Goal: Book appointment/travel/reservation

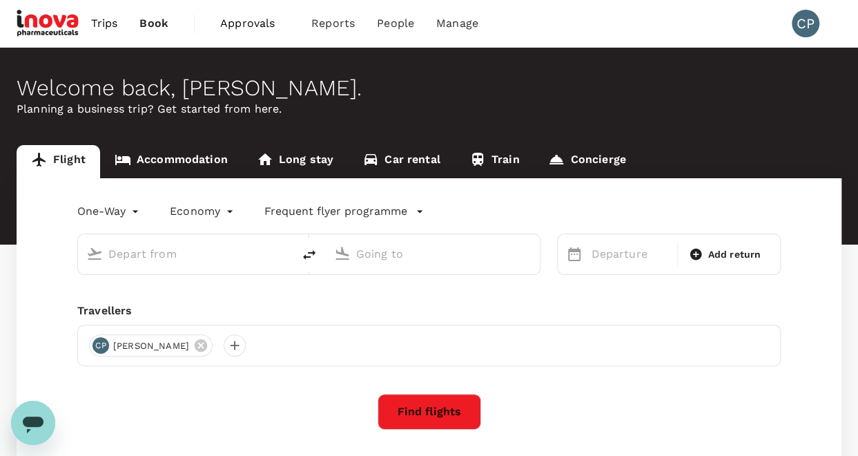
type input "roundtrip"
type input "Zurich (ZRH)"
type input "Skopje (SKP)"
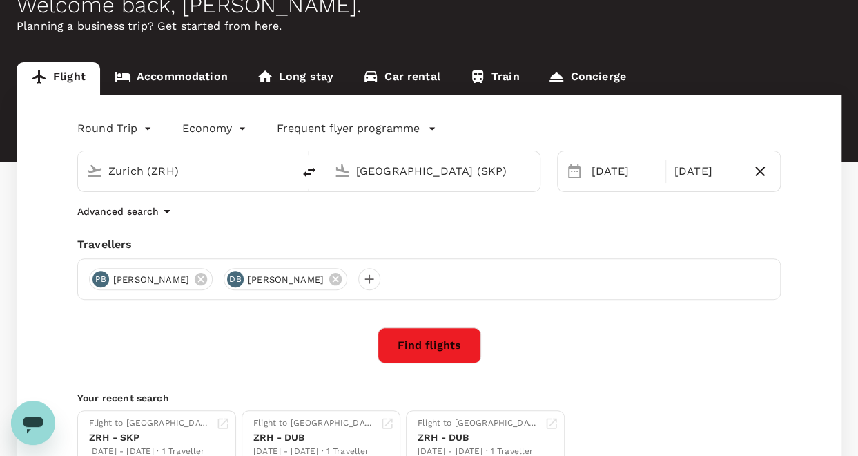
scroll to position [199, 0]
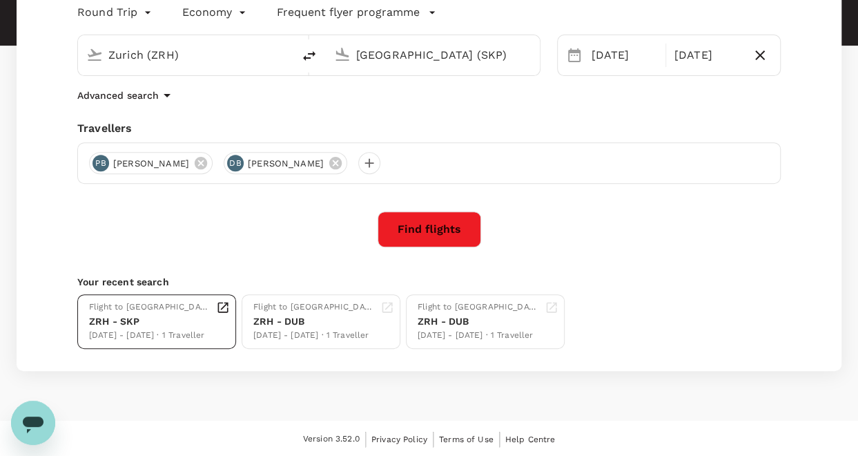
click at [122, 309] on div "Flight to Skopje" at bounding box center [150, 307] width 122 height 14
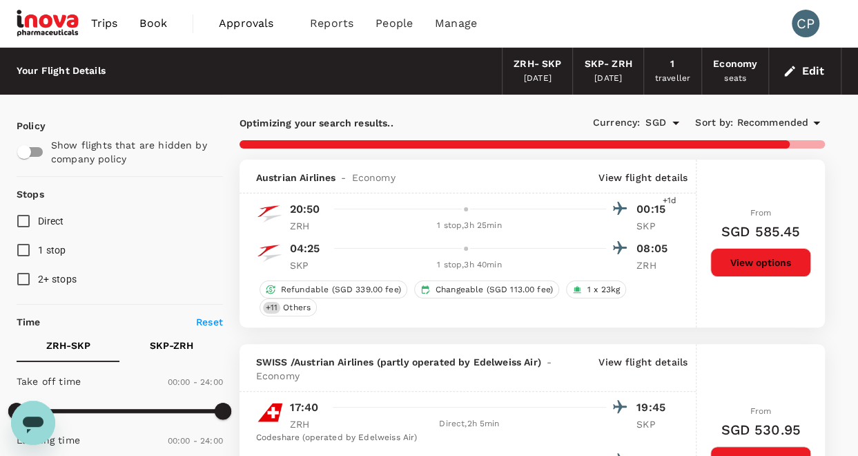
click at [671, 124] on icon "Open" at bounding box center [676, 123] width 17 height 17
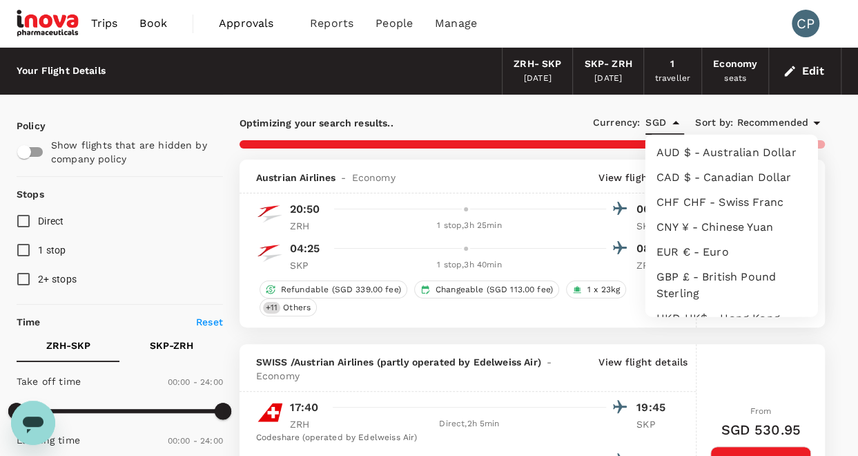
scroll to position [337, 0]
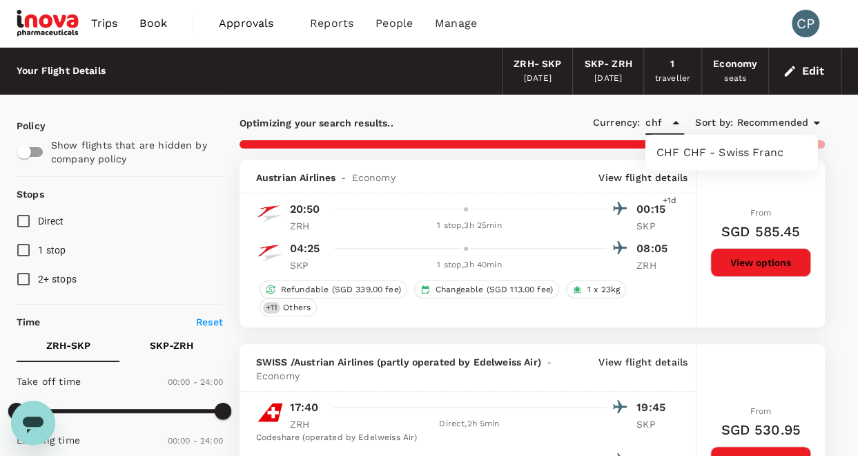
click at [718, 145] on li "CHF CHF - Swiss Franc" at bounding box center [732, 152] width 173 height 25
type input "CHF"
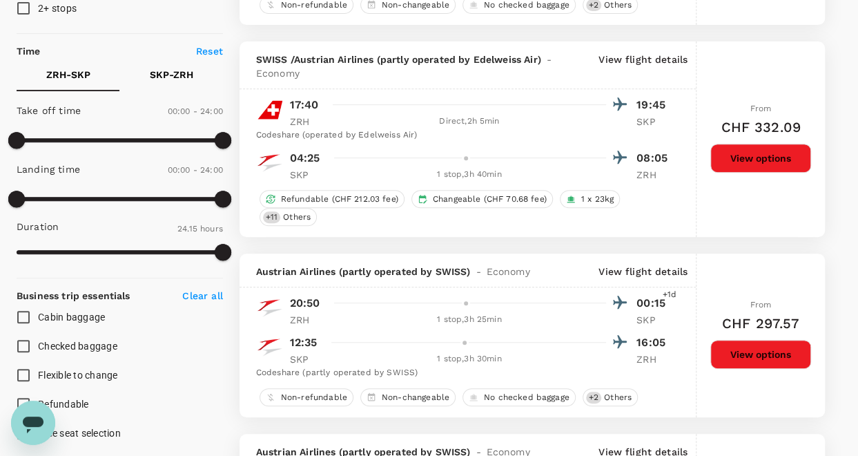
scroll to position [276, 0]
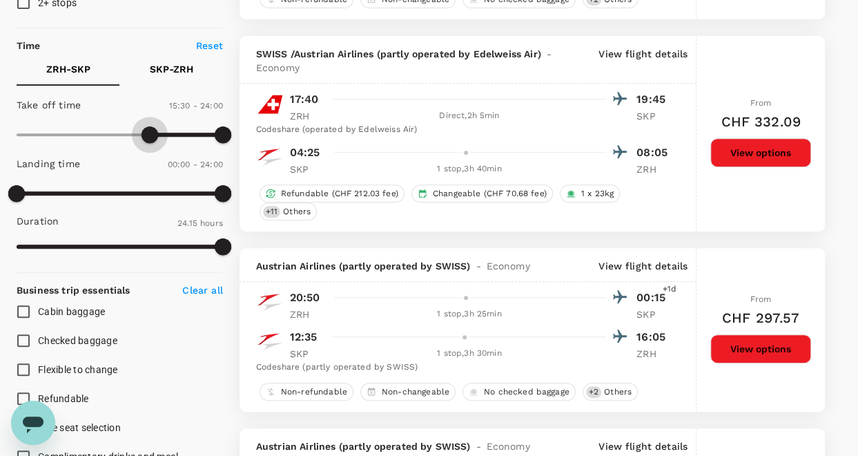
type input "1020"
drag, startPoint x: 17, startPoint y: 134, endPoint x: 163, endPoint y: 142, distance: 146.6
click at [163, 142] on span at bounding box center [163, 134] width 17 height 17
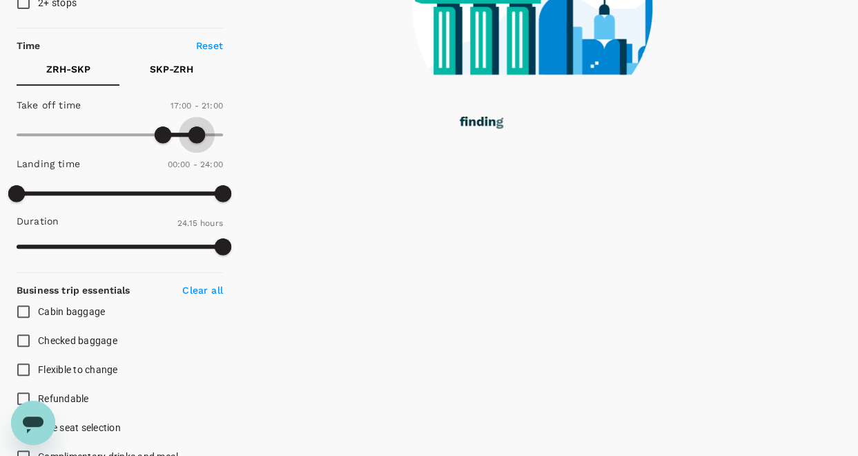
type input "1230"
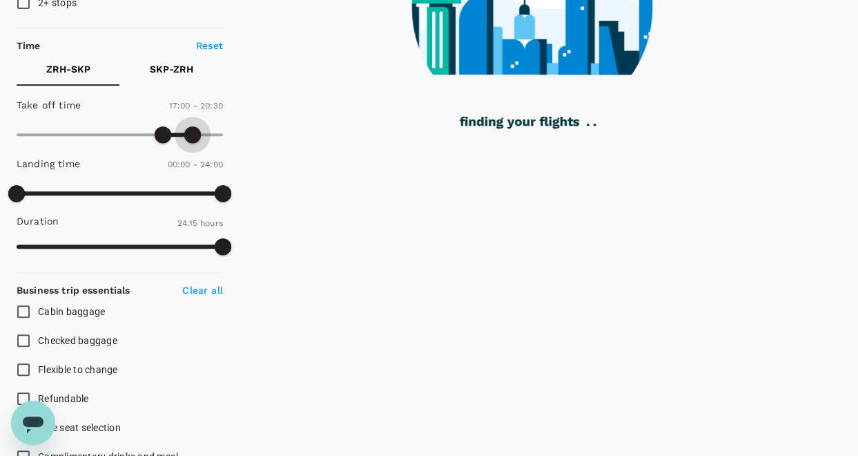
drag, startPoint x: 221, startPoint y: 132, endPoint x: 192, endPoint y: 136, distance: 29.3
click at [192, 136] on span at bounding box center [192, 134] width 17 height 17
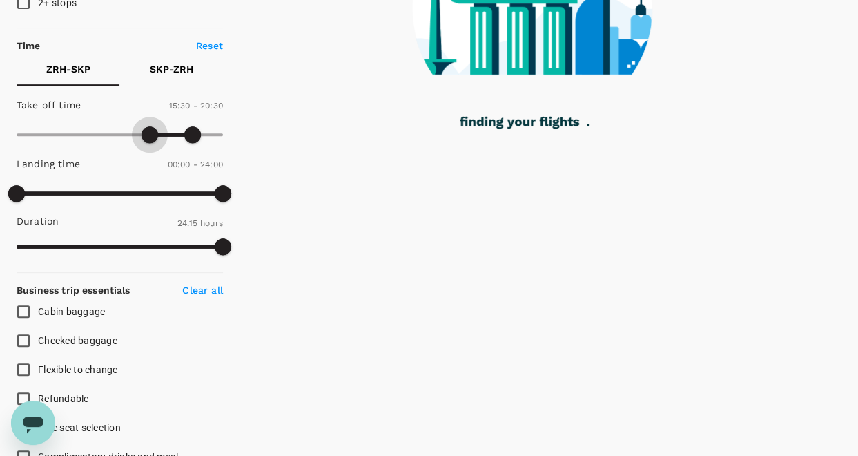
type input "960"
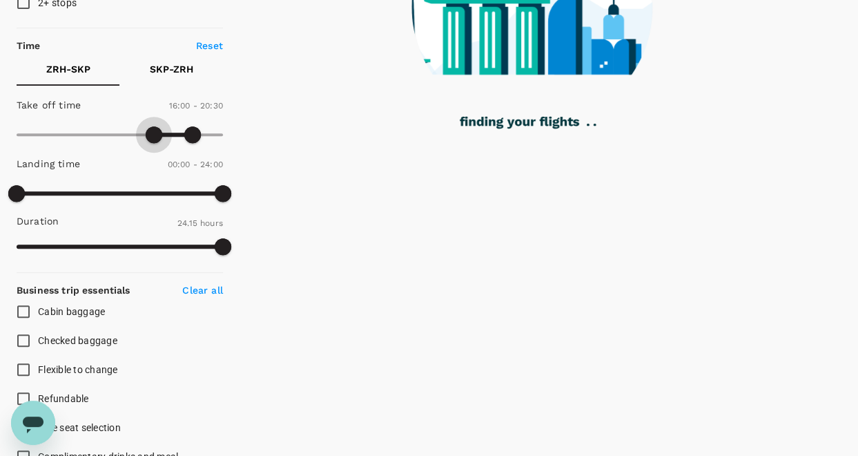
click at [156, 135] on span at bounding box center [154, 134] width 17 height 17
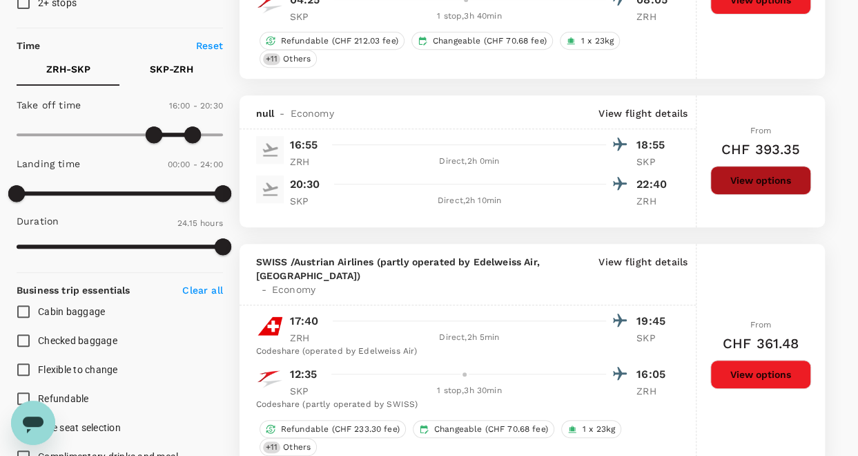
click at [759, 171] on button "View options" at bounding box center [761, 180] width 101 height 29
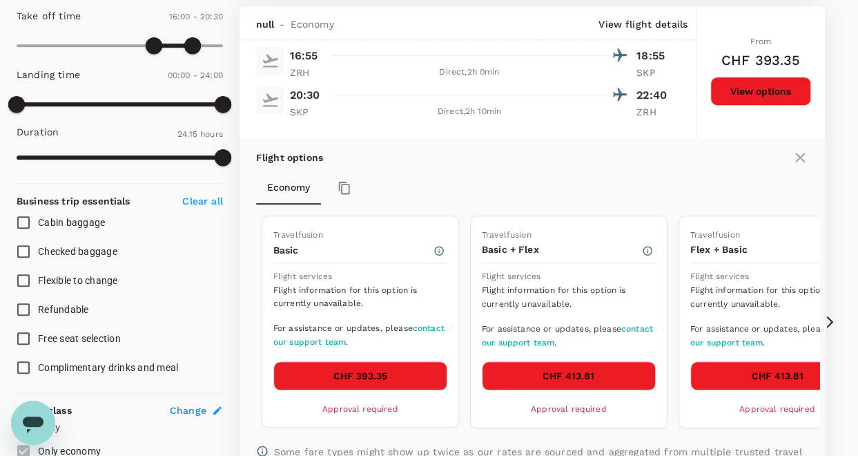
scroll to position [370, 0]
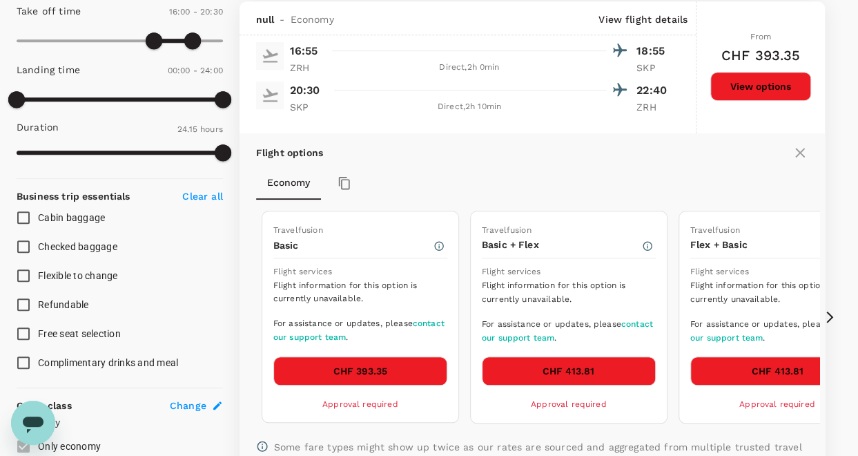
click at [638, 319] on link "contact our support team" at bounding box center [567, 330] width 171 height 23
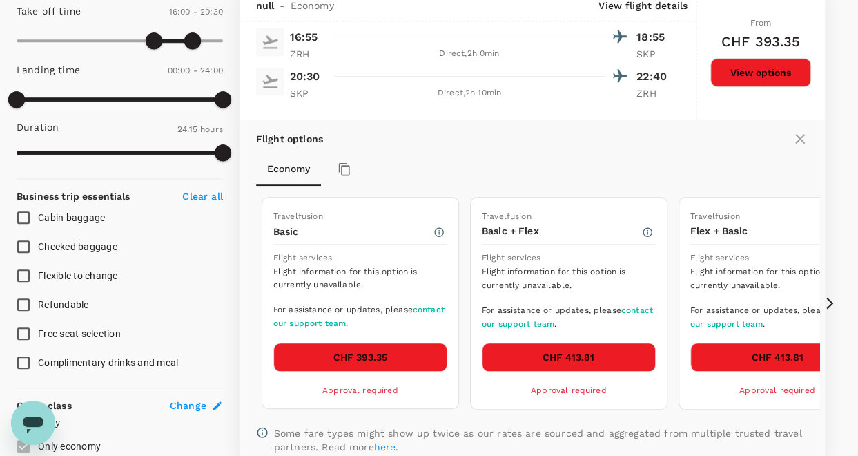
click at [43, 412] on icon "Open messaging window" at bounding box center [33, 422] width 25 height 25
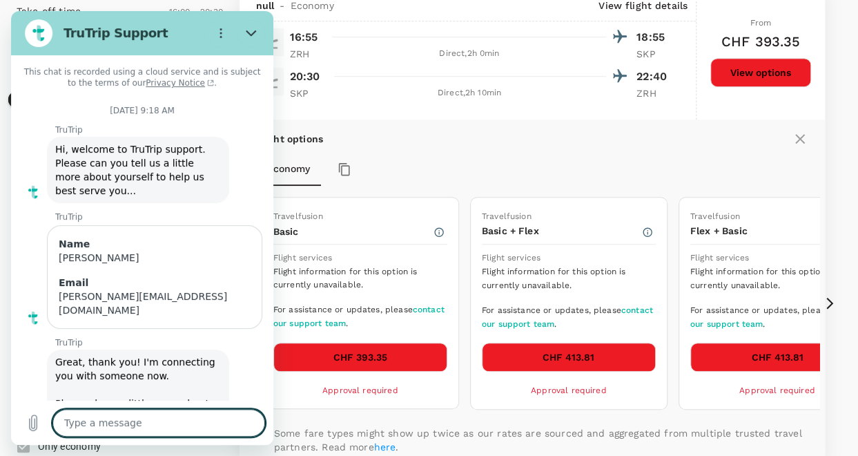
scroll to position [1044, 0]
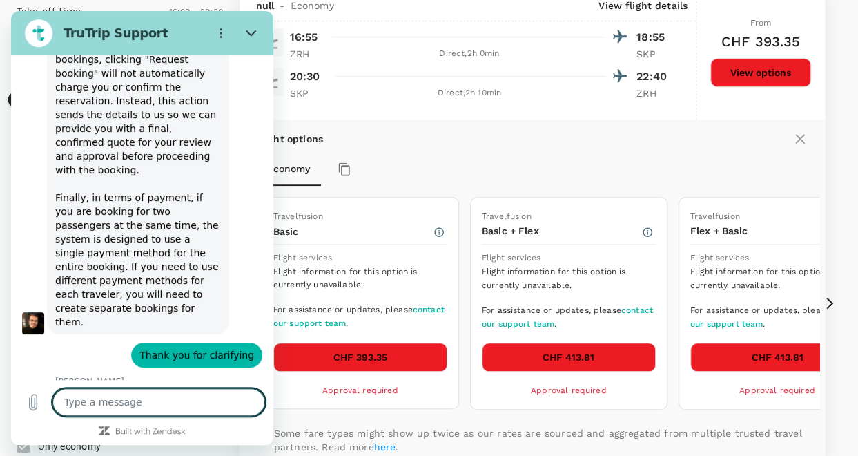
click at [87, 398] on textarea at bounding box center [158, 402] width 213 height 28
click at [107, 403] on textarea at bounding box center [158, 402] width 213 height 28
type textarea "w"
type textarea "x"
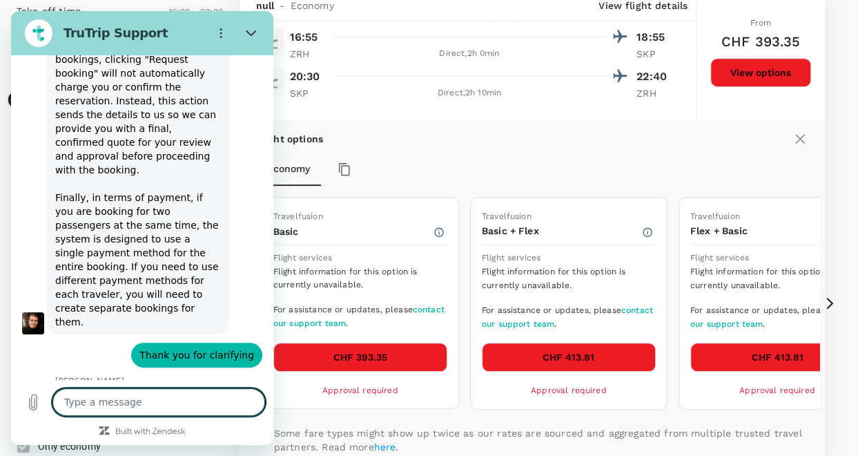
type textarea "C"
type textarea "x"
type textarea "Co"
type textarea "x"
type textarea "Cou"
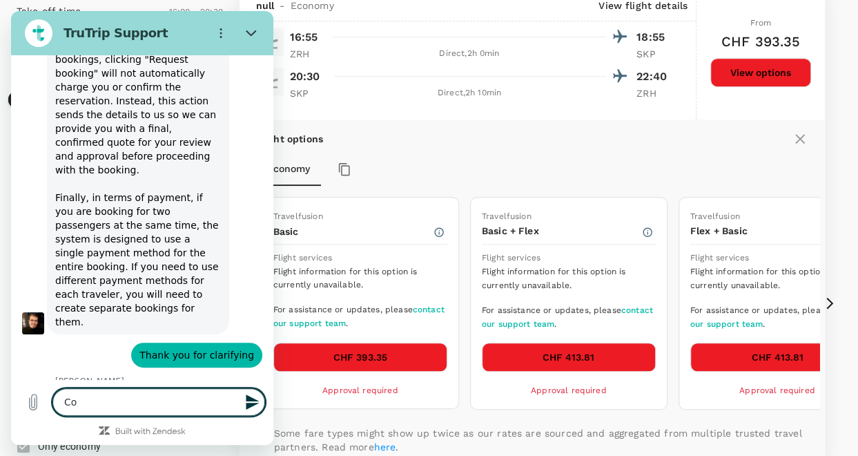
type textarea "x"
type textarea "Coul"
type textarea "x"
type textarea "Could"
type textarea "x"
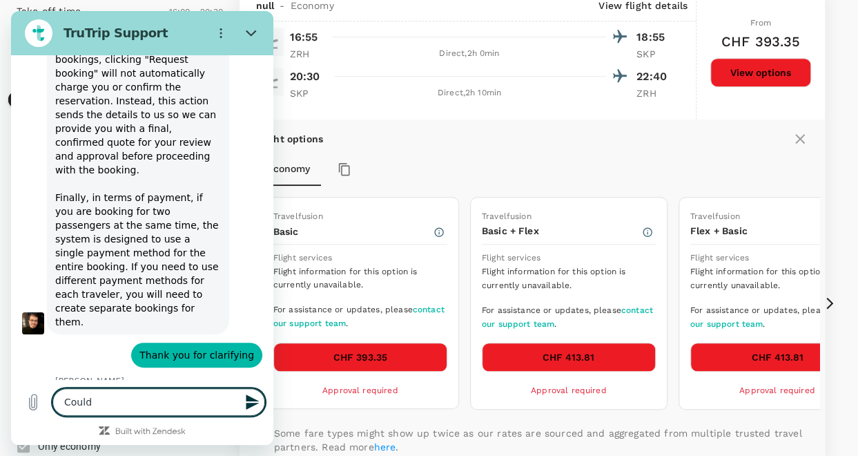
type textarea "Could"
type textarea "x"
type textarea "Could y"
type textarea "x"
type textarea "Could yo"
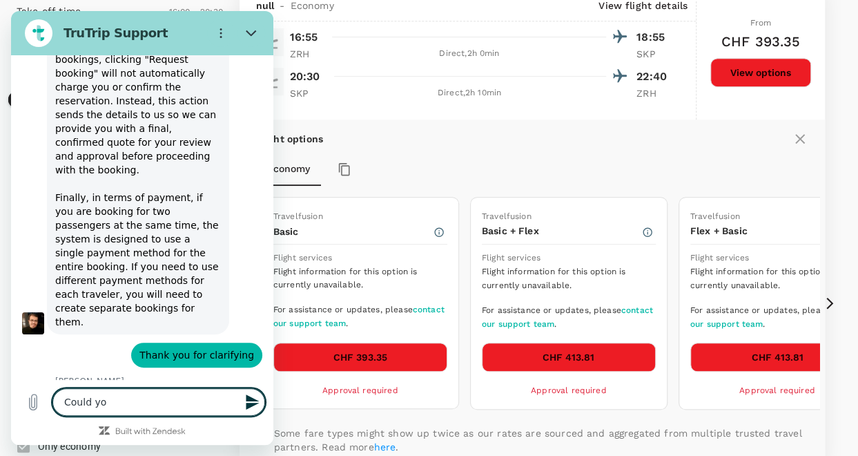
type textarea "x"
type textarea "Could you"
type textarea "x"
type textarea "Could you"
type textarea "x"
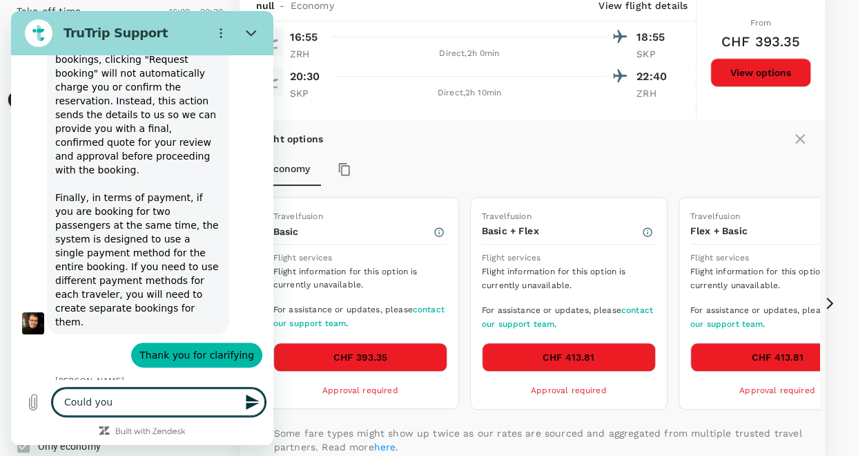
type textarea "Could you p"
type textarea "x"
type textarea "Could you pl"
type textarea "x"
type textarea "Could you ple"
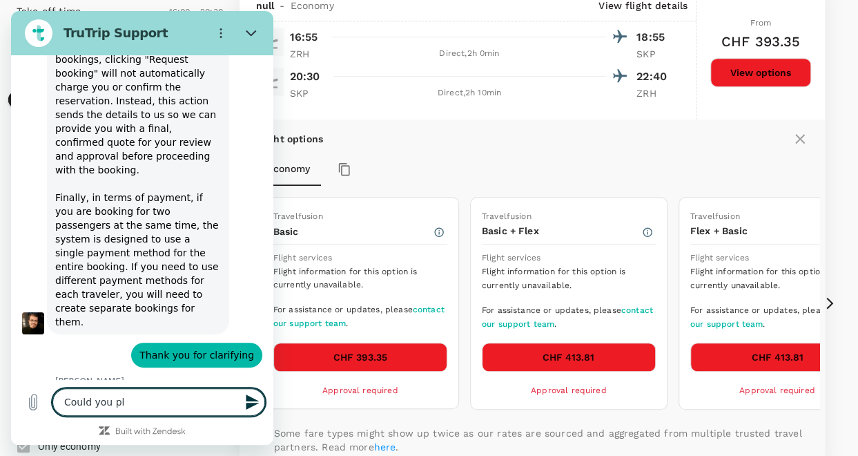
type textarea "x"
type textarea "Could you plea"
type textarea "x"
type textarea "Could you pleas"
type textarea "x"
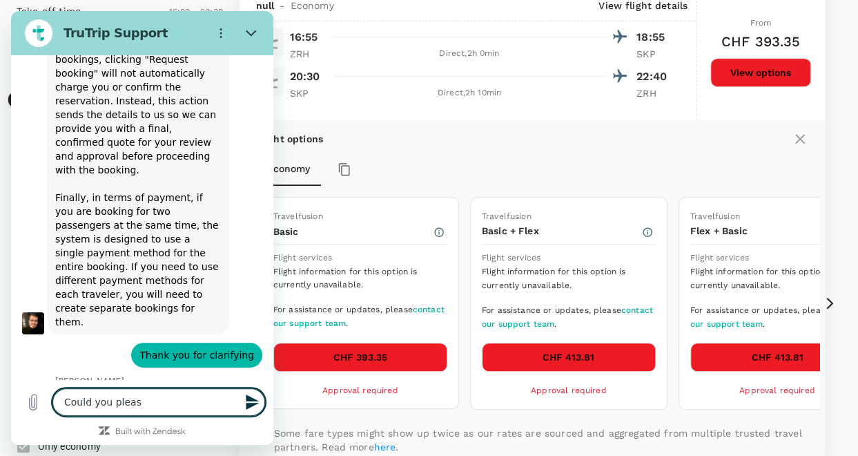
type textarea "Could you please"
type textarea "x"
type textarea "Could you please"
type textarea "x"
type textarea "Could you please c"
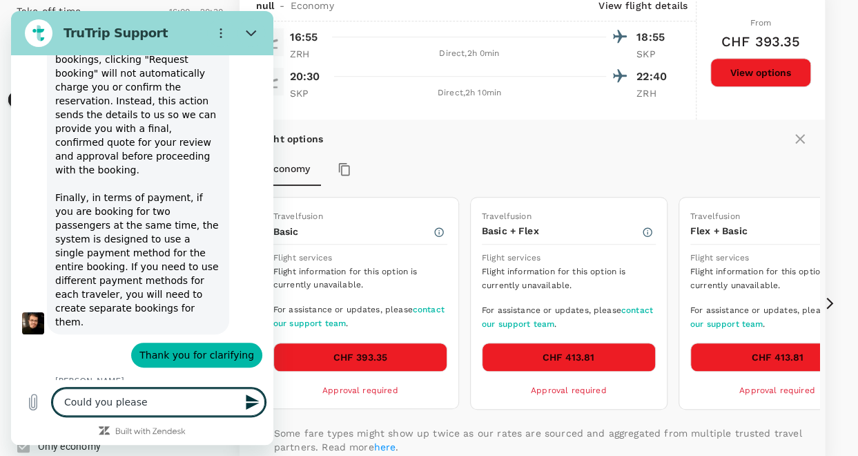
type textarea "x"
type textarea "Could you please cl"
type textarea "x"
type textarea "Could you please cla"
type textarea "x"
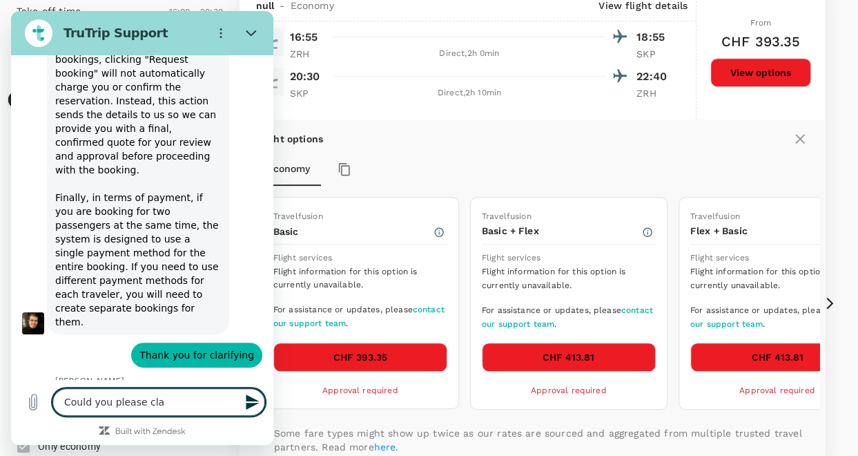
type textarea "Could you please clar"
type textarea "x"
type textarea "Could you please clari"
type textarea "x"
type textarea "Could you please clarif"
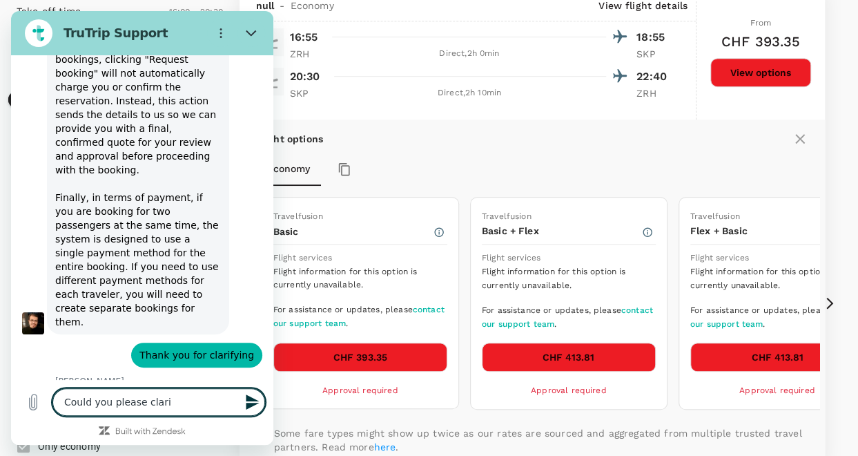
type textarea "x"
type textarea "Could you please clarify"
type textarea "x"
type textarea "Could you please clarif"
type textarea "x"
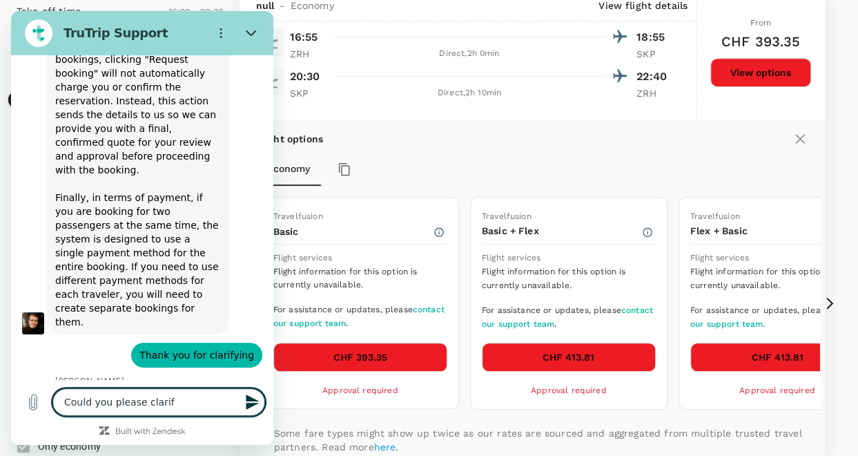
type textarea "Could you please clarifx"
type textarea "x"
type textarea "Could you please clarifx"
type textarea "x"
type textarea "Could you please clarifx"
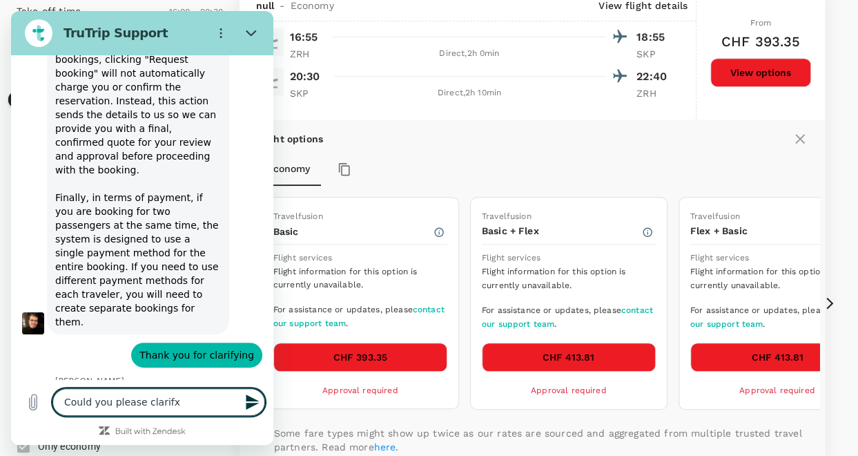
type textarea "x"
type textarea "Could you please clarif"
type textarea "x"
type textarea "Could you please clarify"
type textarea "x"
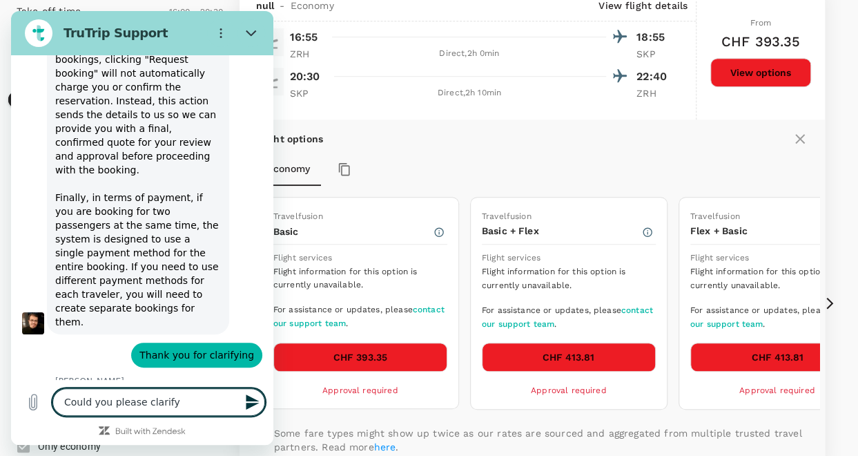
type textarea "Could you please clarify"
type textarea "x"
type textarea "Could you please clarify w"
type textarea "x"
type textarea "Could you please clarify wh"
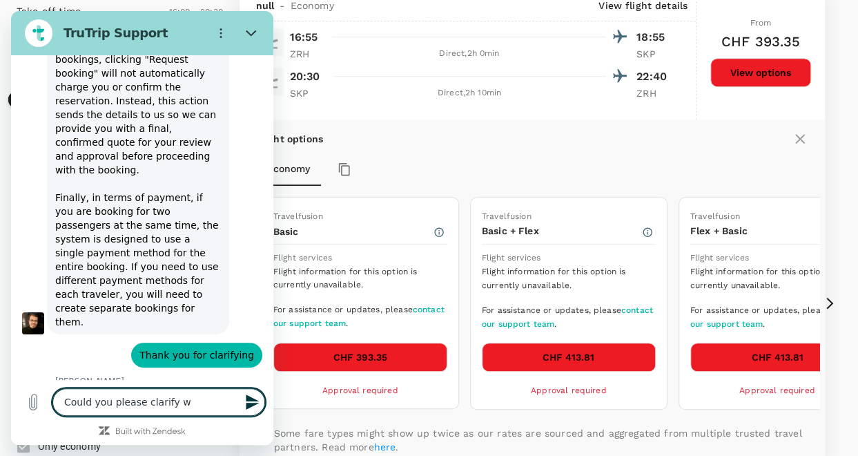
type textarea "x"
type textarea "Could you please clarify wha"
type textarea "x"
type textarea "Could you please clarify what"
type textarea "x"
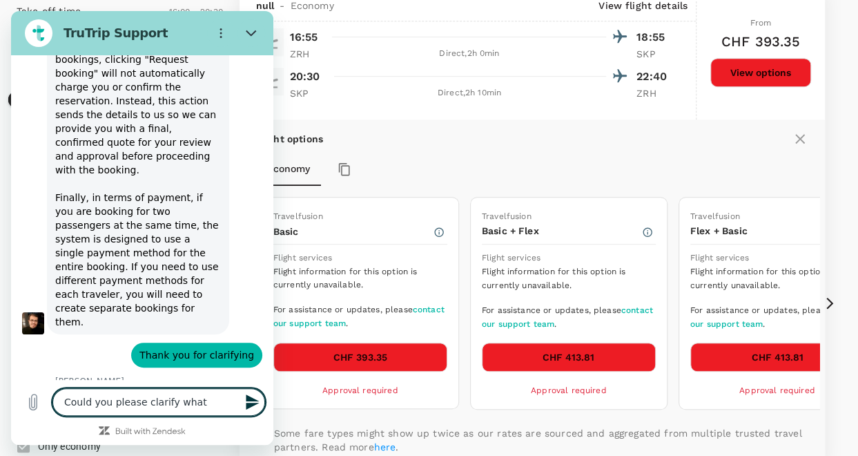
type textarea "Could you please clarify what"
type textarea "x"
type textarea "Could you please clarify what i"
type textarea "x"
type textarea "Could you please clarify what is"
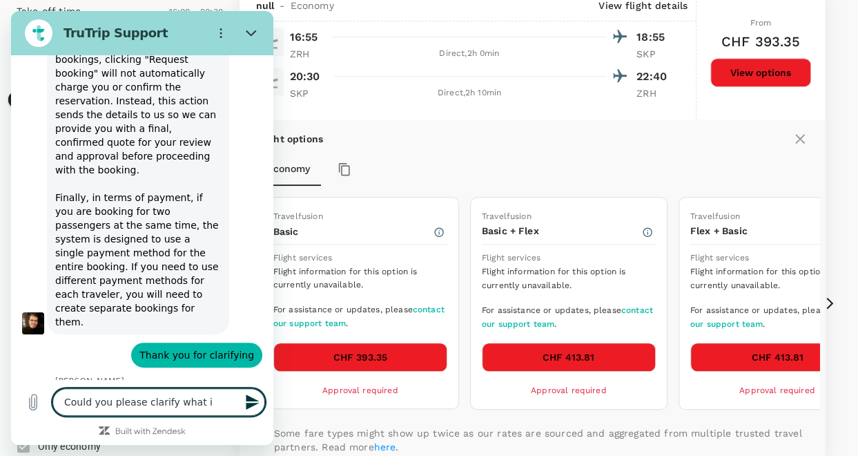
type textarea "x"
type textarea "Could you please clarify what is"
type textarea "x"
type textarea "Could you please clarify what is t"
type textarea "x"
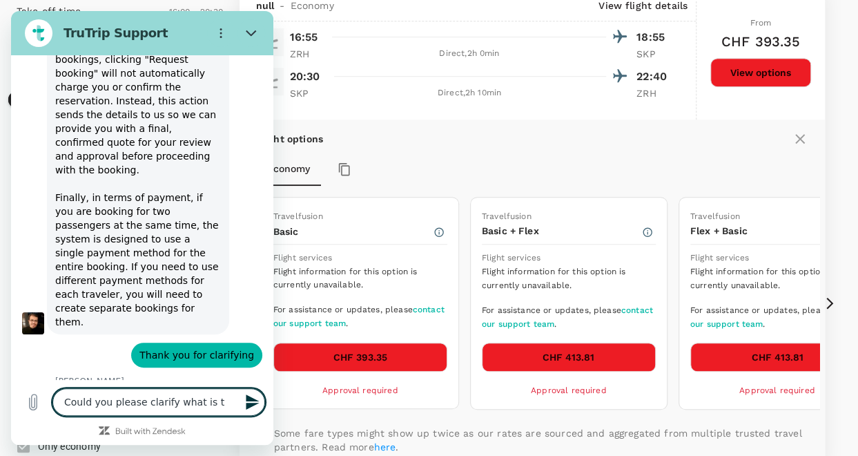
type textarea "Could you please clarify what is th"
type textarea "x"
type textarea "Could you please clarify what is the"
type textarea "x"
type textarea "Could you please clarify what is the"
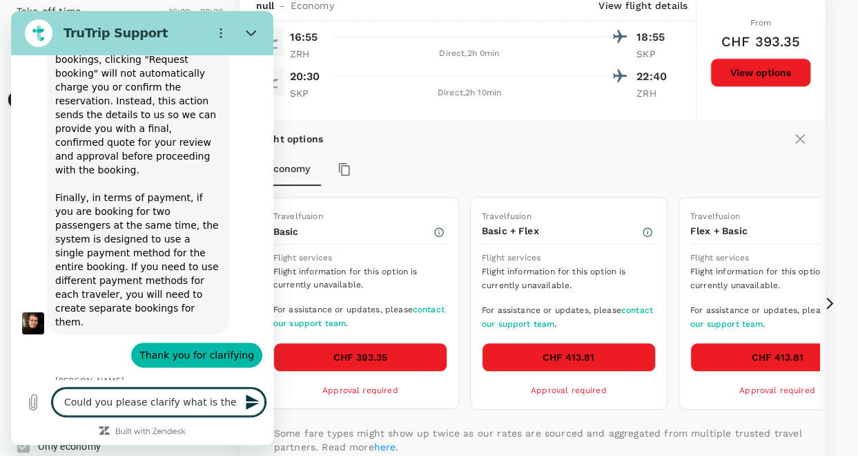
type textarea "x"
type textarea "Could you please clarify what is the f"
type textarea "x"
type textarea "Could you please clarify what is the"
type textarea "x"
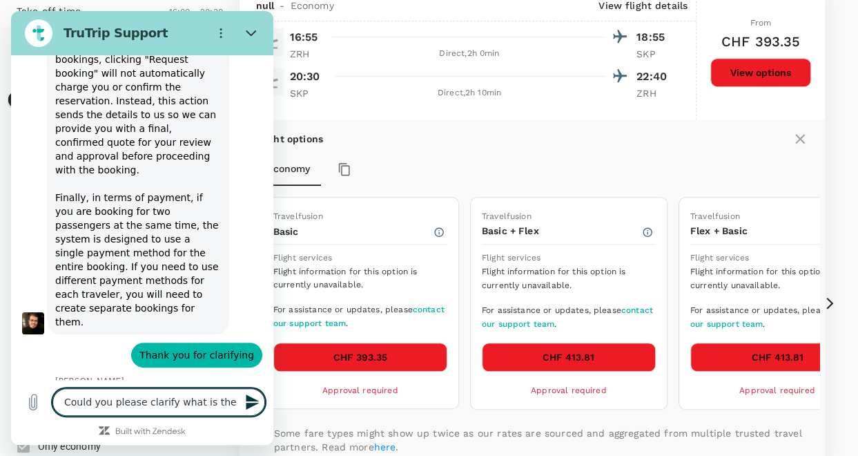
type textarea "Could you please clarify what is the d"
type textarea "x"
type textarea "Could you please clarify what is the di"
type textarea "x"
type textarea "Could you please clarify what is the dif"
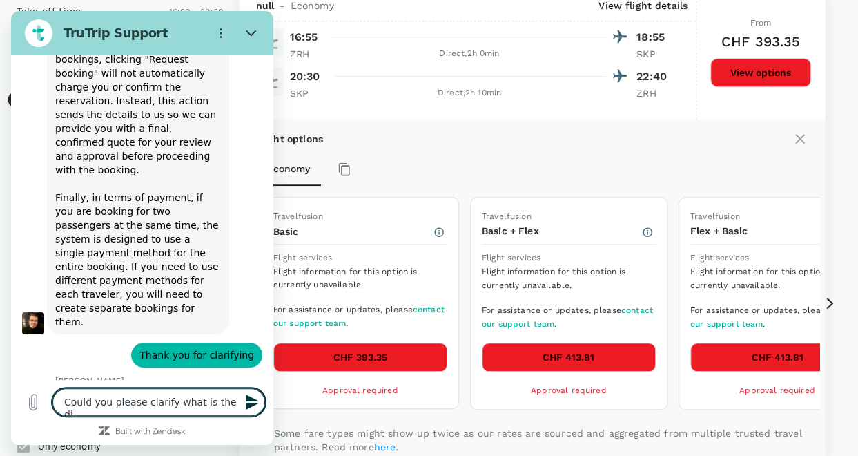
type textarea "x"
type textarea "Could you please clarify what is the diff"
type textarea "x"
type textarea "Could you please clarify what is the diffe"
type textarea "x"
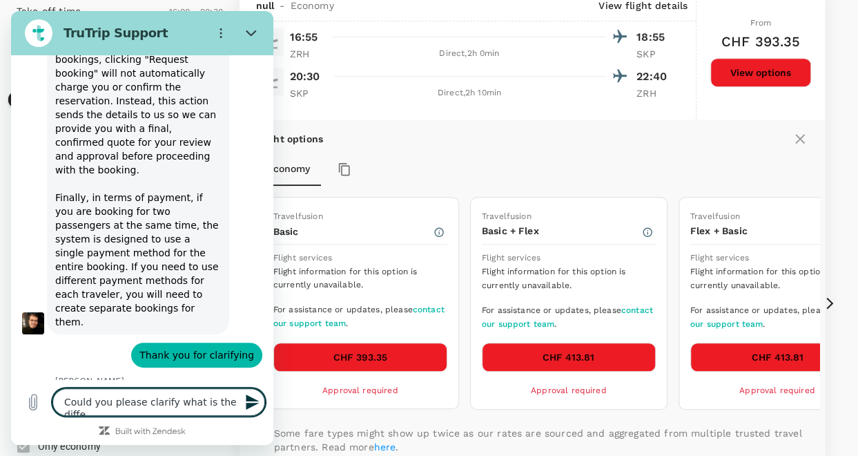
type textarea "Could you please clarify what is the differ"
type textarea "x"
type textarea "Could you please clarify what is the differe"
type textarea "x"
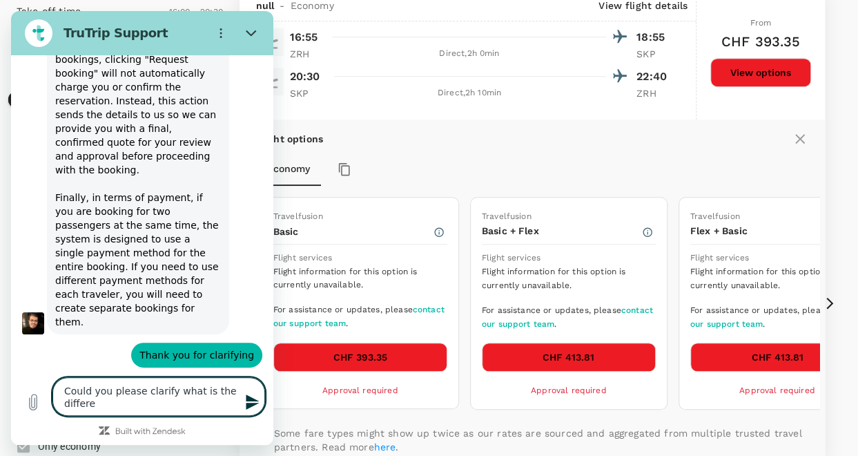
type textarea "Could you please clarify what is the differen"
type textarea "x"
type textarea "Could you please clarify what is the differenc"
type textarea "x"
type textarea "Could you please clarify what is the difference"
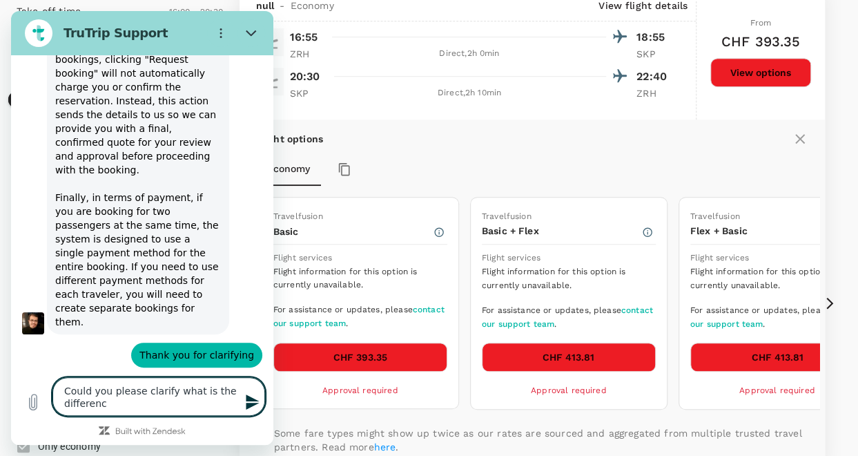
type textarea "x"
type textarea "Could you please clarify what is the difference"
type textarea "x"
type textarea "Could you please clarify what is the difference b"
type textarea "x"
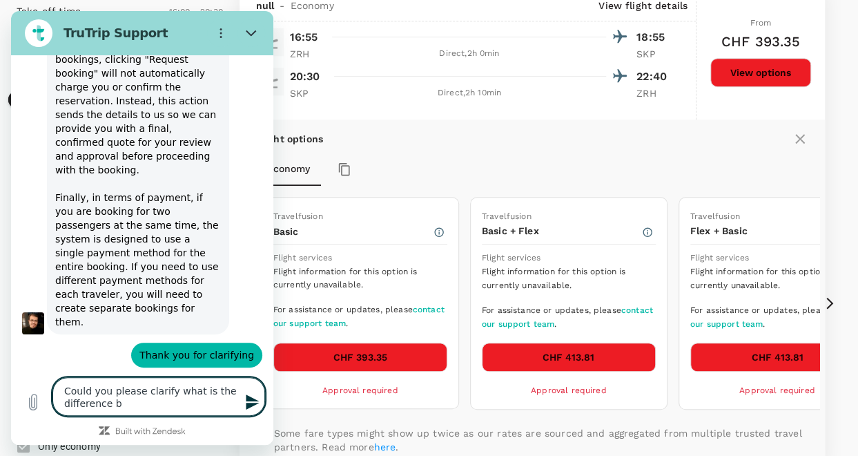
type textarea "Could you please clarify what is the difference be"
type textarea "x"
type textarea "Could you please clarify what is the difference bet"
type textarea "x"
type textarea "Could you please clarify what is the difference betw"
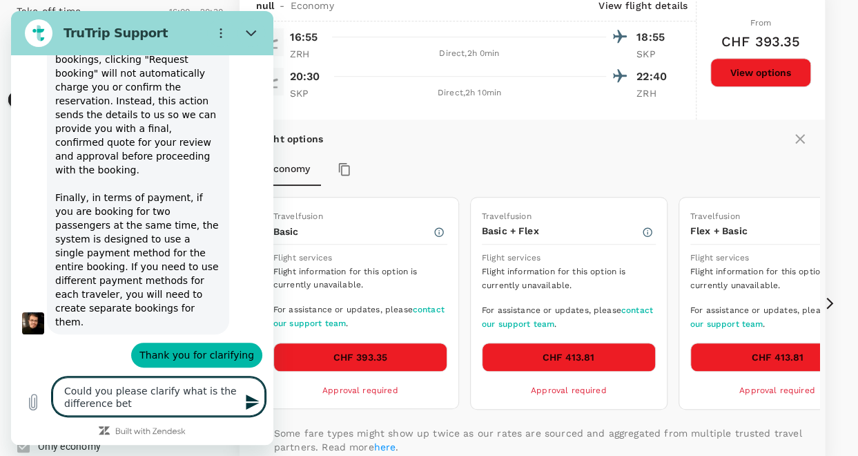
type textarea "x"
type textarea "Could you please clarify what is the difference betwe"
type textarea "x"
type textarea "Could you please clarify what is the difference betwee"
type textarea "x"
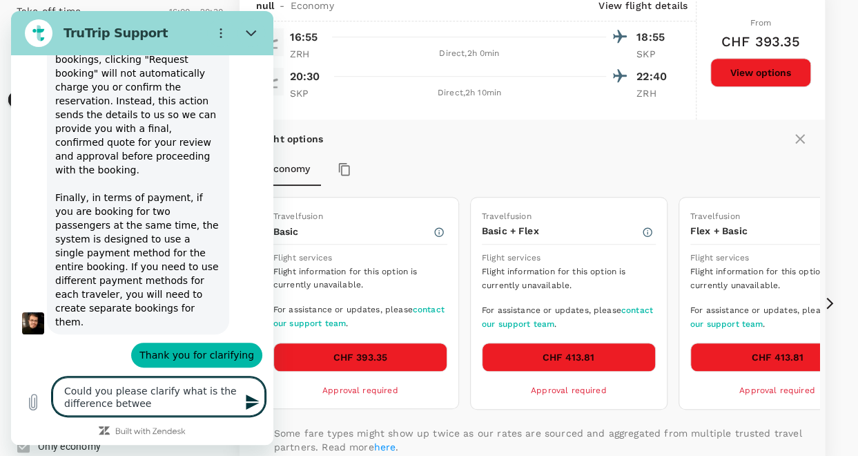
type textarea "Could you please clarify what is the difference between"
type textarea "x"
type textarea "Could you please clarify what is the difference between"
type textarea "x"
type textarea "Could you please clarify what is the difference between B"
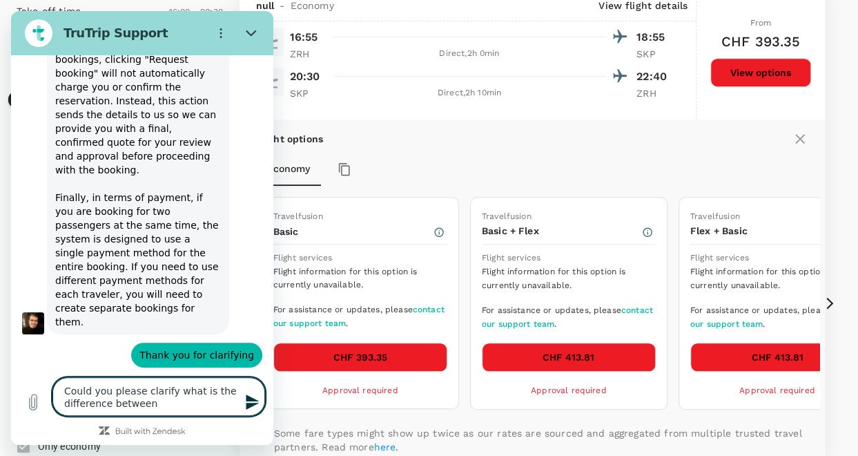
type textarea "x"
type textarea "Could you please clarify what is the difference between Ba"
type textarea "x"
type textarea "Could you please clarify what is the difference between Bas"
type textarea "x"
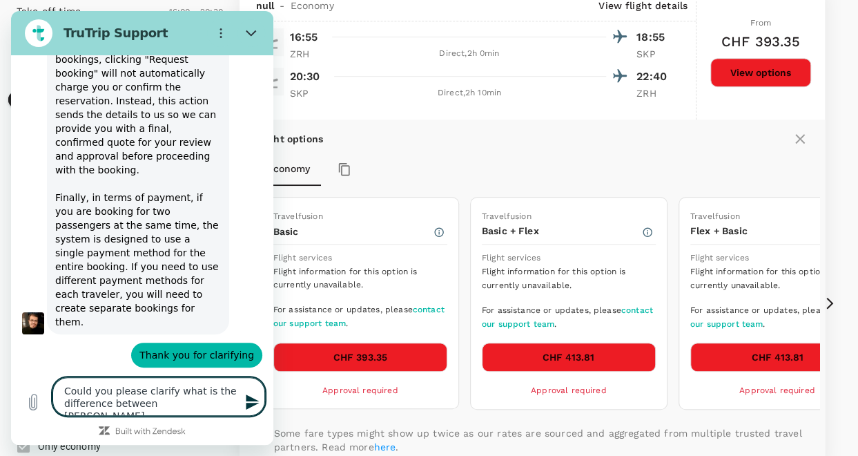
type textarea "Could you please clarify what is the difference between Basi"
type textarea "x"
type textarea "Could you please clarify what is the difference between Basic"
type textarea "x"
type textarea "Could you please clarify what is the difference between Basic+"
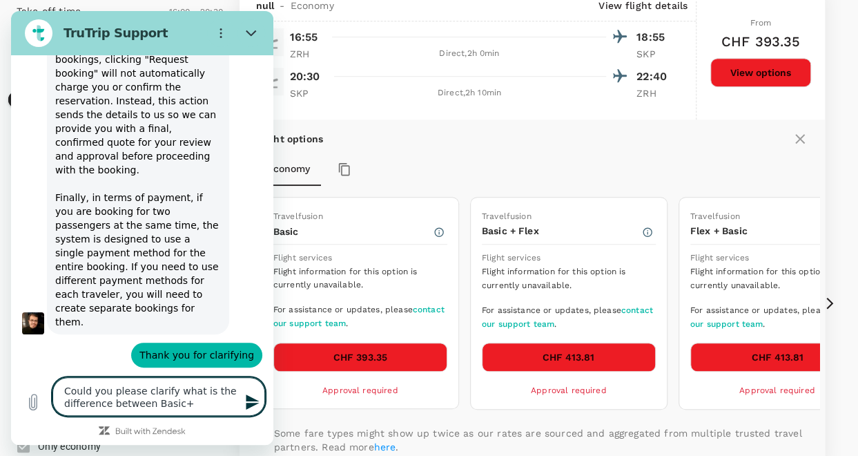
type textarea "x"
type textarea "Could you please clarify what is the difference between Basic+F"
type textarea "x"
type textarea "Could you please clarify what is the difference between Basic+Fl"
type textarea "x"
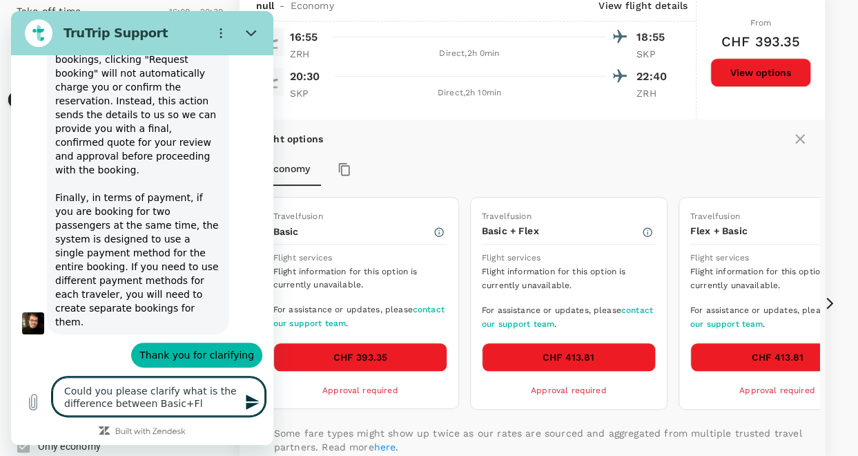
type textarea "Could you please clarify what is the difference between Basic+Fle"
type textarea "x"
type textarea "Could you please clarify what is the difference between Basic+Flex"
type textarea "x"
type textarea "Could you please clarify what is the difference between Basic+Flex"
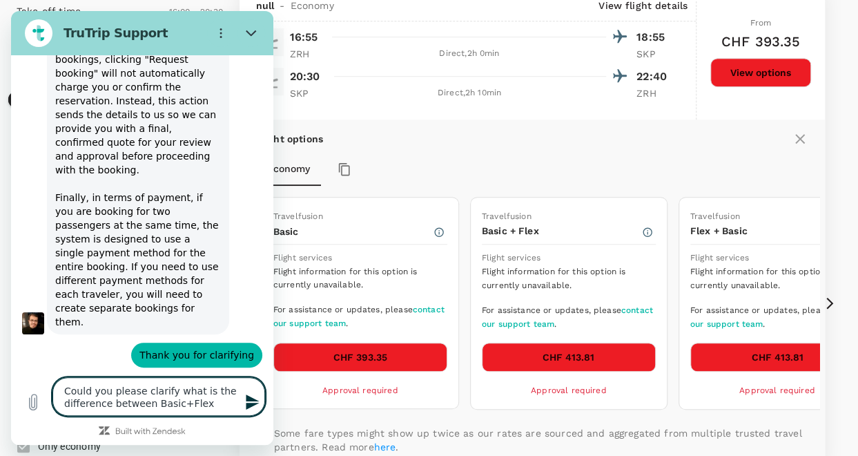
type textarea "x"
type textarea "Could you please clarify what is the difference between Basic+Flex a"
type textarea "x"
type textarea "Could you please clarify what is the difference between Basic+Flex an"
type textarea "x"
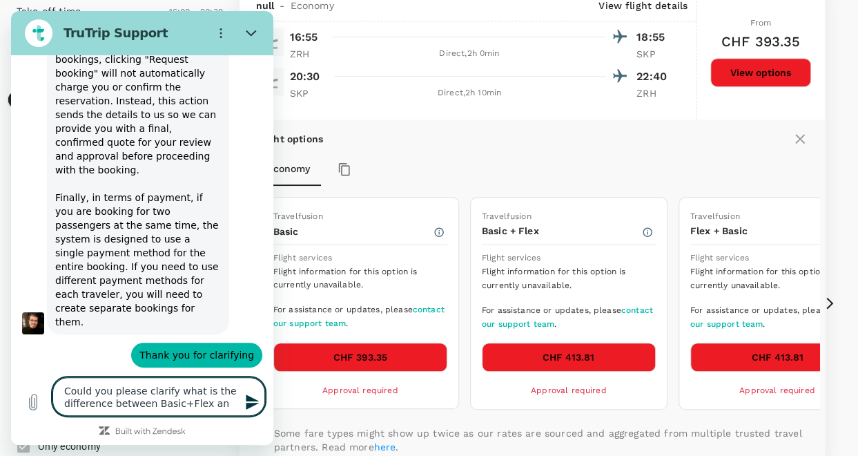
type textarea "Could you please clarify what is the difference between Basic+Flex and"
type textarea "x"
type textarea "Could you please clarify what is the difference between Basic+Flex and"
type textarea "x"
type textarea "Could you please clarify what is the difference between Basic+Flex and t"
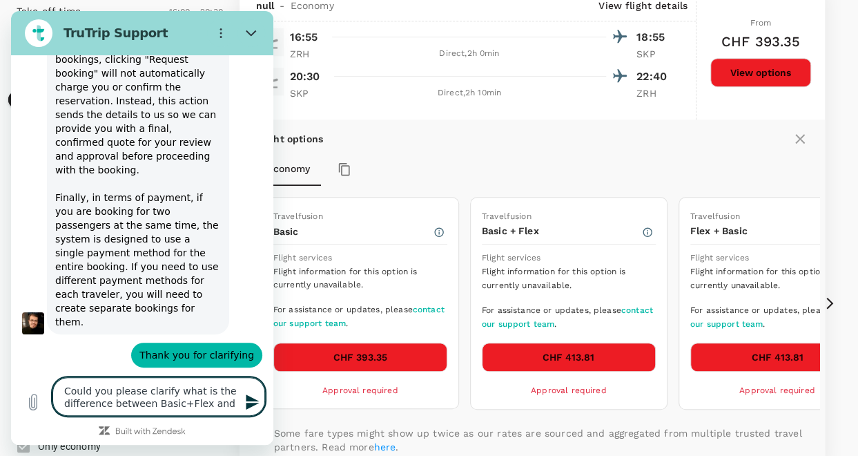
type textarea "x"
type textarea "Could you please clarify what is the difference between Basic+Flex and th"
type textarea "x"
type textarea "Could you please clarify what is the difference between Basic+Flex and the"
type textarea "x"
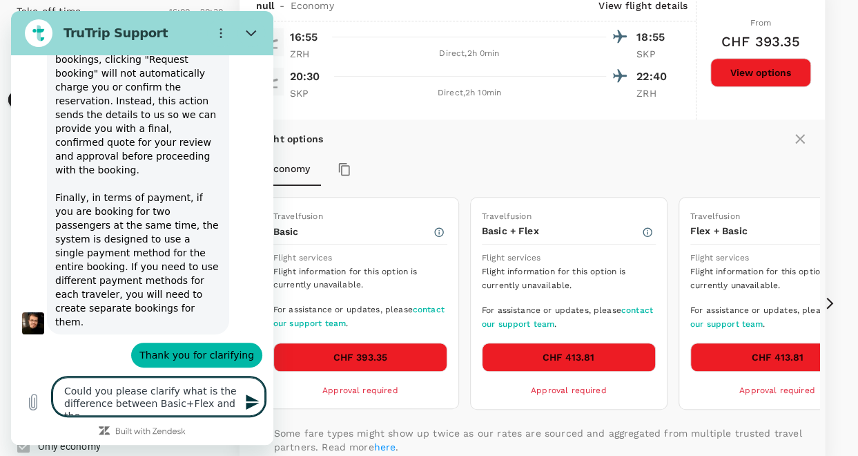
type textarea "Could you please clarify what is the difference between Basic+Flex and the"
type textarea "x"
type textarea "Could you please clarify what is the difference between Basic+Flex and the F"
type textarea "x"
type textarea "Could you please clarify what is the difference between Basic+Flex and the Fl"
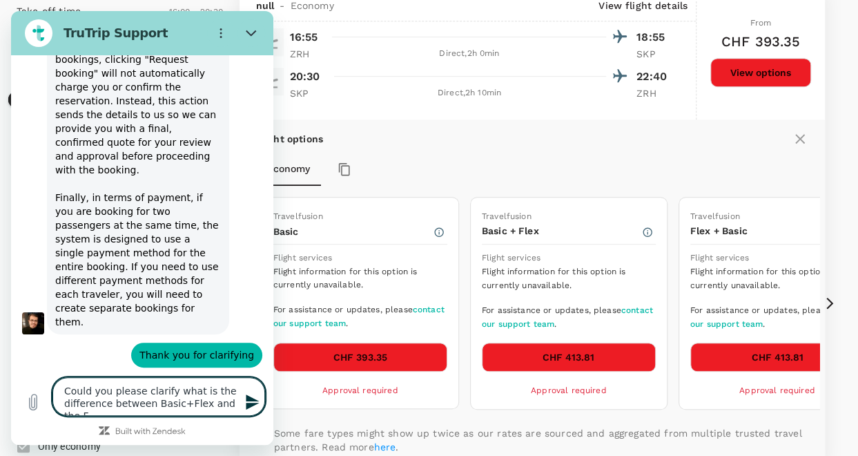
type textarea "x"
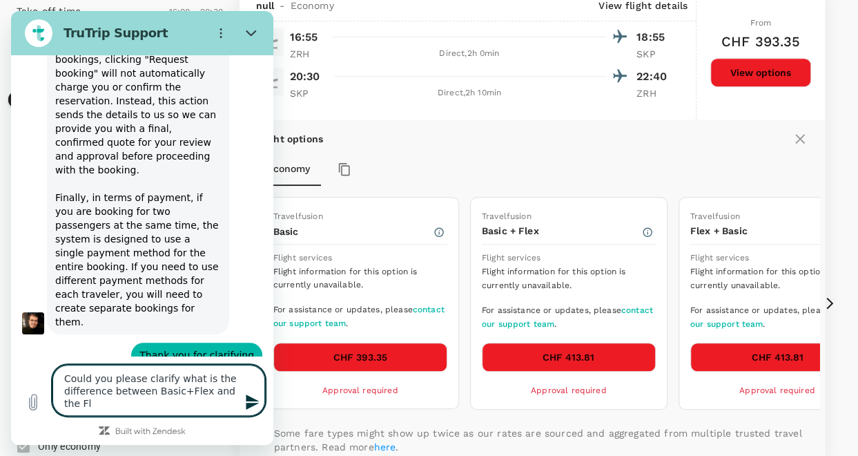
type textarea "Could you please clarify what is the difference between Basic+Flex and the Fle"
type textarea "x"
type textarea "Could you please clarify what is the difference between Basic+Flex and the Flex"
type textarea "x"
type textarea "Could you please clarify what is the difference between Basic+Flex and the Flex+"
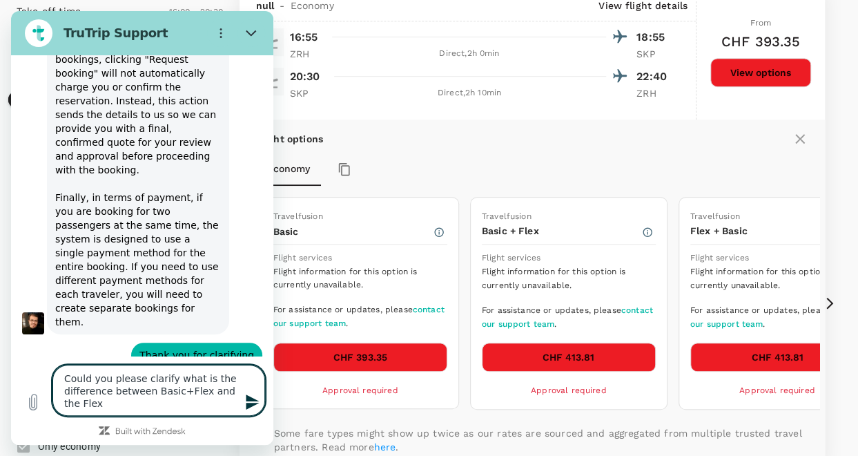
type textarea "x"
type textarea "Could you please clarify what is the difference between Basic+Flex and the Flex…"
type textarea "x"
type textarea "Could you please clarify what is the difference between Basic+Flex and the Flex…"
type textarea "x"
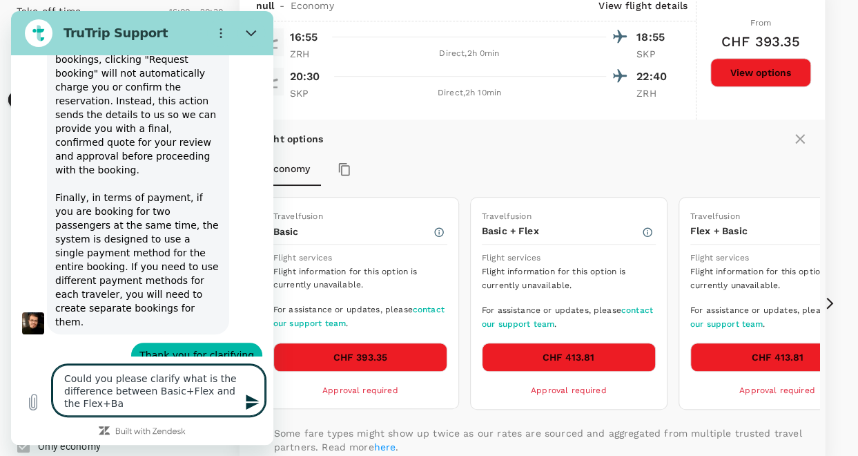
type textarea "Could you please clarify what is the difference between Basic+Flex and the Flex…"
type textarea "x"
type textarea "Could you please clarify what is the difference between Basic+Flex and the Flex…"
type textarea "x"
type textarea "Could you please clarify what is the difference between Basic+Flex and the Flex…"
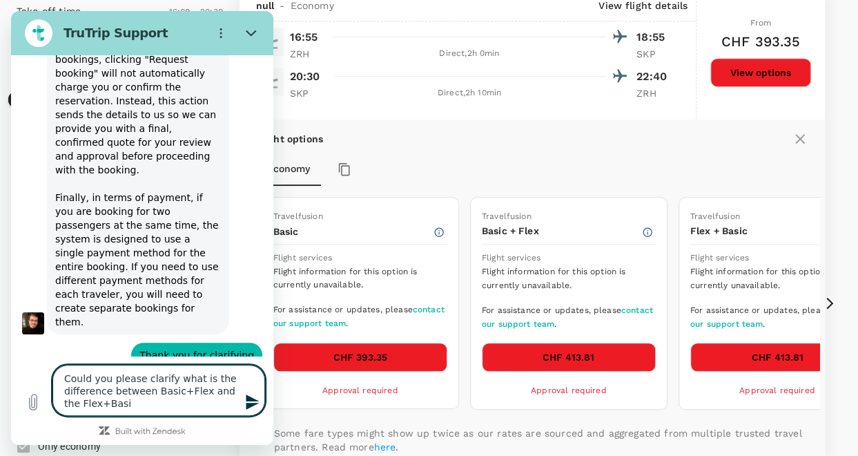
type textarea "x"
type textarea "Could you please clarify what is the difference between Basic+Flex and the Flex…"
type textarea "x"
type textarea "Could you please clarify what is the difference between Basic+Flex and the Flex…"
type textarea "x"
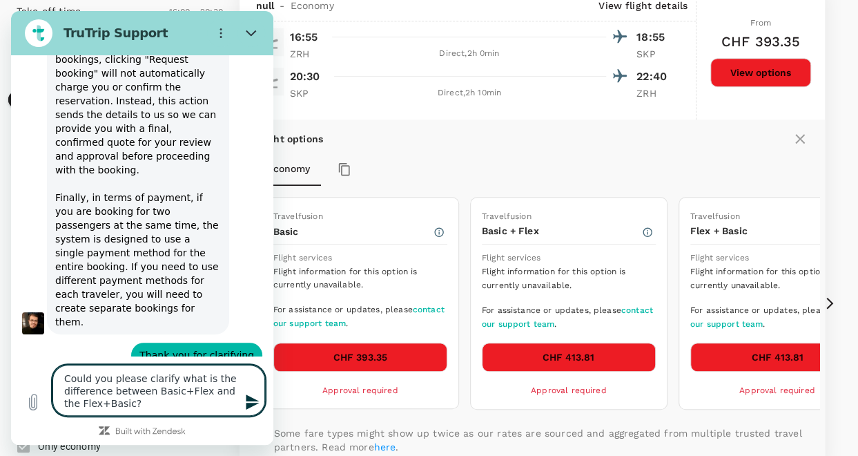
type textarea "Could you please clarify what is the difference between Basic+Flex and the Flex…"
type textarea "x"
type textarea "Could you please clarify what is the difference between Basic+Flex and the Flex…"
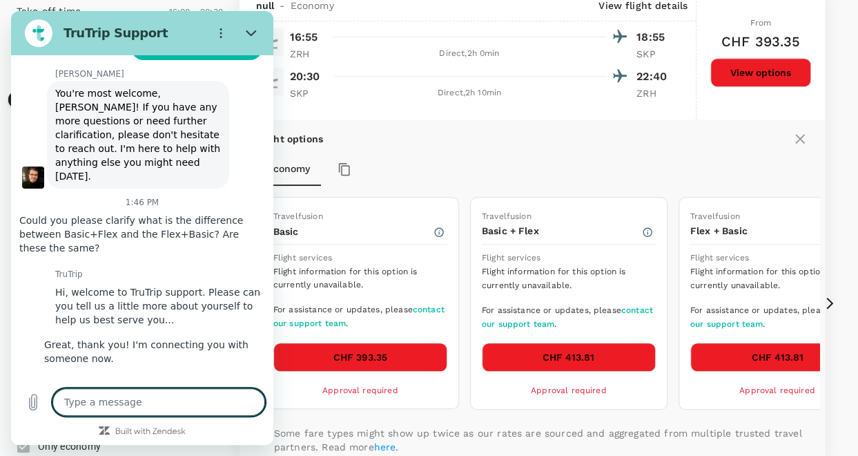
scroll to position [1373, 0]
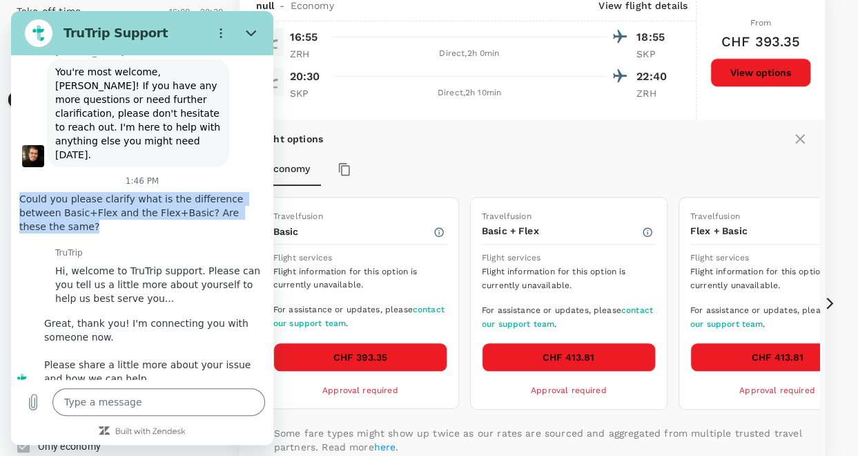
drag, startPoint x: 191, startPoint y: 123, endPoint x: 58, endPoint y: 95, distance: 135.4
click at [58, 186] on div "says: Could you please clarify what is the difference between Basic+Flex and th…" at bounding box center [136, 212] width 251 height 52
copy span "Could you please clarify what is the difference between Basic+Flex and the Flex…"
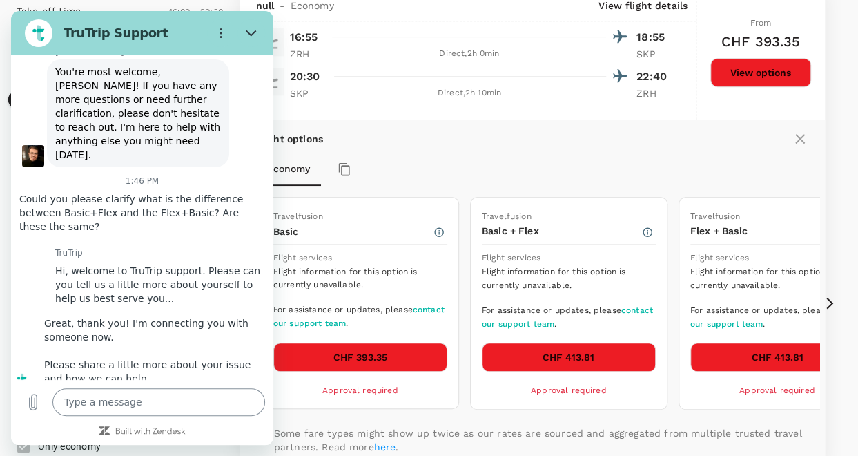
click at [124, 405] on textarea at bounding box center [158, 402] width 213 height 28
paste textarea "Could you please clarify what is the difference between Basic+Flex and the Flex…"
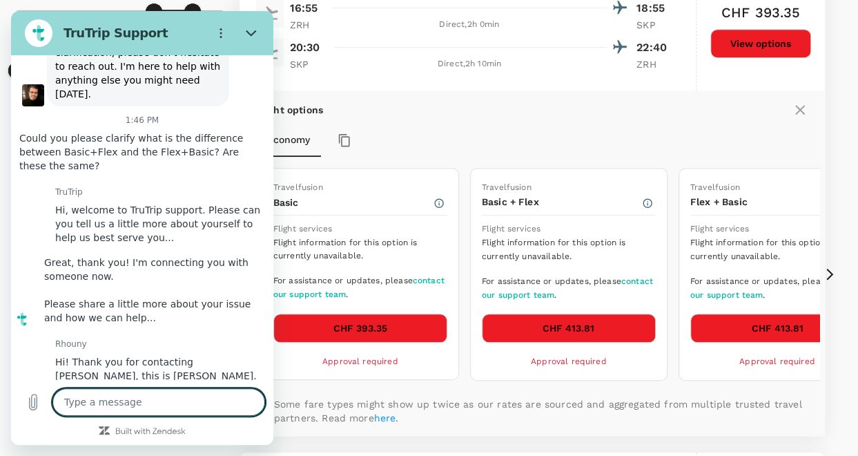
scroll to position [370, 0]
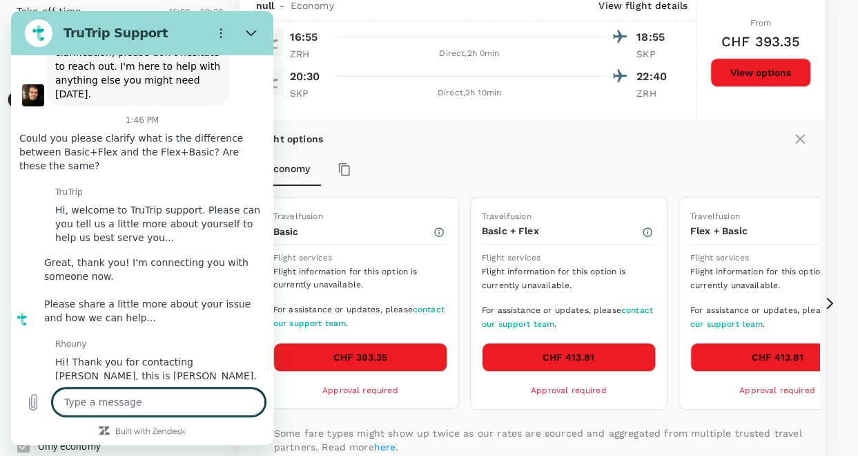
click at [135, 398] on textarea at bounding box center [158, 402] width 213 height 28
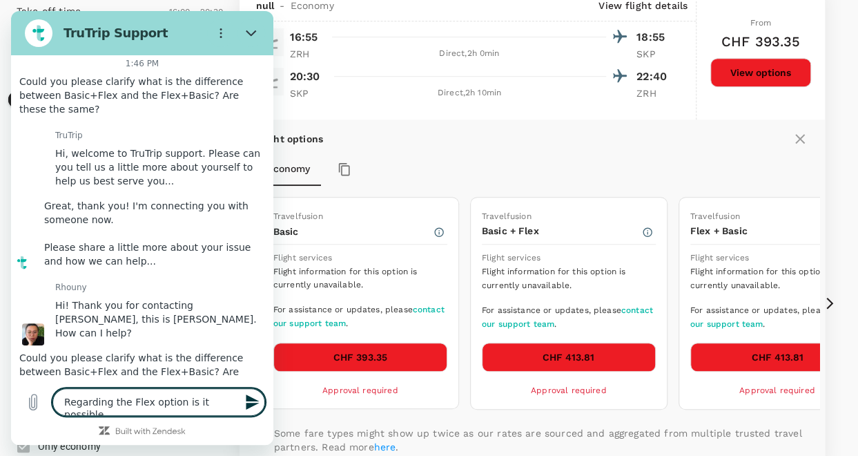
scroll to position [1493, 0]
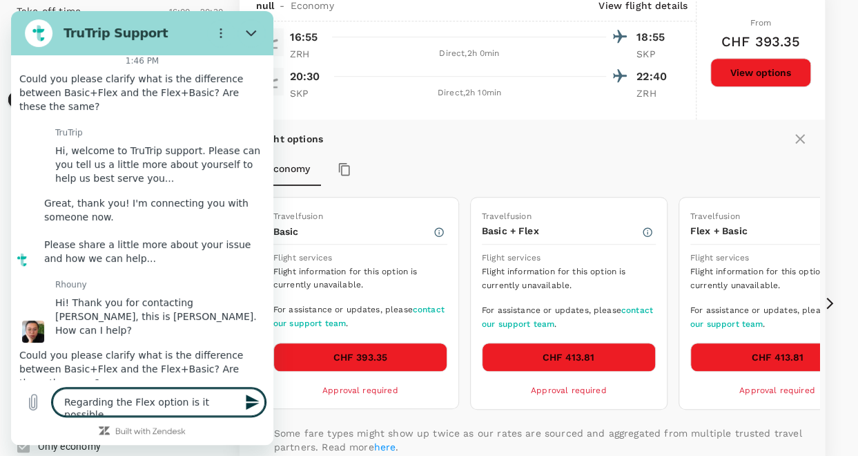
drag, startPoint x: 231, startPoint y: 404, endPoint x: -8, endPoint y: 407, distance: 239.0
click at [11, 407] on html "TruTrip Support This chat is recorded using a cloud service and is subject to t…" at bounding box center [142, 228] width 262 height 434
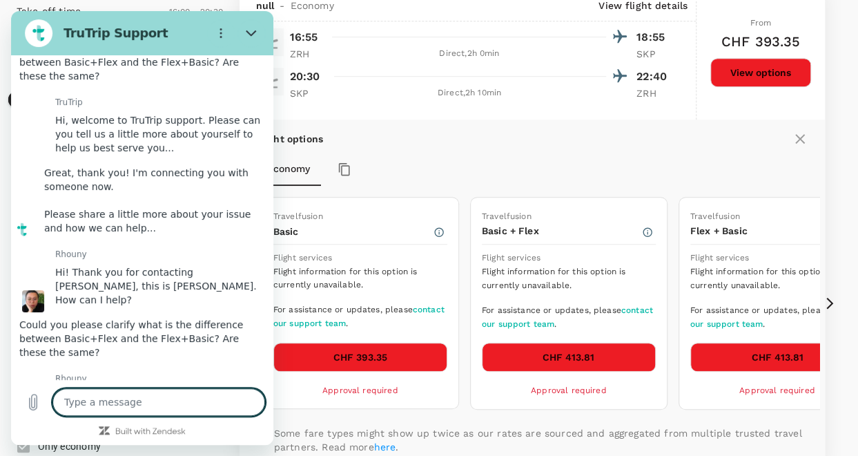
scroll to position [1526, 0]
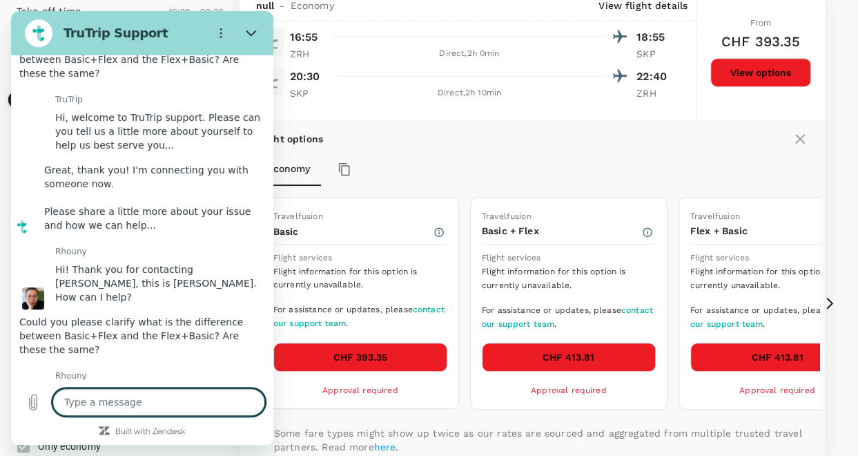
click at [111, 411] on textarea at bounding box center [158, 402] width 213 height 28
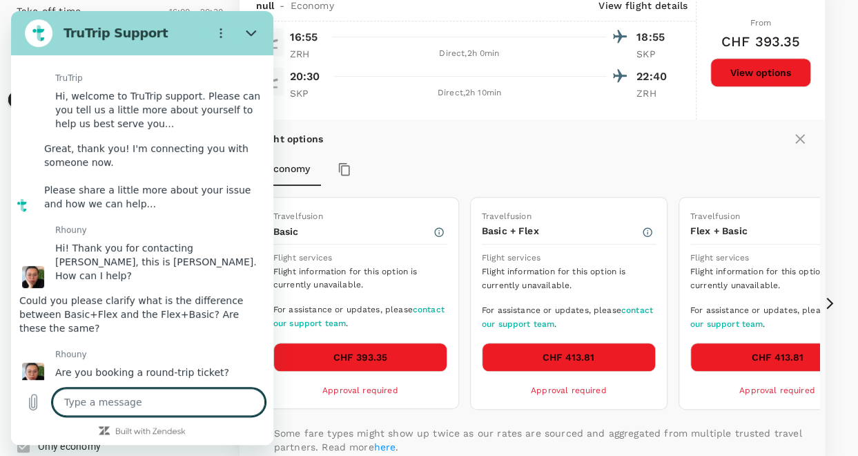
scroll to position [1566, 0]
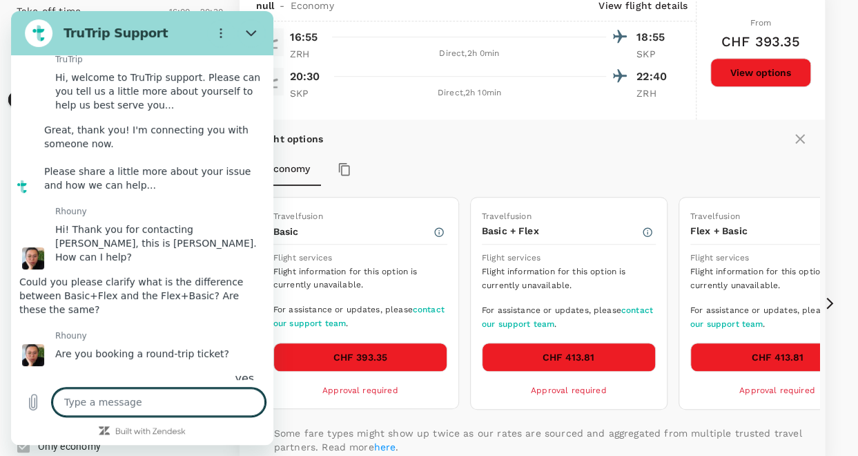
click at [150, 407] on textarea at bounding box center [158, 402] width 213 height 28
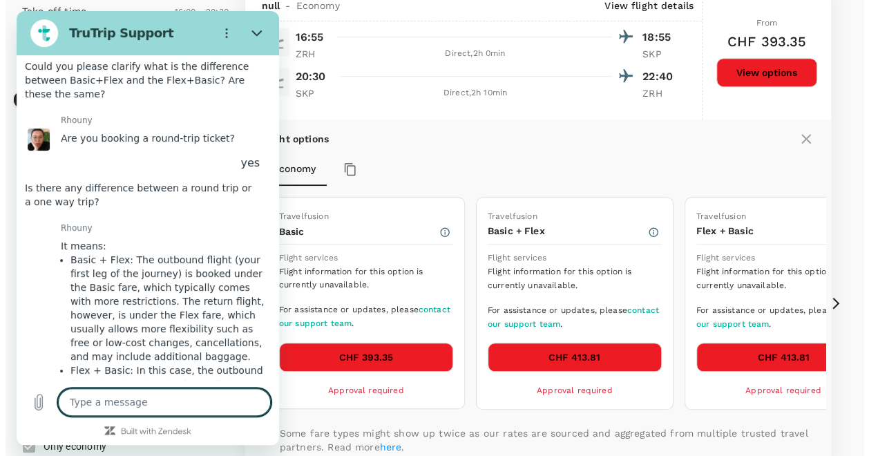
scroll to position [1851, 0]
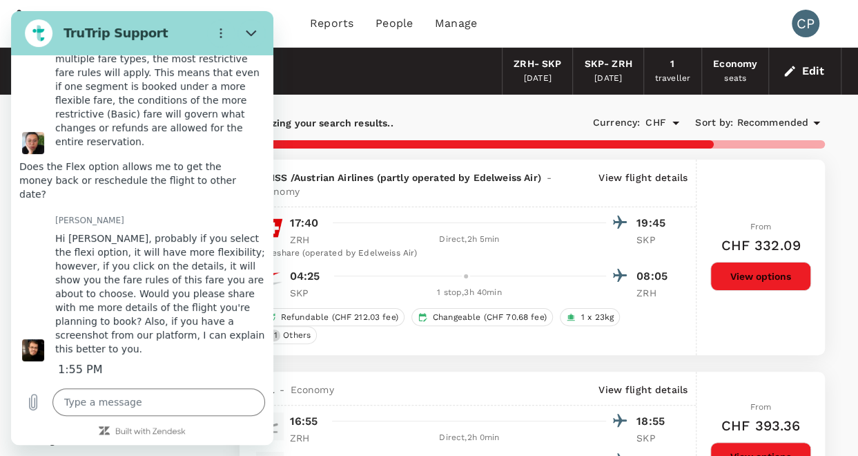
scroll to position [2216, 0]
click at [247, 32] on icon "Close" at bounding box center [251, 33] width 10 height 6
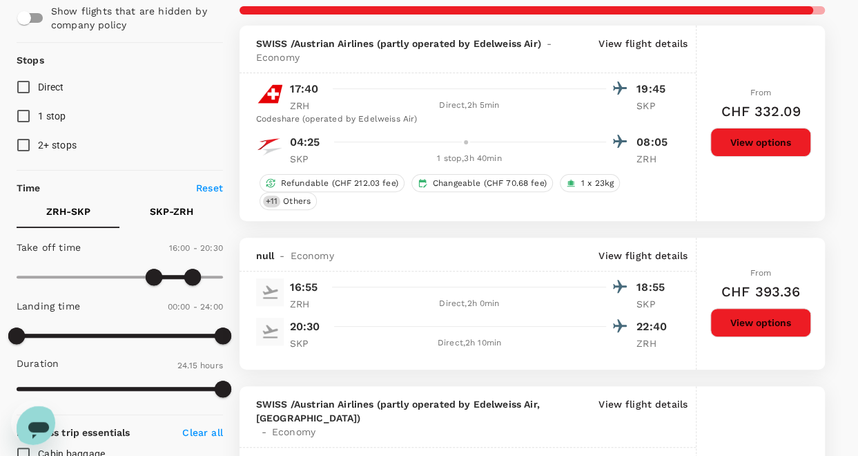
scroll to position [138, 0]
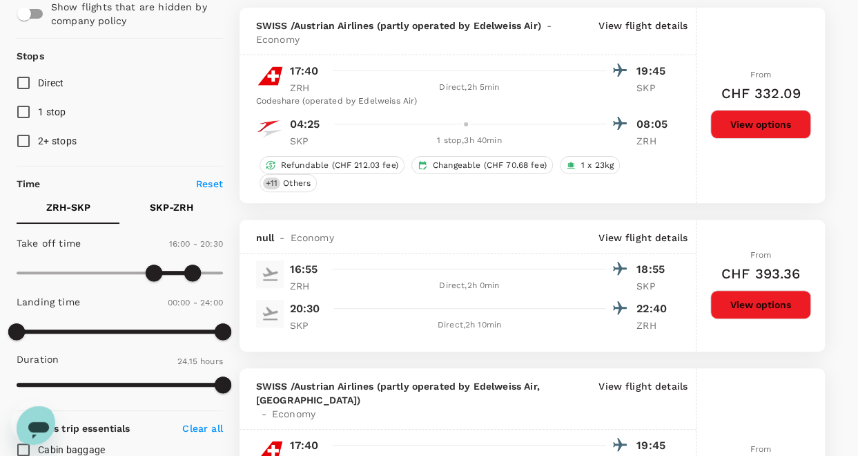
click at [764, 313] on button "View options" at bounding box center [761, 304] width 101 height 29
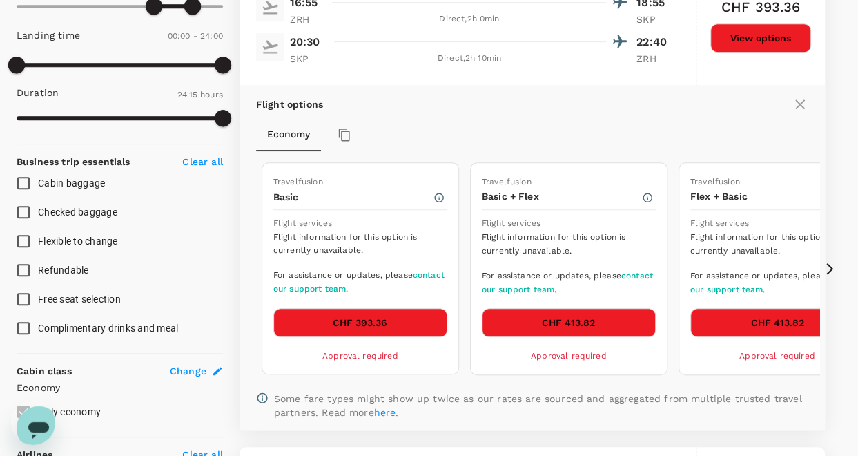
scroll to position [425, 0]
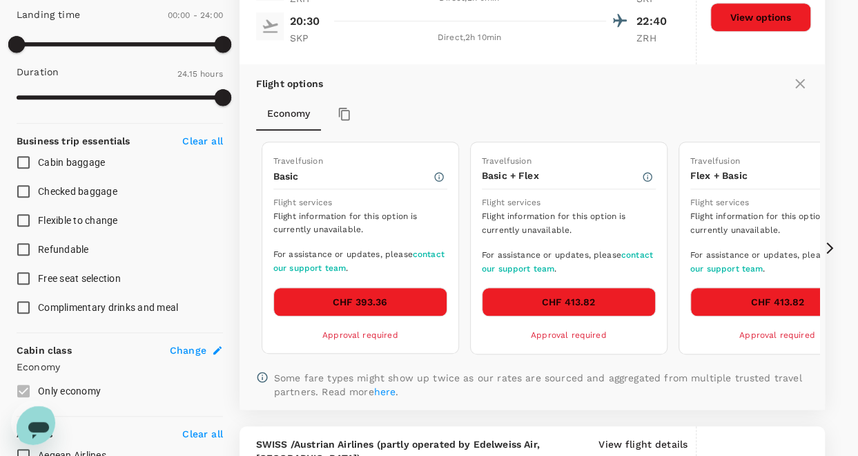
click at [834, 242] on icon at bounding box center [830, 248] width 14 height 14
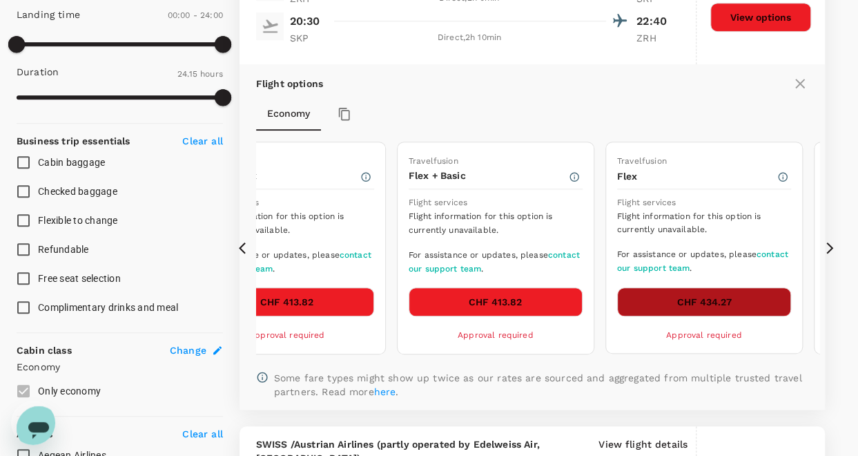
click at [727, 295] on button "CHF 434.27" at bounding box center [704, 301] width 174 height 29
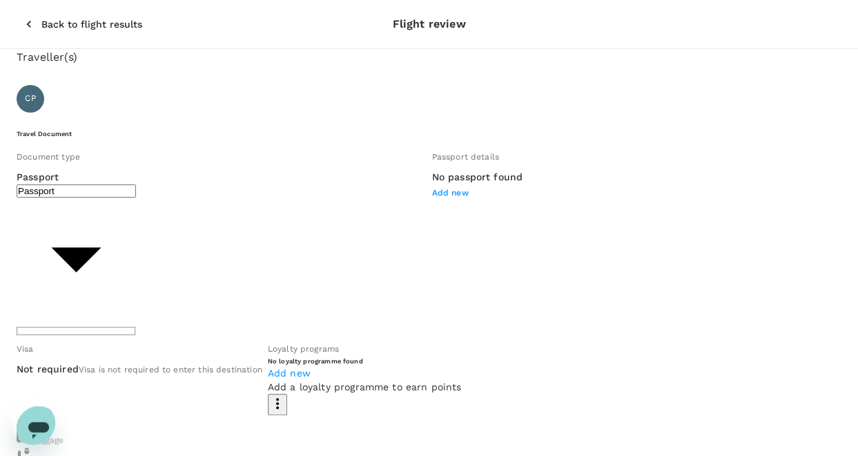
click at [22, 17] on icon "button" at bounding box center [29, 24] width 14 height 14
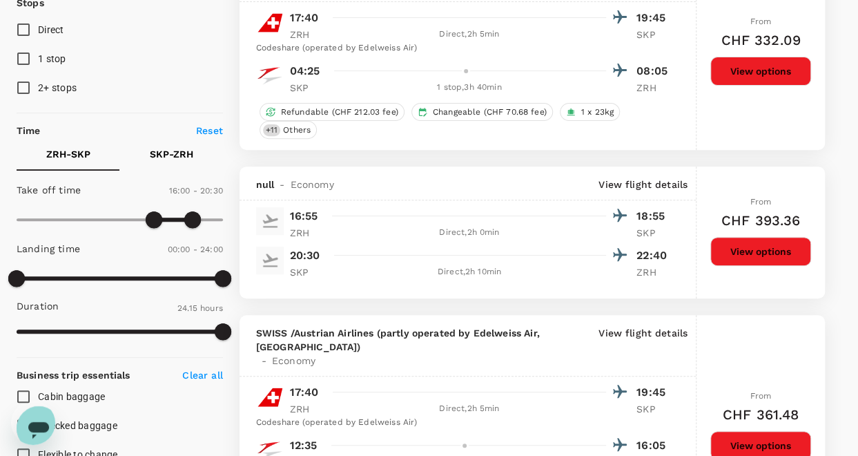
scroll to position [196, 0]
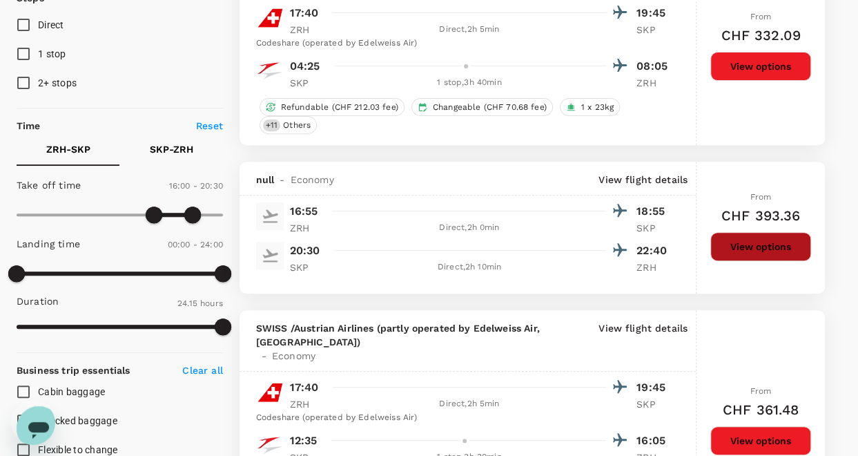
click at [761, 243] on button "View options" at bounding box center [761, 246] width 101 height 29
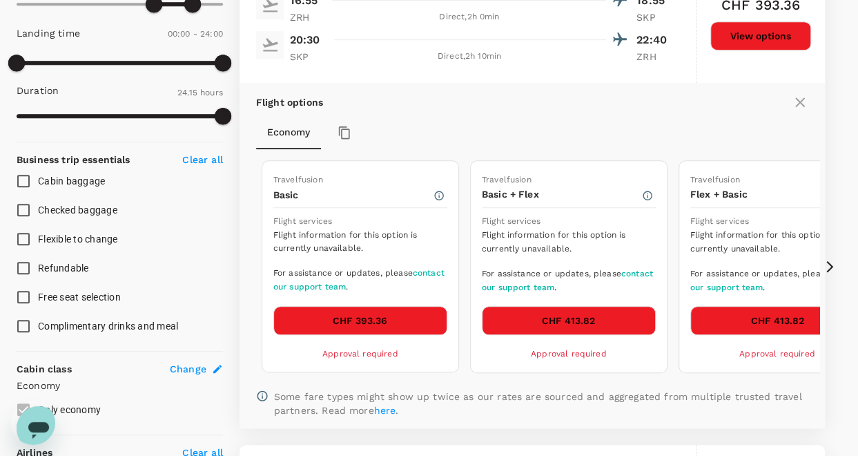
scroll to position [425, 0]
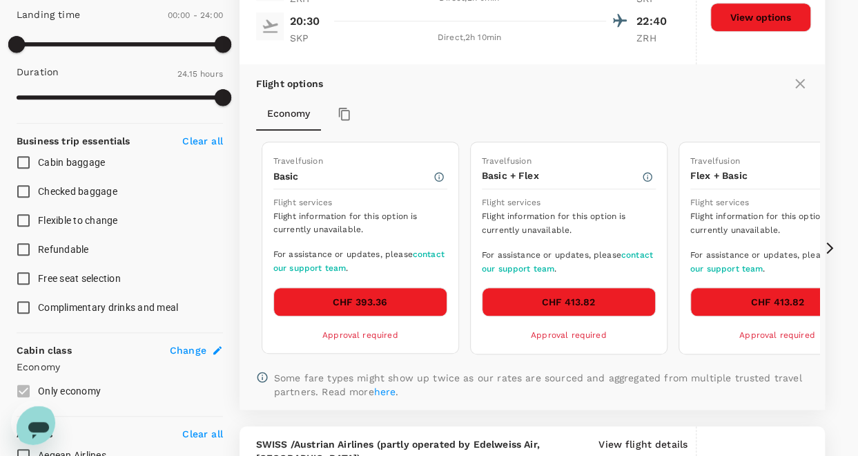
click at [830, 244] on icon at bounding box center [830, 248] width 7 height 12
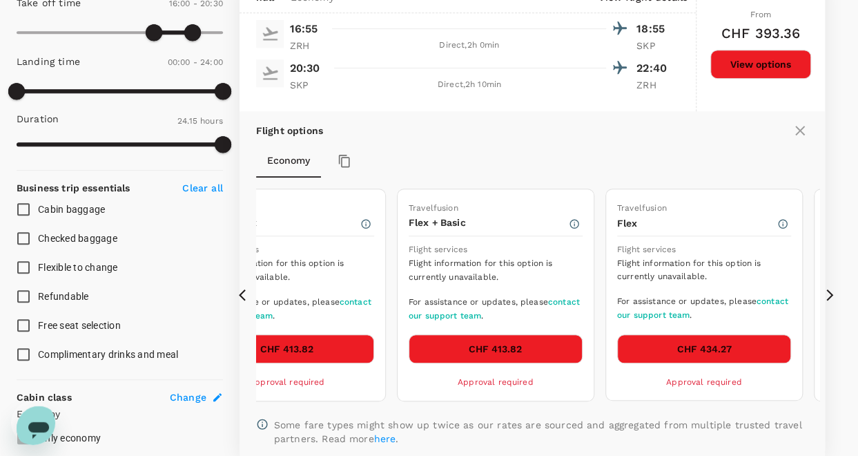
scroll to position [356, 0]
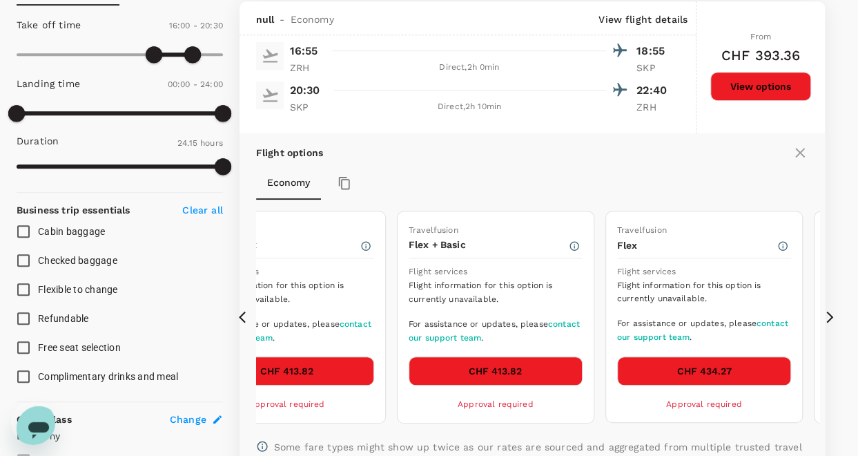
click at [828, 314] on icon at bounding box center [830, 317] width 14 height 14
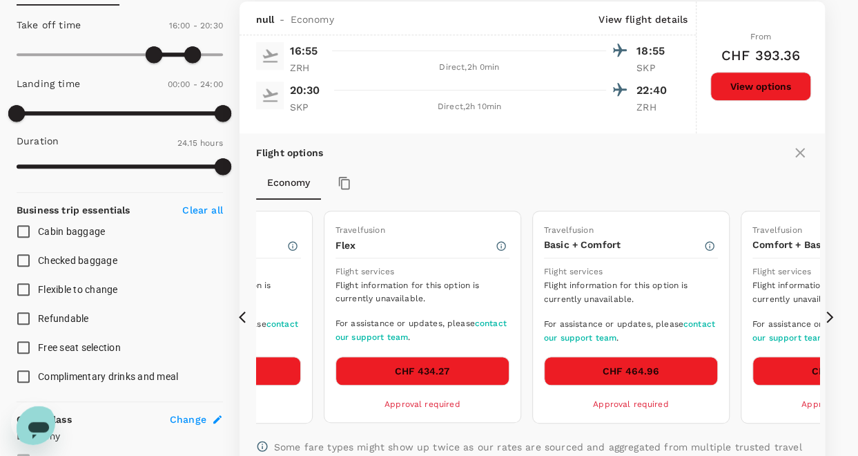
scroll to position [287, 0]
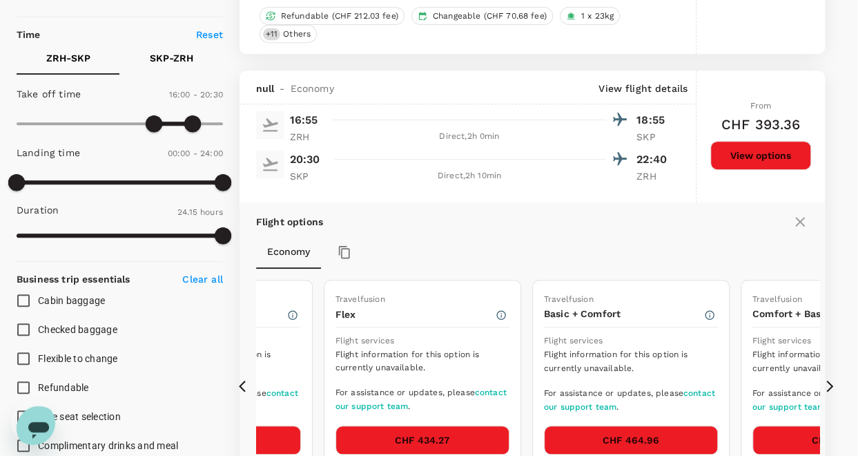
click at [34, 416] on icon "Open messaging window" at bounding box center [38, 428] width 25 height 25
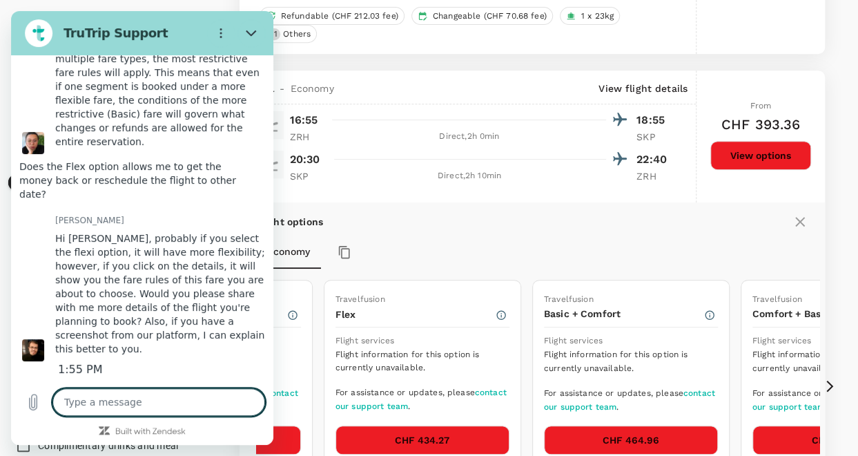
click at [123, 402] on textarea at bounding box center [158, 402] width 213 height 28
click at [146, 401] on textarea at bounding box center [158, 402] width 213 height 28
click at [33, 399] on icon "Upload file" at bounding box center [33, 402] width 17 height 17
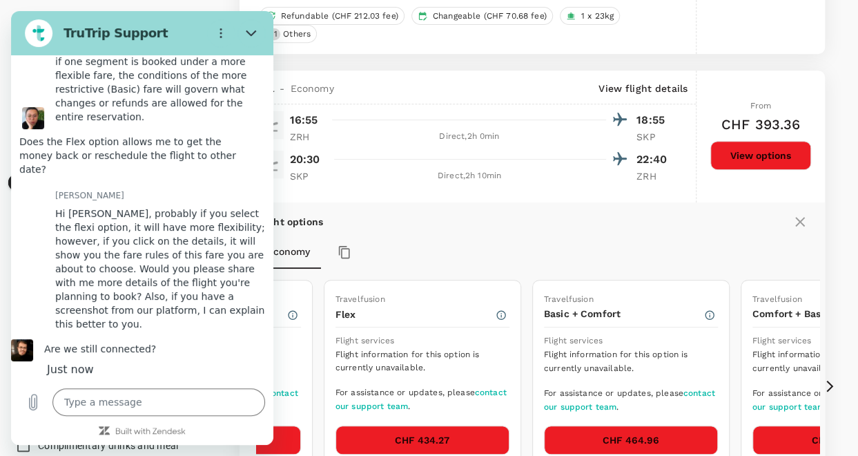
scroll to position [2242, 0]
click at [133, 405] on textarea at bounding box center [158, 402] width 213 height 28
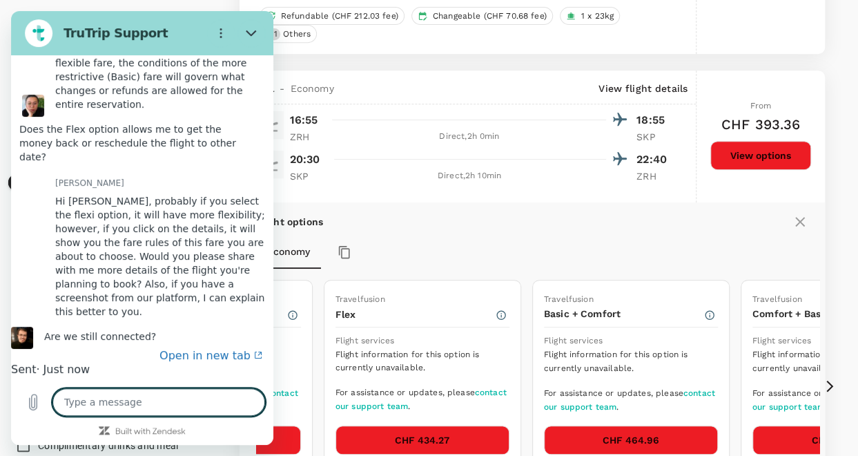
scroll to position [2351, 0]
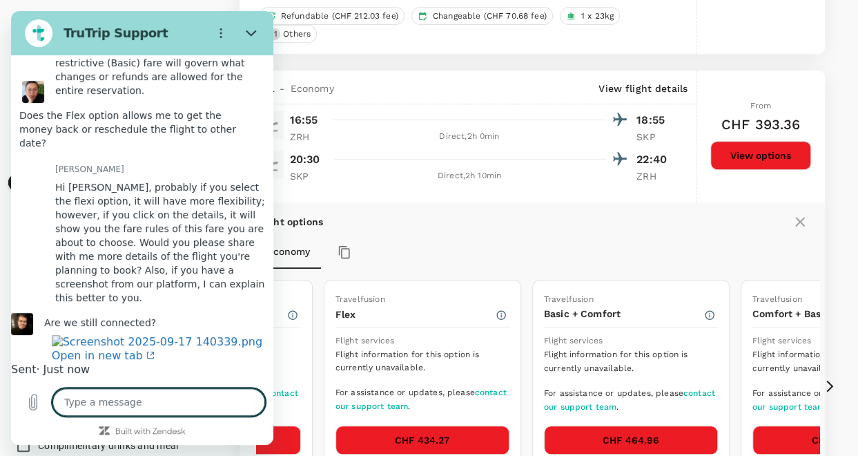
click at [126, 403] on textarea at bounding box center [158, 402] width 213 height 28
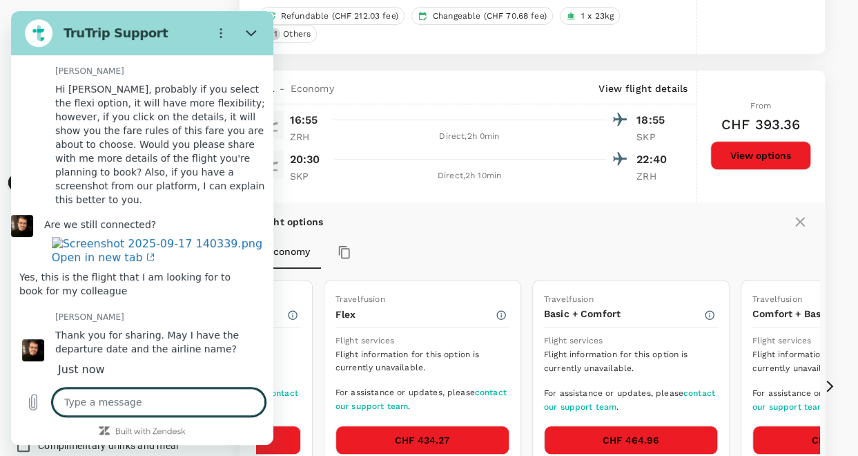
scroll to position [2464, 0]
click at [142, 397] on textarea at bounding box center [158, 402] width 213 height 28
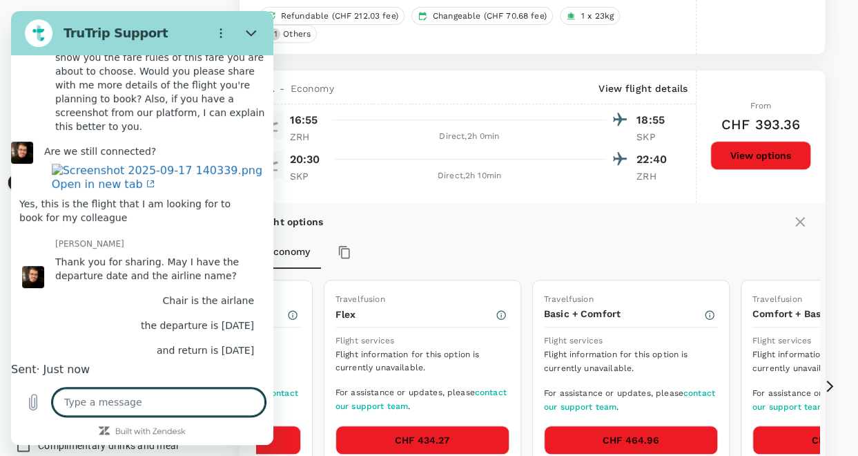
scroll to position [2550, 0]
click at [251, 34] on icon "Close" at bounding box center [251, 33] width 11 height 11
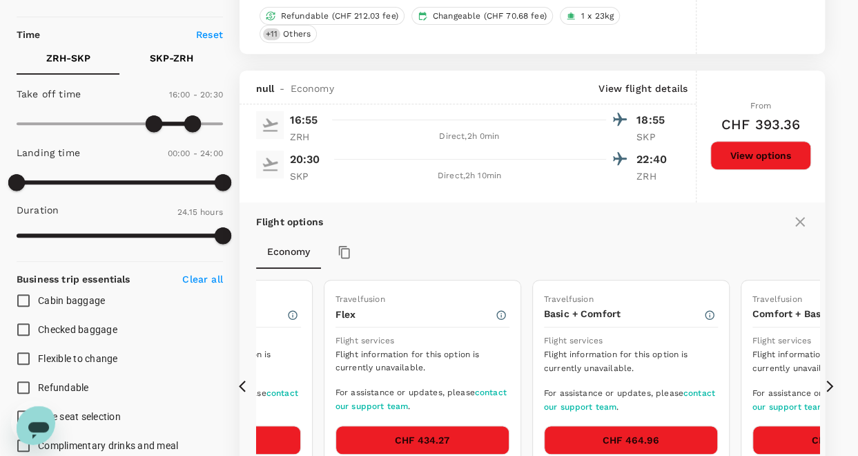
click at [29, 407] on div "Open messaging window" at bounding box center [38, 427] width 41 height 41
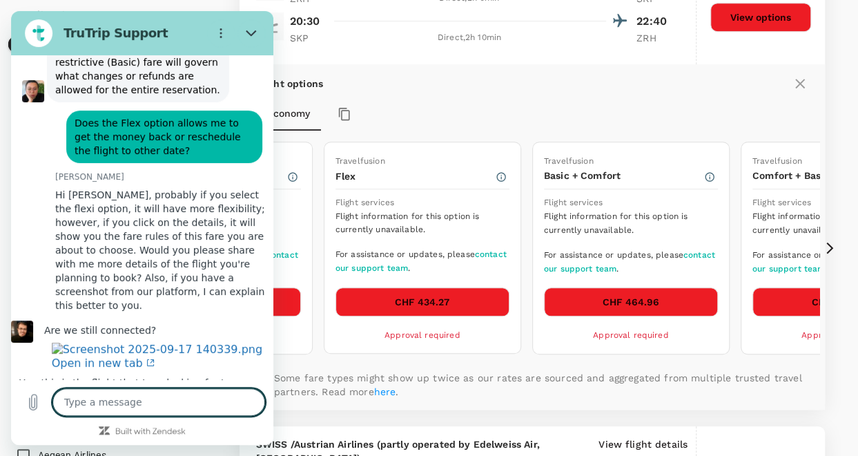
scroll to position [2412, 0]
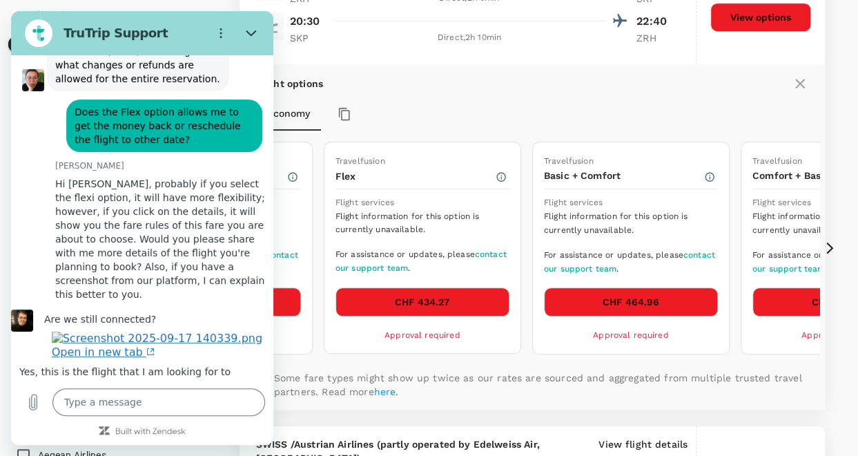
click at [213, 332] on link "Open in new tab" at bounding box center [157, 346] width 211 height 28
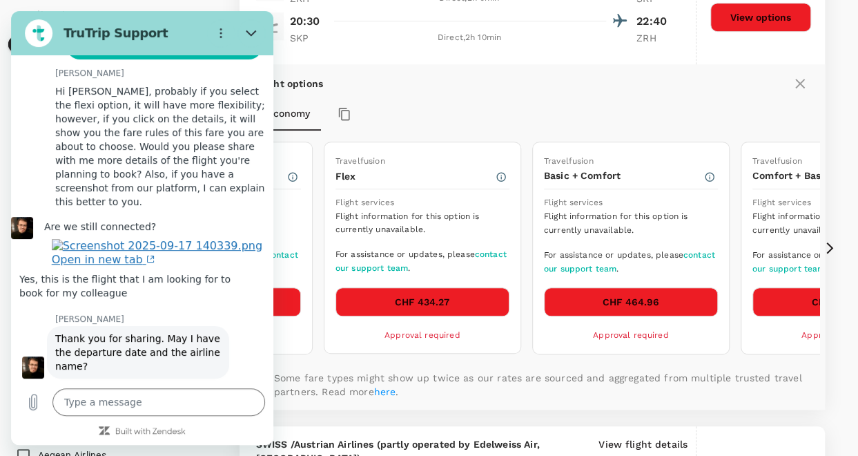
scroll to position [2550, 0]
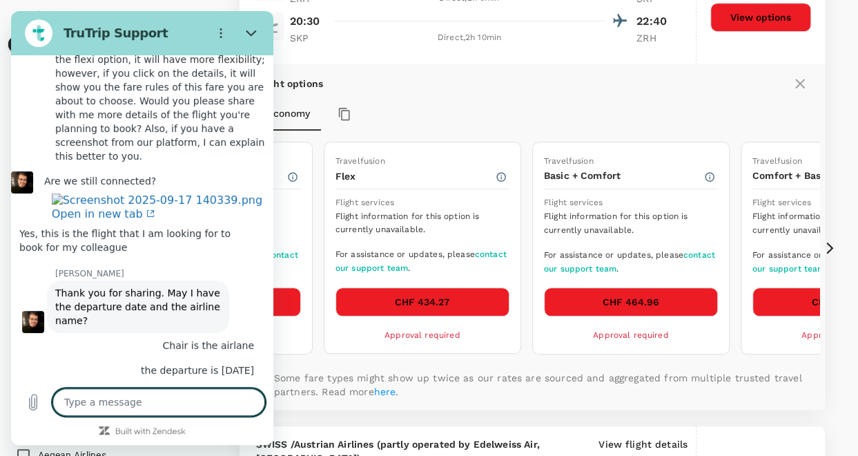
click at [91, 403] on textarea at bounding box center [158, 402] width 213 height 28
click at [254, 32] on icon "Close" at bounding box center [251, 33] width 10 height 6
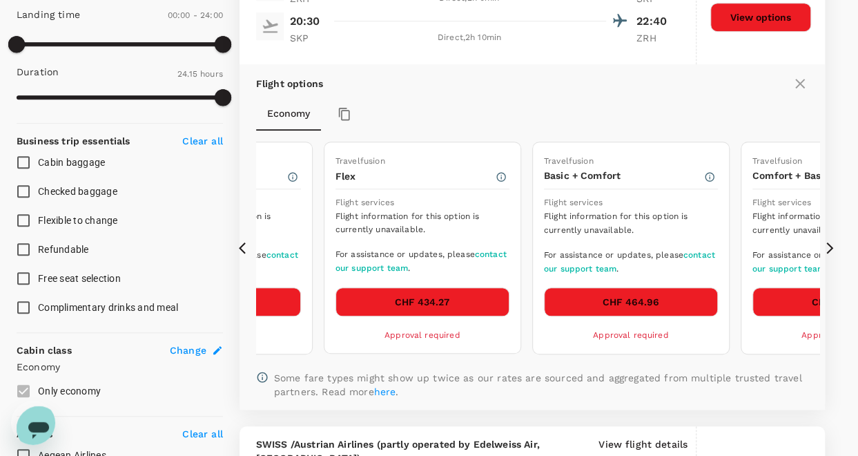
scroll to position [287, 0]
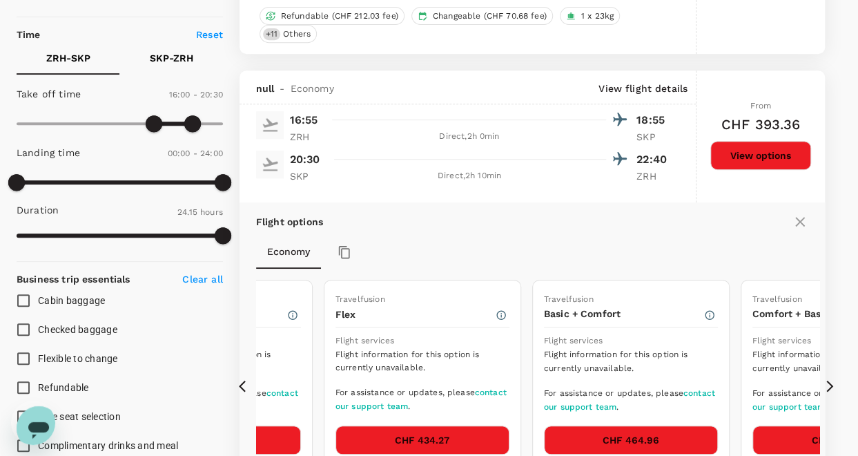
click at [246, 381] on icon at bounding box center [246, 386] width 14 height 14
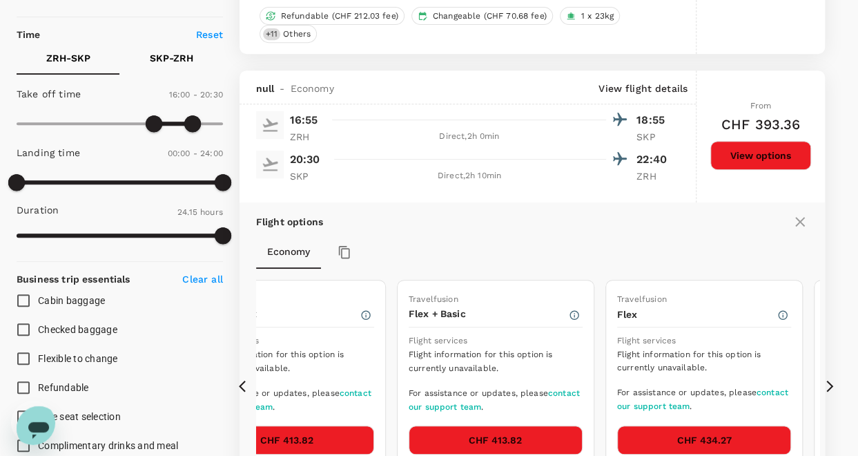
click at [243, 381] on icon at bounding box center [242, 387] width 7 height 12
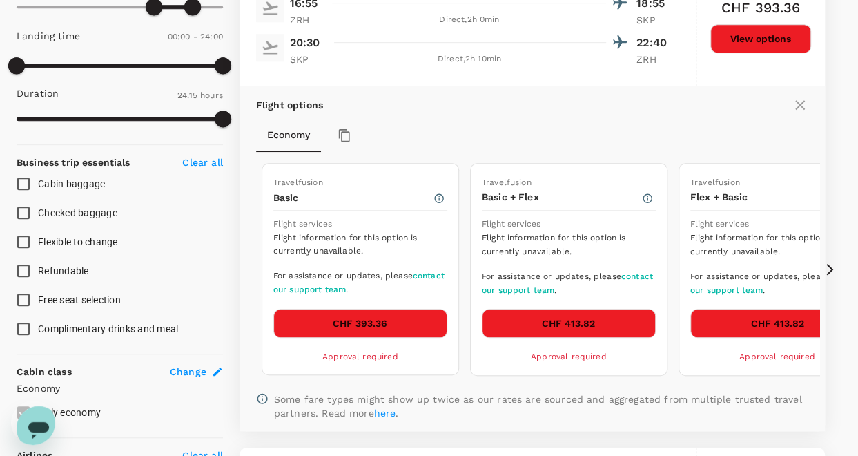
scroll to position [425, 0]
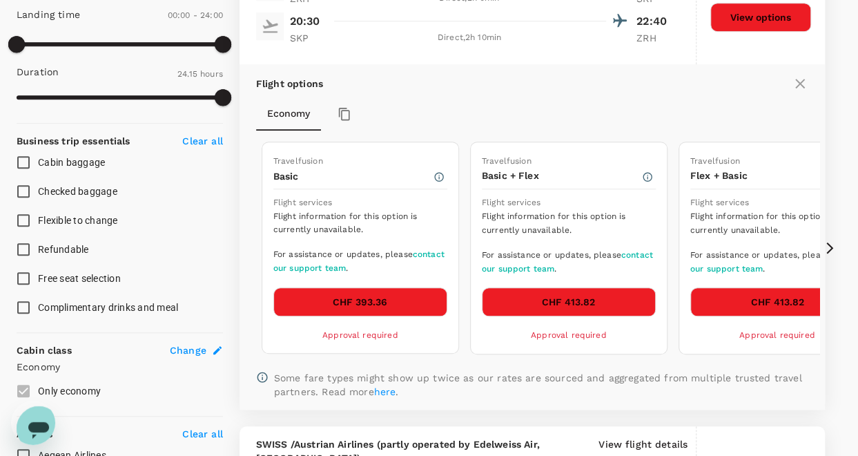
click at [343, 113] on icon "button" at bounding box center [345, 114] width 14 height 14
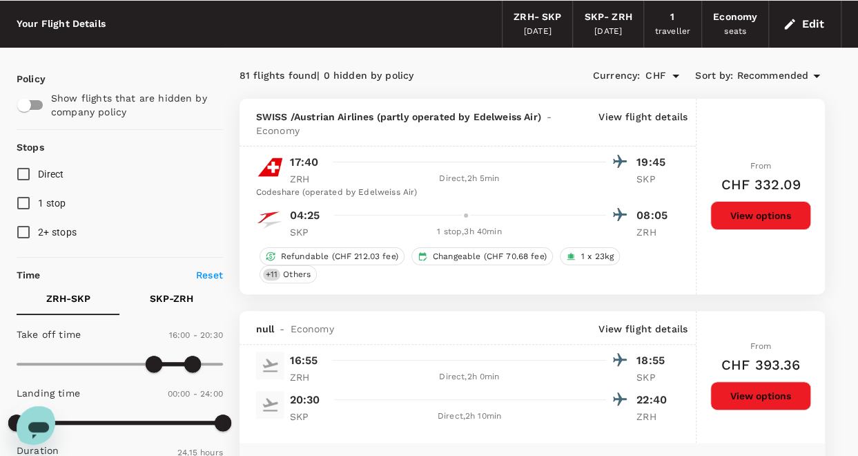
scroll to position [69, 0]
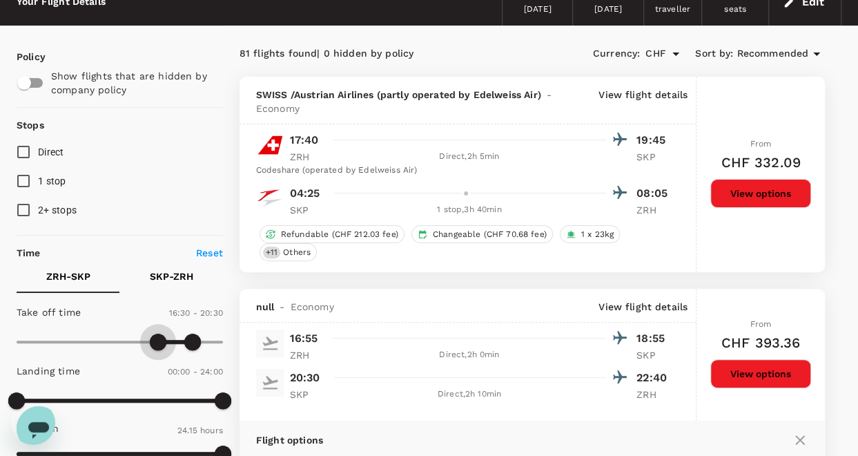
click at [160, 340] on span at bounding box center [158, 342] width 17 height 17
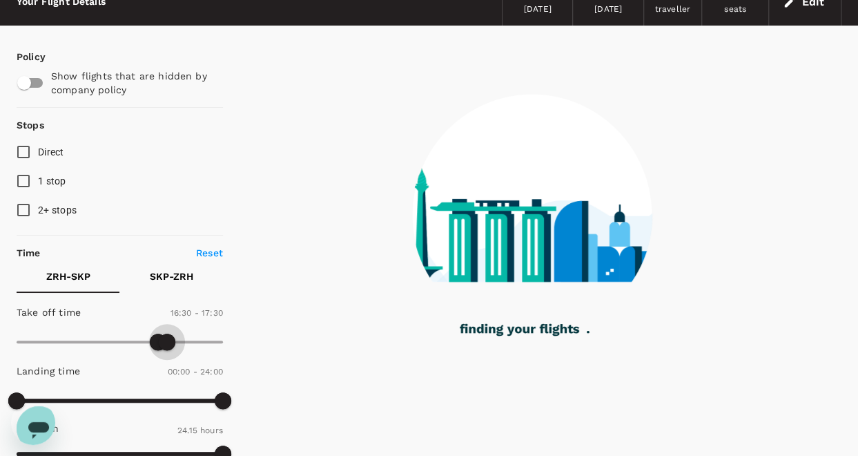
drag, startPoint x: 194, startPoint y: 339, endPoint x: 169, endPoint y: 341, distance: 25.6
click at [169, 341] on span at bounding box center [167, 342] width 17 height 17
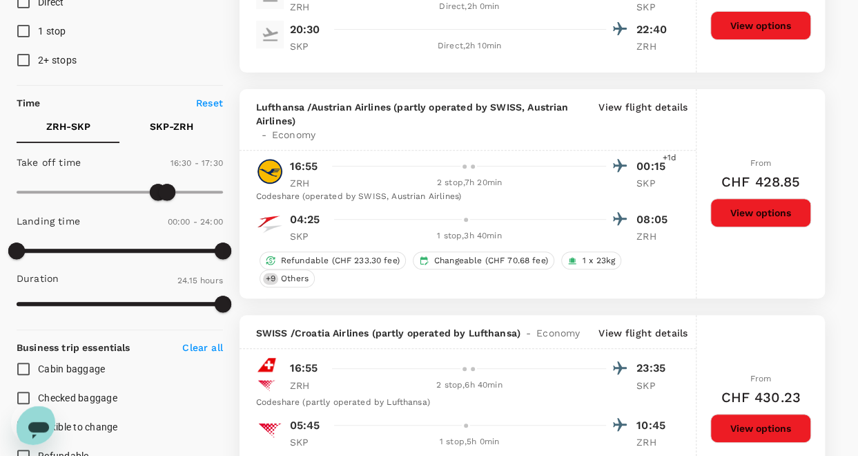
scroll to position [276, 0]
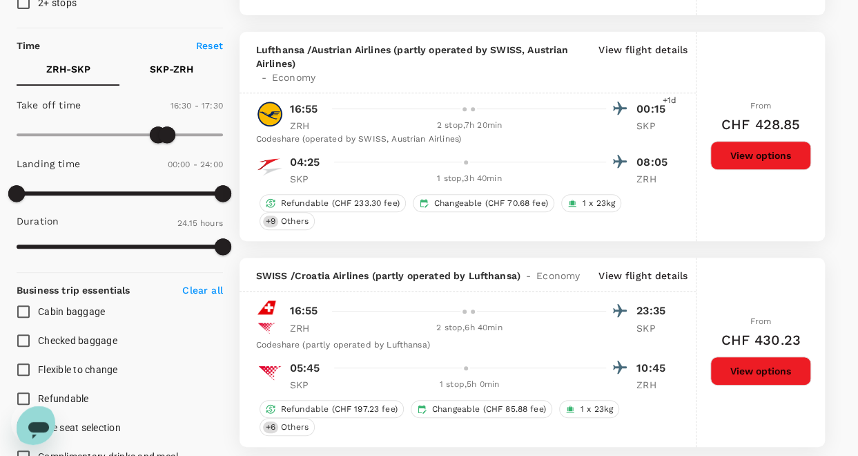
click at [37, 416] on icon "Open messaging window" at bounding box center [38, 428] width 25 height 25
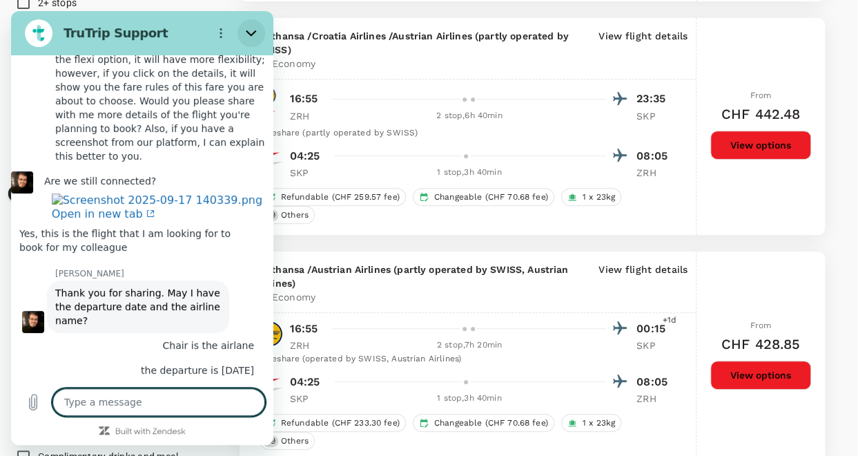
click at [251, 30] on icon "Close" at bounding box center [251, 33] width 11 height 11
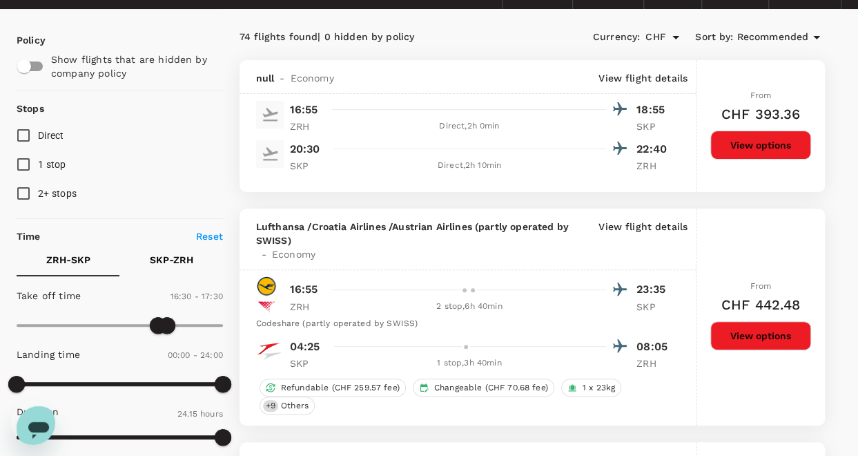
scroll to position [0, 0]
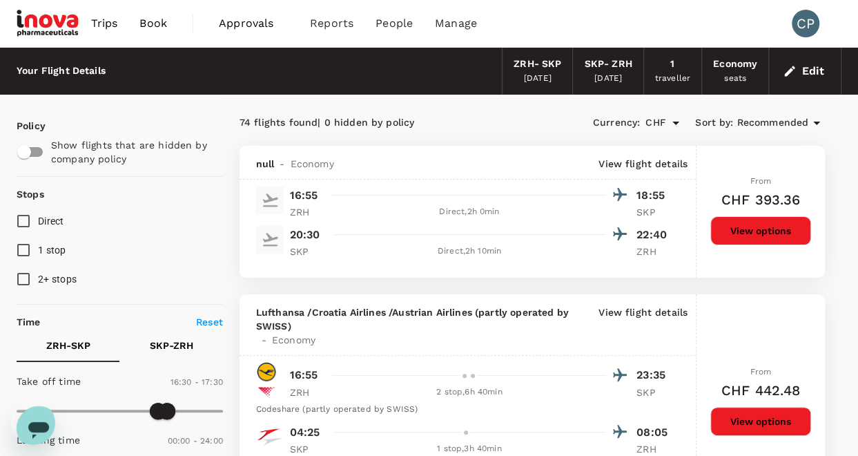
click at [33, 431] on icon "Open messaging window" at bounding box center [38, 428] width 25 height 25
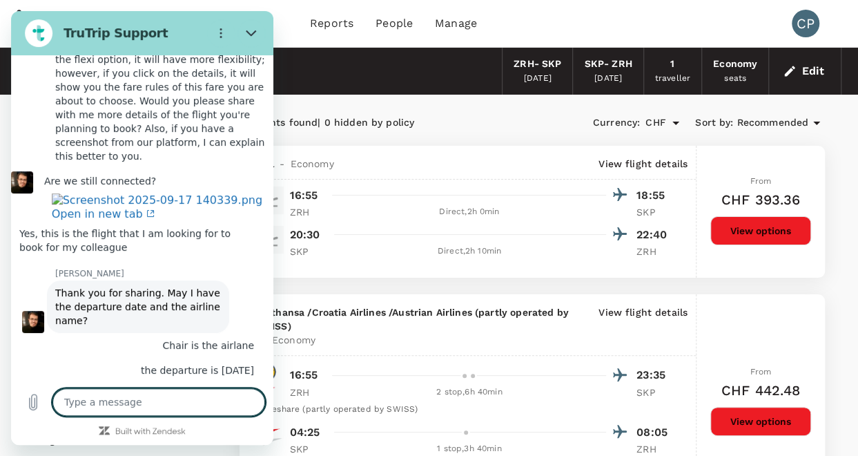
click at [106, 403] on textarea at bounding box center [158, 402] width 213 height 28
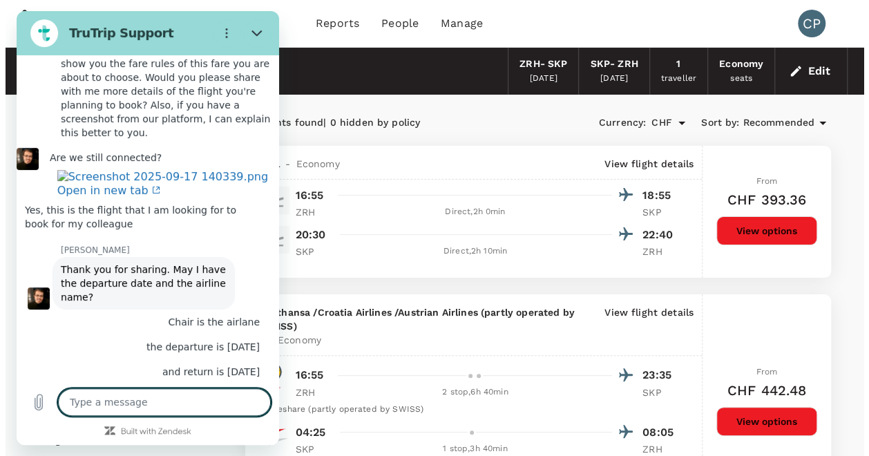
scroll to position [2576, 0]
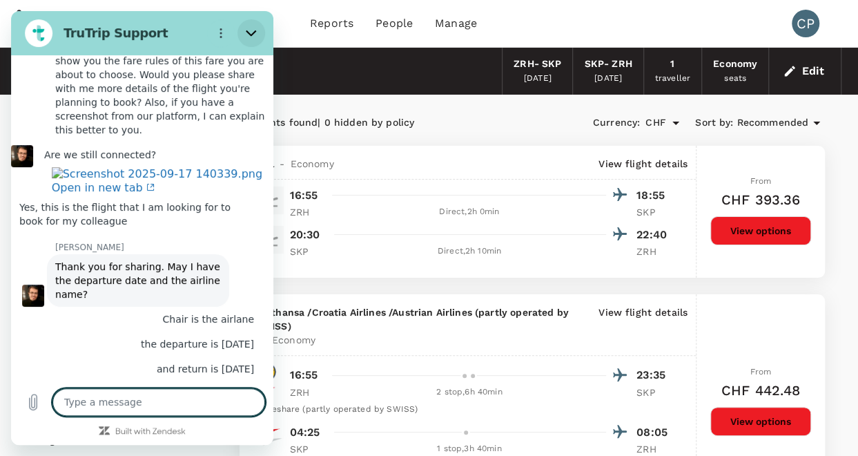
click at [256, 30] on icon "Close" at bounding box center [251, 33] width 11 height 11
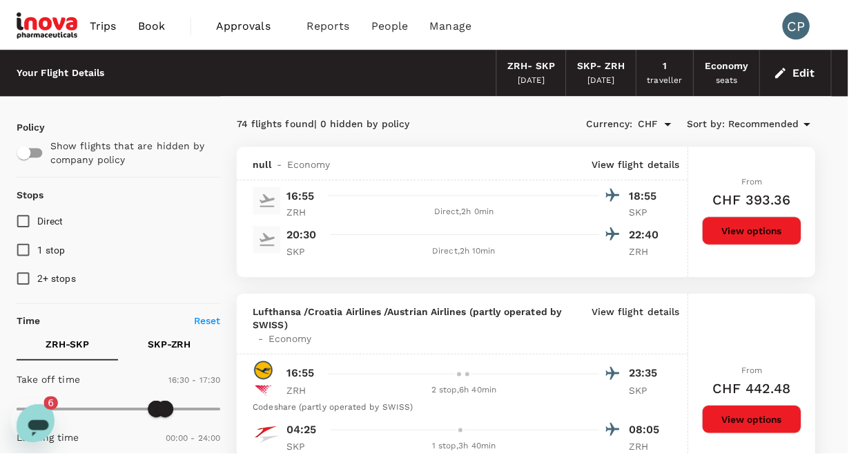
scroll to position [0, 0]
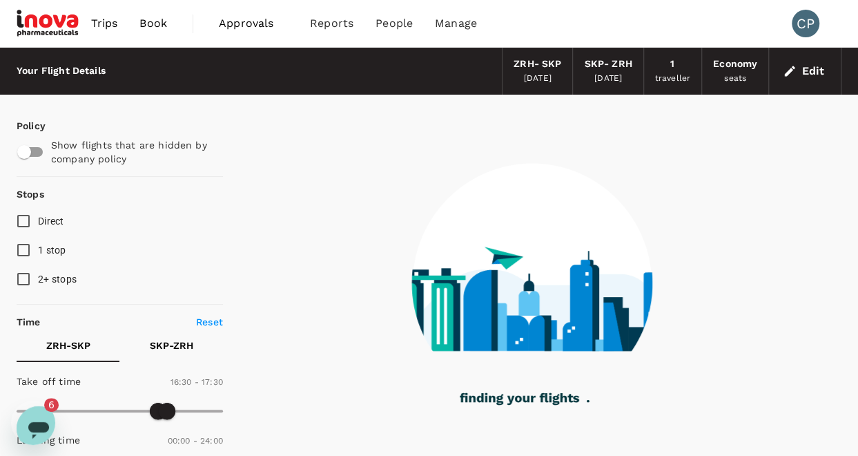
click at [38, 422] on icon "Open messaging window, 6 unread messages" at bounding box center [38, 430] width 21 height 17
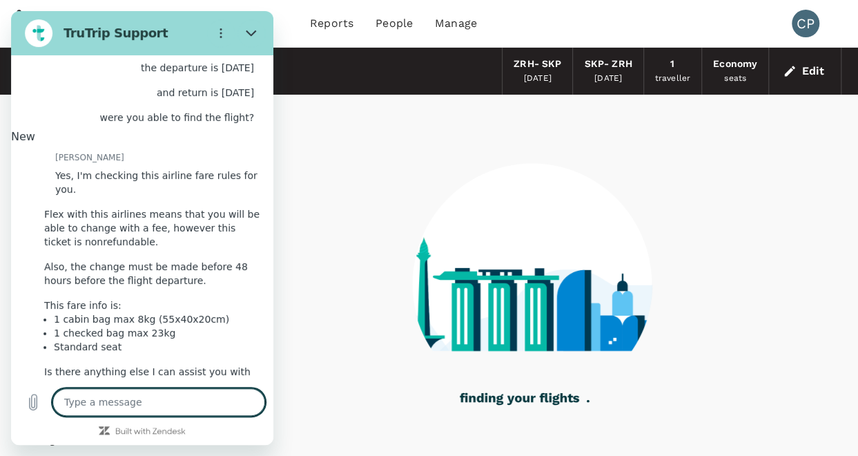
scroll to position [2927, 0]
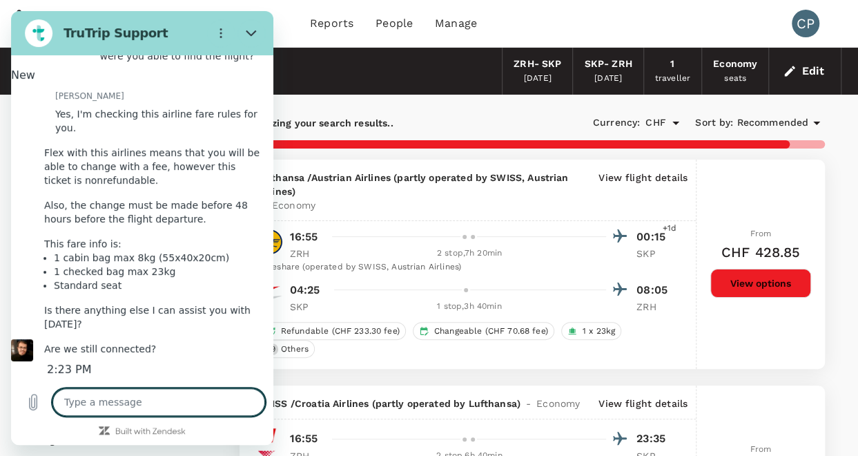
click at [135, 403] on textarea at bounding box center [158, 402] width 213 height 28
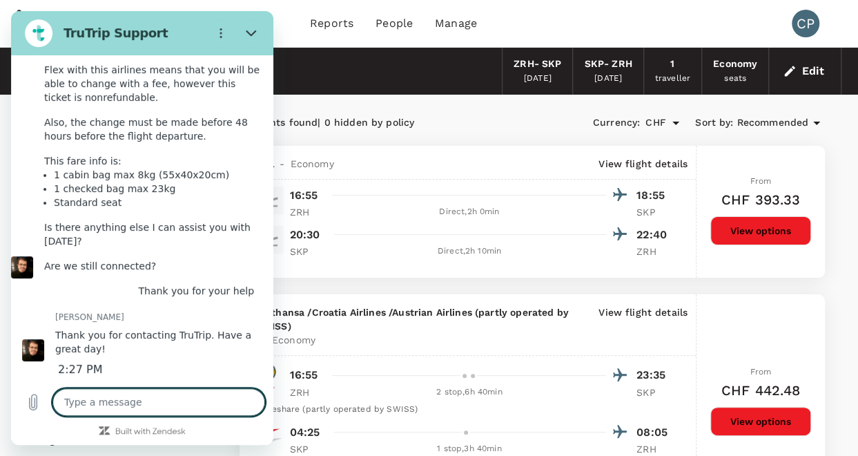
scroll to position [3019, 0]
click at [76, 401] on textarea at bounding box center [158, 402] width 213 height 28
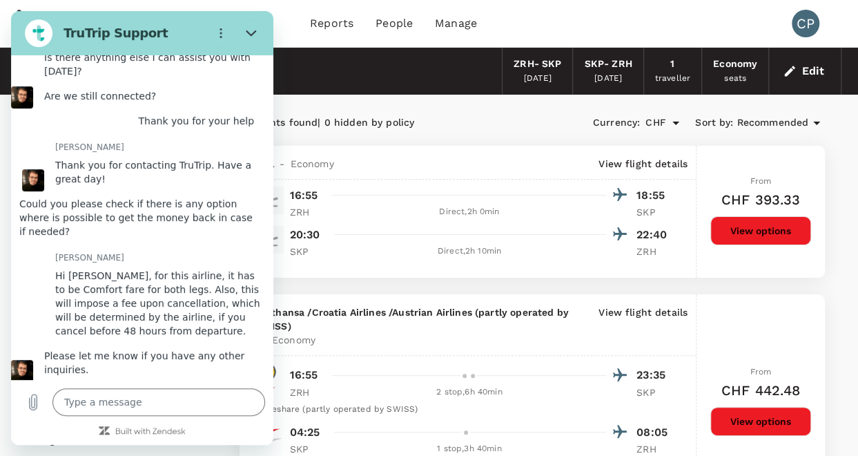
scroll to position [3235, 0]
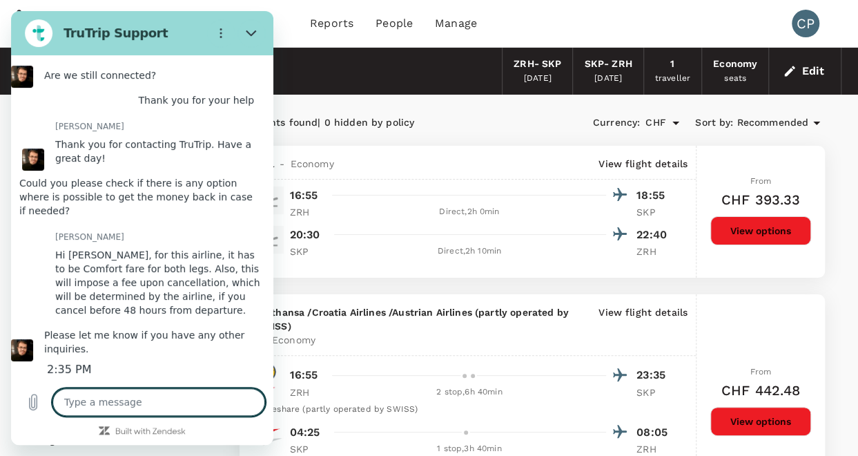
click at [117, 389] on textarea at bounding box center [158, 402] width 213 height 28
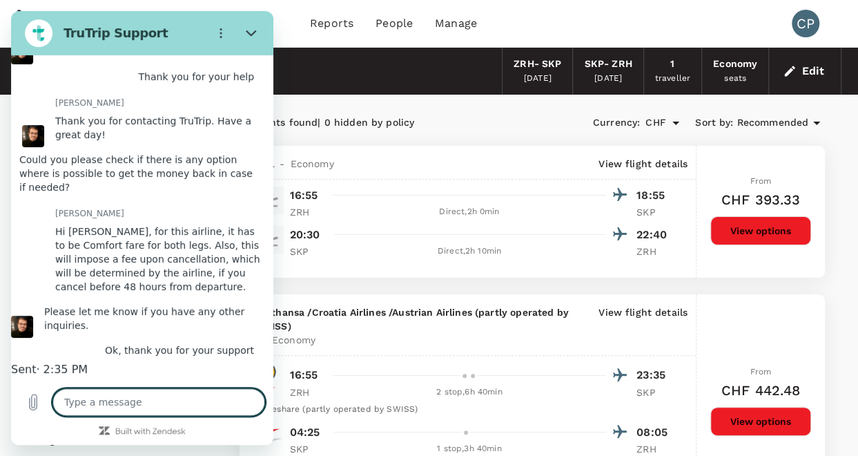
scroll to position [3268, 0]
click at [251, 35] on icon "Close" at bounding box center [251, 33] width 10 height 6
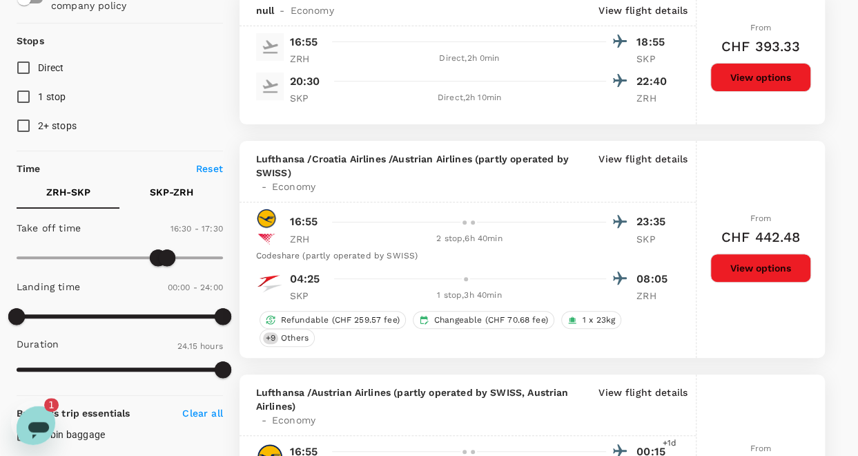
scroll to position [207, 0]
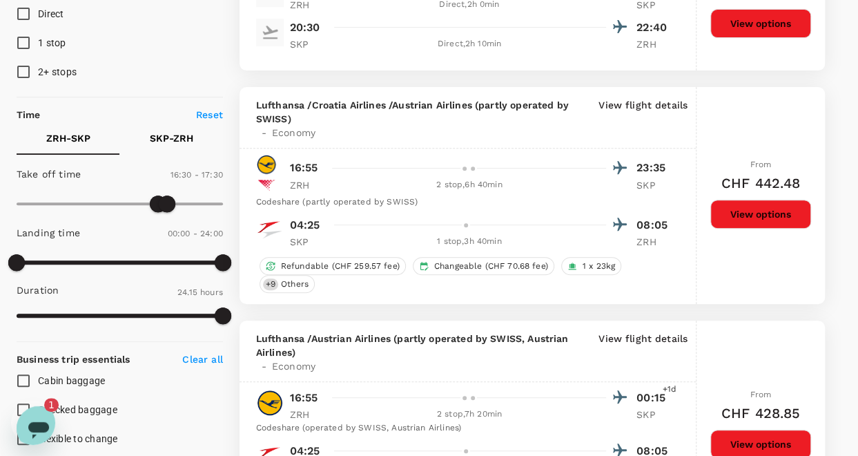
drag, startPoint x: 39, startPoint y: 427, endPoint x: 40, endPoint y: 796, distance: 368.8
click at [39, 427] on icon "Open messaging window, 1 unread message" at bounding box center [38, 428] width 25 height 25
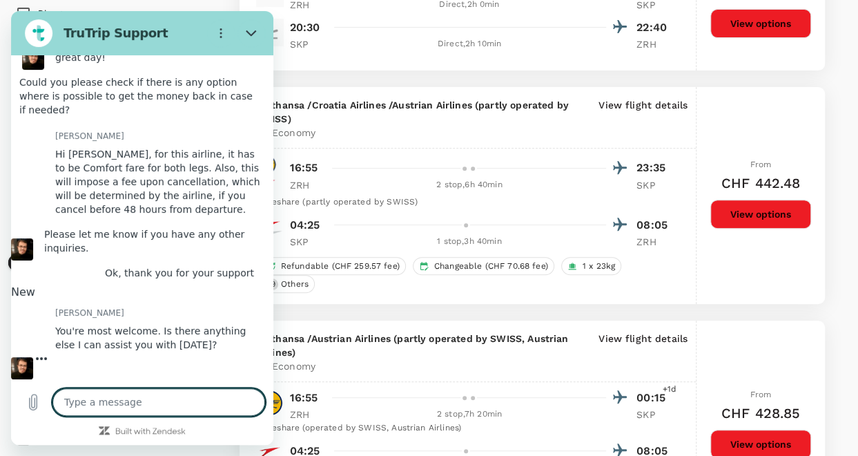
scroll to position [3348, 0]
click at [106, 396] on textarea at bounding box center [158, 402] width 213 height 28
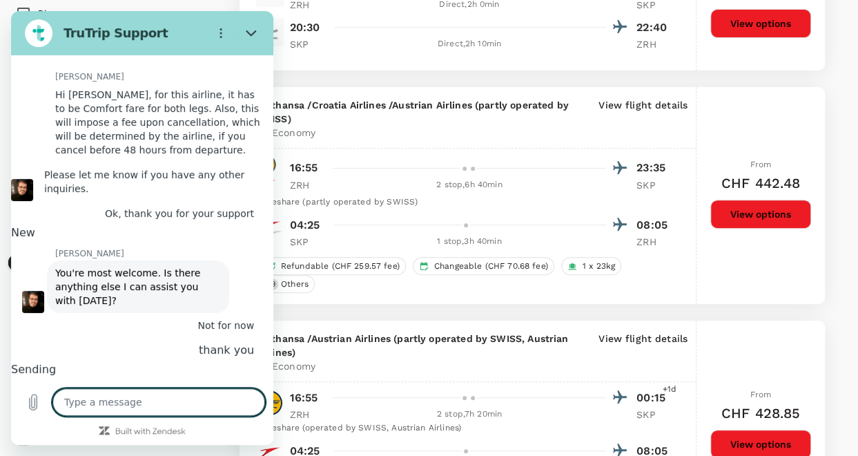
scroll to position [3401, 0]
click at [251, 28] on icon "Close" at bounding box center [251, 33] width 11 height 11
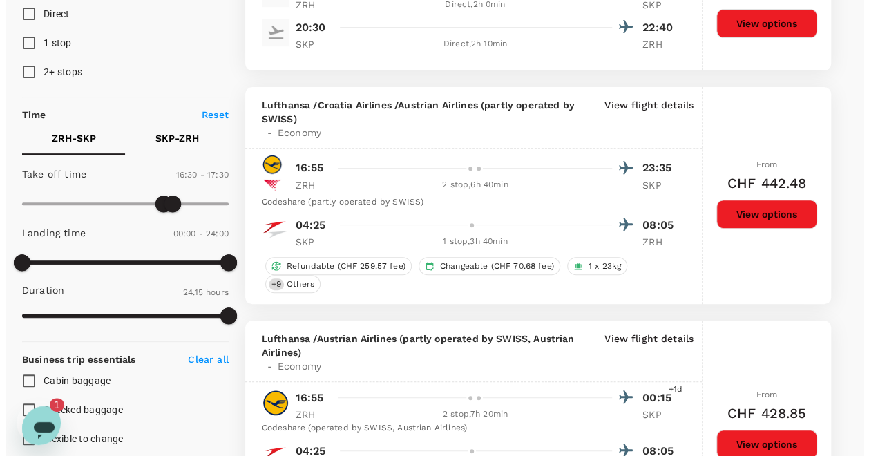
scroll to position [0, 0]
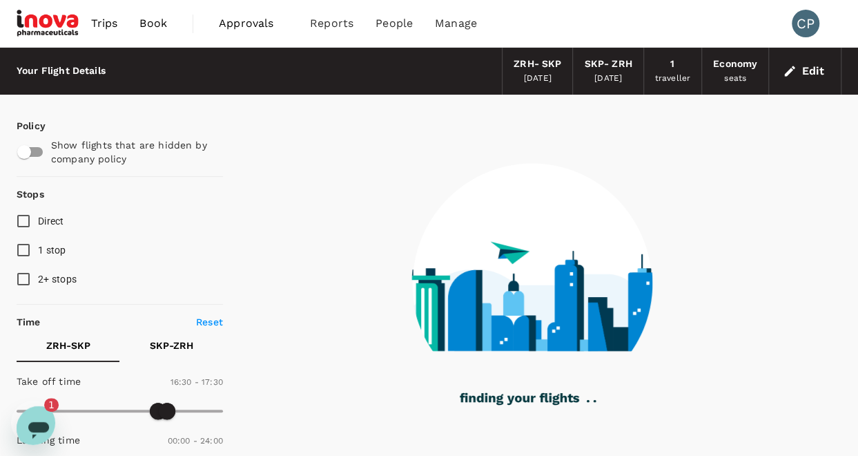
click at [39, 423] on icon "Open messaging window, 1 unread message" at bounding box center [38, 430] width 21 height 17
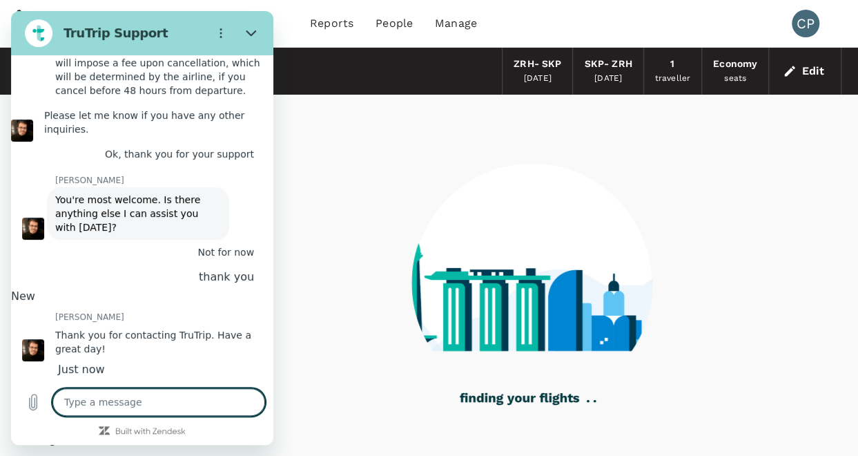
scroll to position [3460, 0]
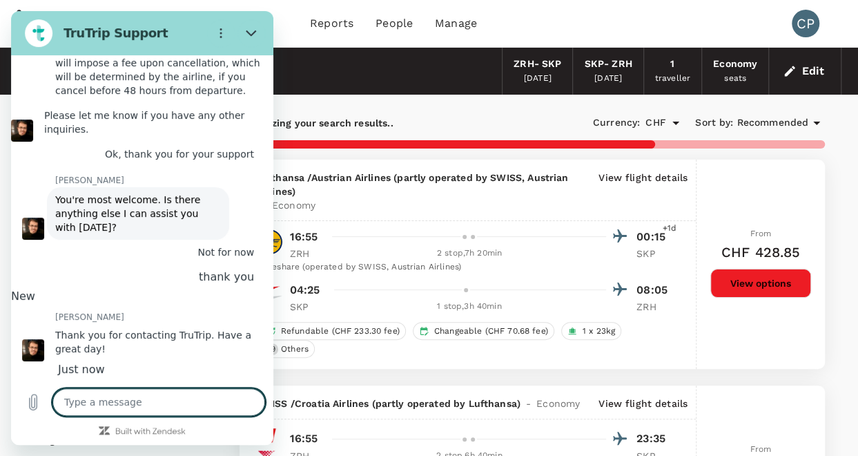
click at [108, 401] on textarea at bounding box center [158, 402] width 213 height 28
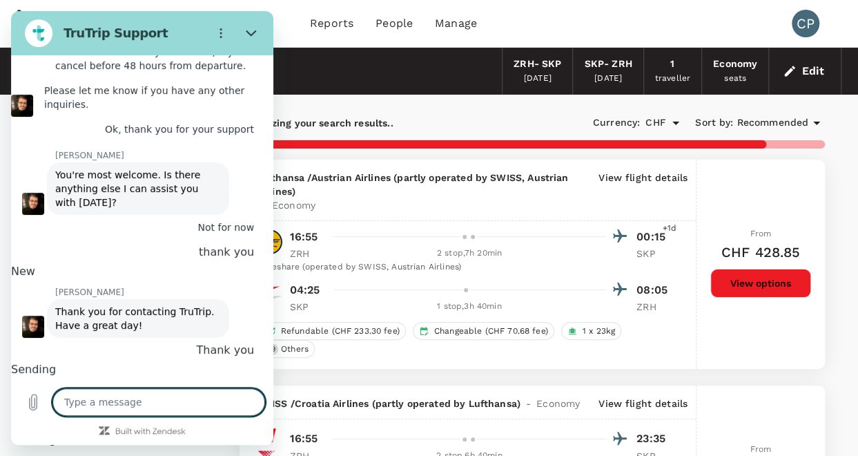
scroll to position [3493, 0]
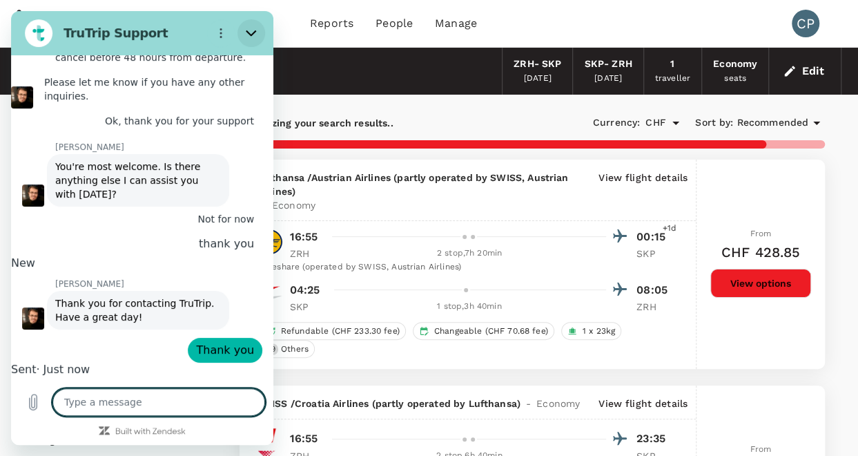
click at [253, 32] on icon "Close" at bounding box center [251, 33] width 10 height 6
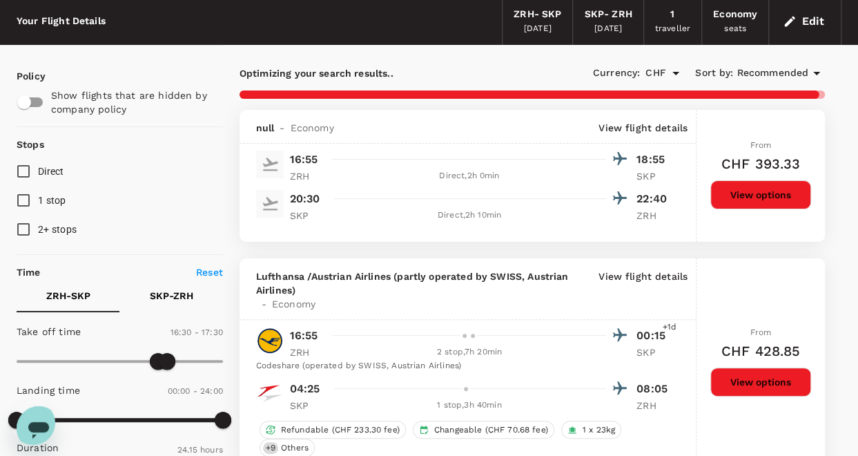
scroll to position [0, 0]
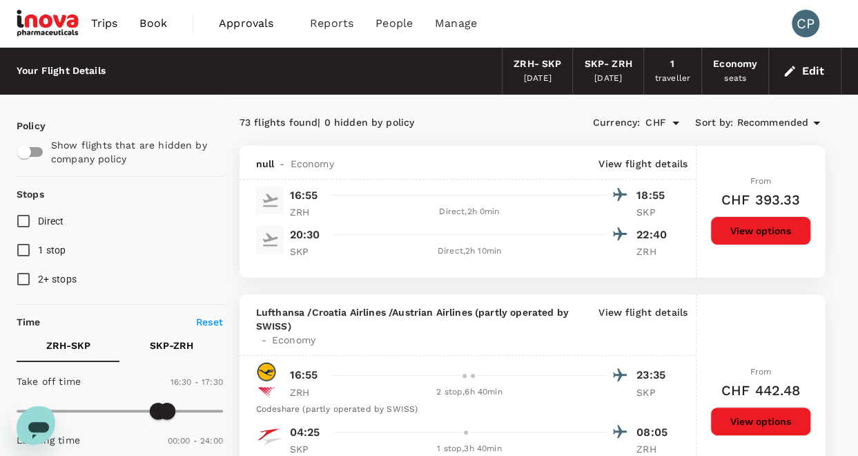
click at [33, 416] on icon "Open messaging window" at bounding box center [38, 428] width 25 height 25
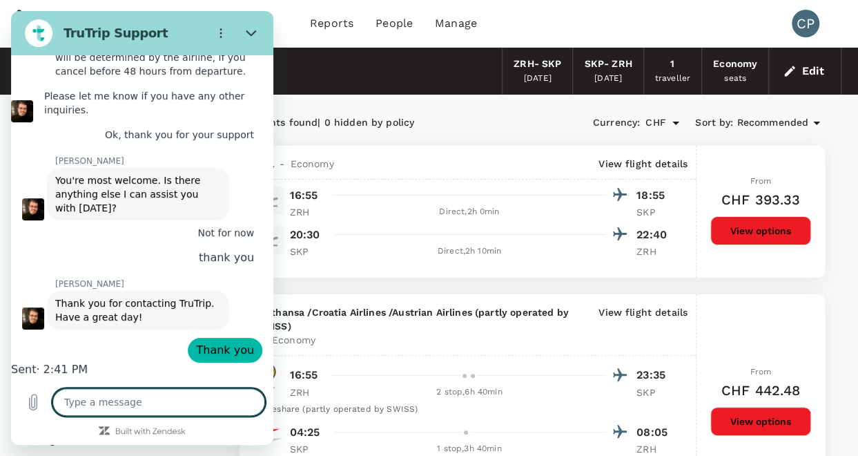
scroll to position [3471, 0]
click at [107, 405] on textarea at bounding box center [158, 402] width 213 height 28
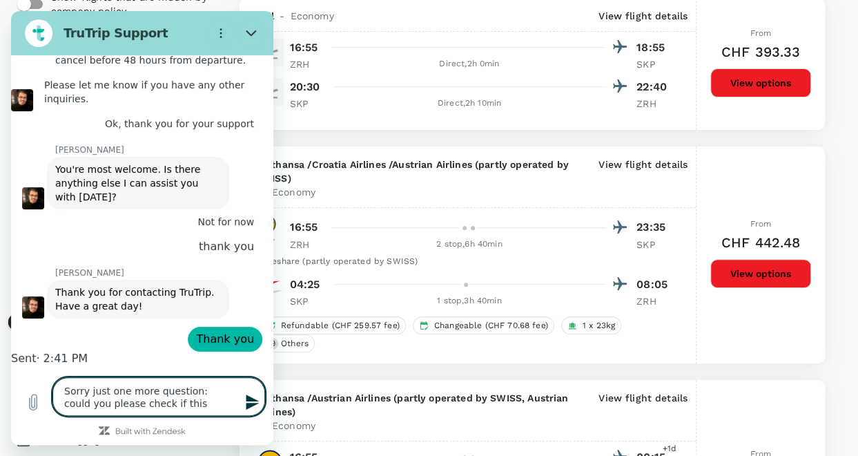
scroll to position [276, 0]
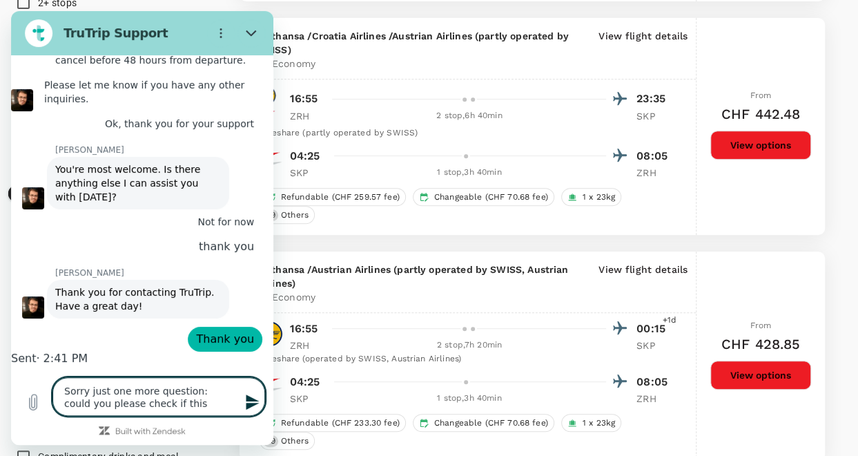
click at [160, 402] on textarea "Sorry just one more question: could you please check if this" at bounding box center [158, 396] width 213 height 39
drag, startPoint x: 108, startPoint y: 400, endPoint x: 94, endPoint y: 401, distance: 13.9
click at [94, 401] on textarea "Sorry just one more question: could you please check if this" at bounding box center [158, 396] width 213 height 39
click at [210, 410] on textarea "Sorry just one more question: could you please let me know why in the" at bounding box center [158, 396] width 213 height 39
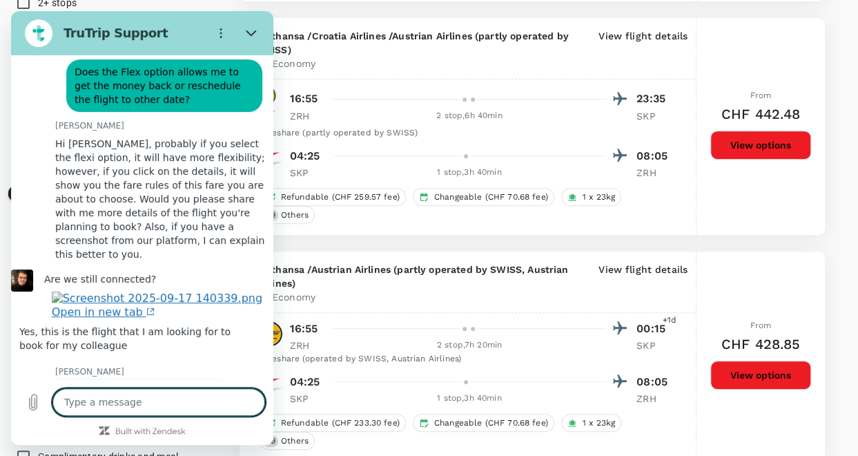
scroll to position [2420, 0]
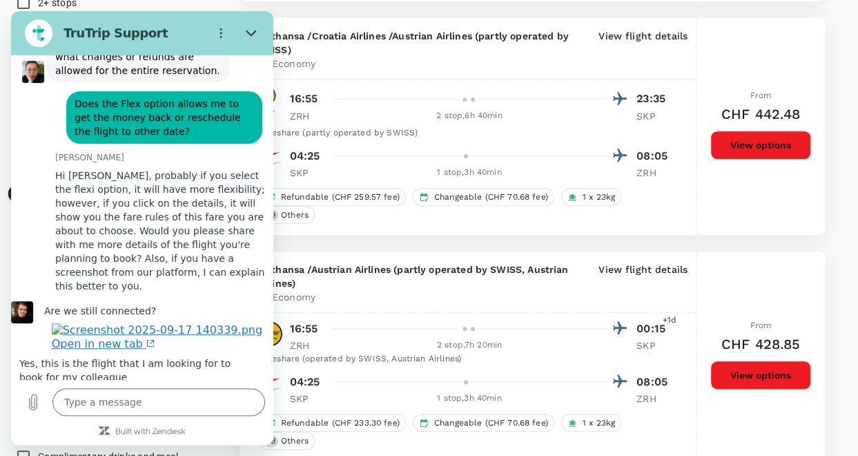
click at [183, 323] on link "Open in new tab" at bounding box center [157, 337] width 211 height 28
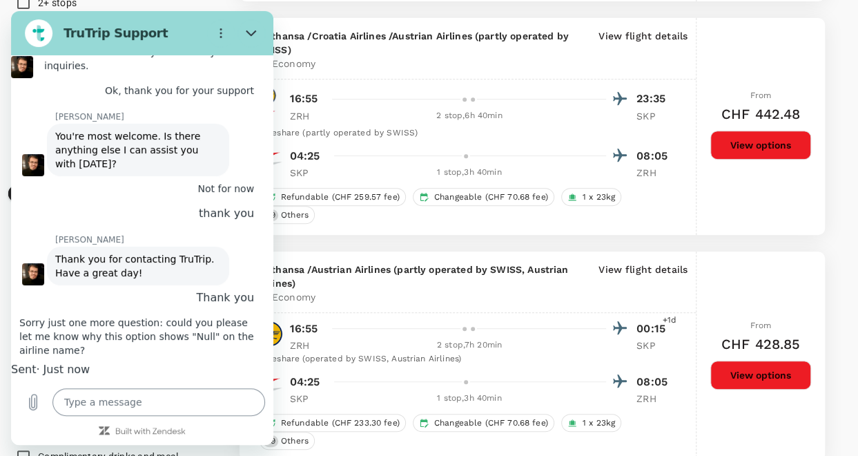
scroll to position [345, 0]
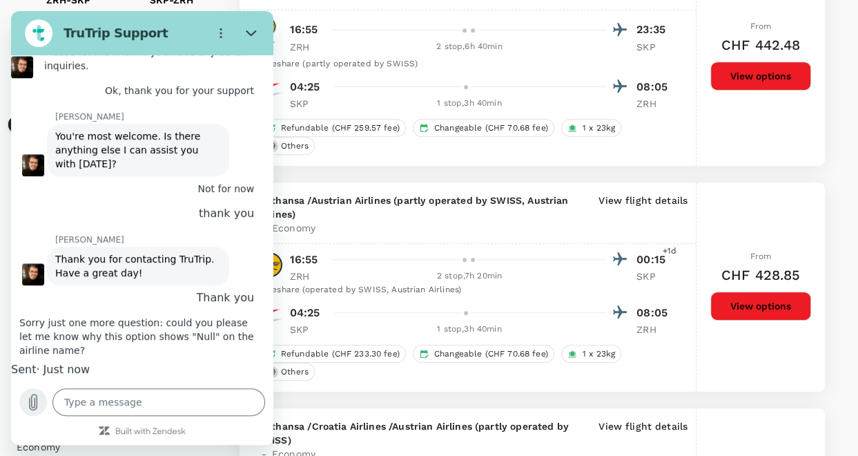
click at [36, 399] on icon "Upload file" at bounding box center [34, 402] width 8 height 16
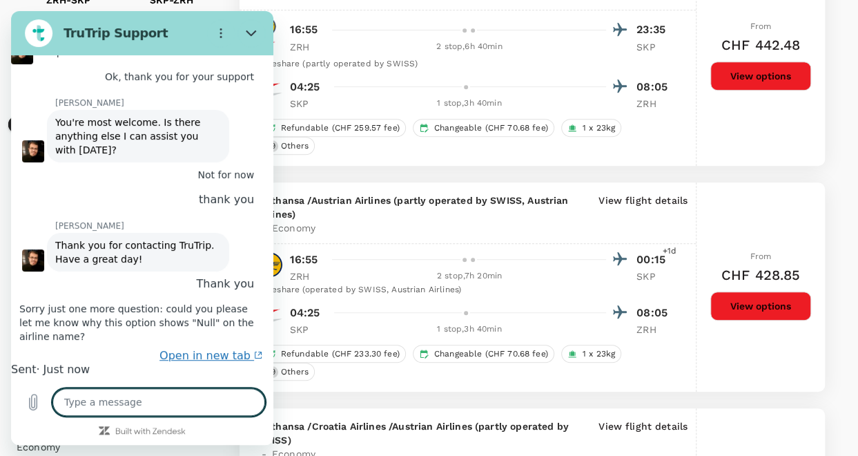
scroll to position [3627, 0]
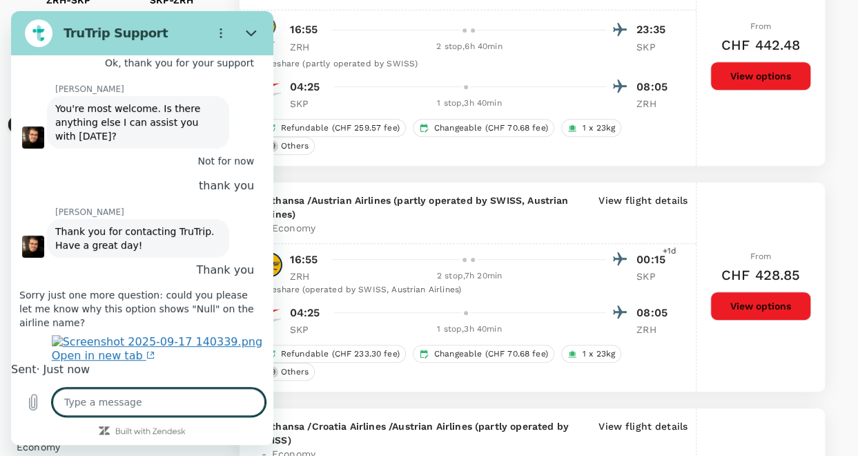
click at [146, 335] on link "Open in new tab" at bounding box center [157, 349] width 211 height 28
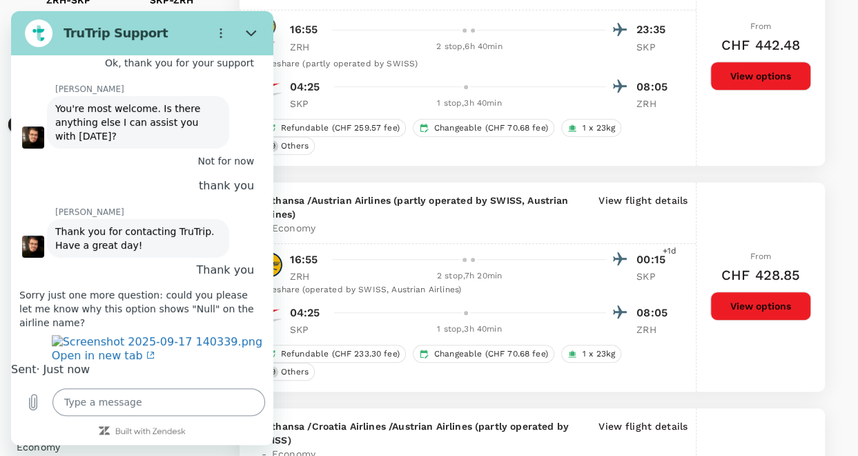
click at [162, 397] on textarea at bounding box center [158, 402] width 213 height 28
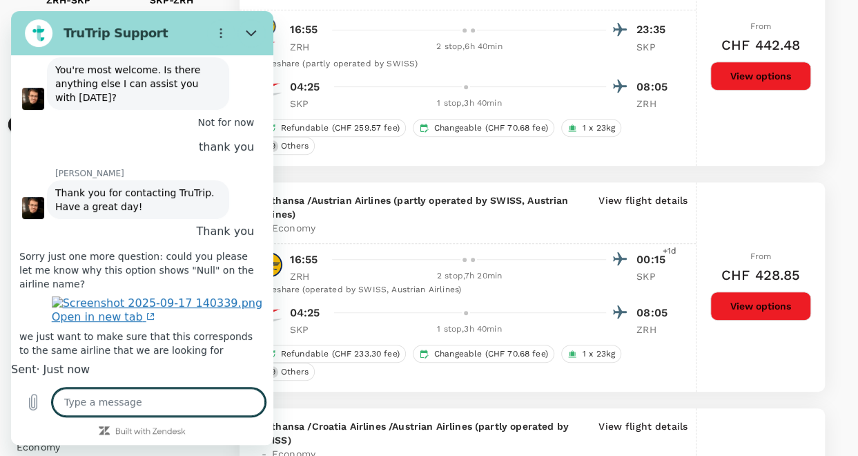
scroll to position [3681, 0]
click at [252, 34] on icon "Close" at bounding box center [251, 33] width 10 height 6
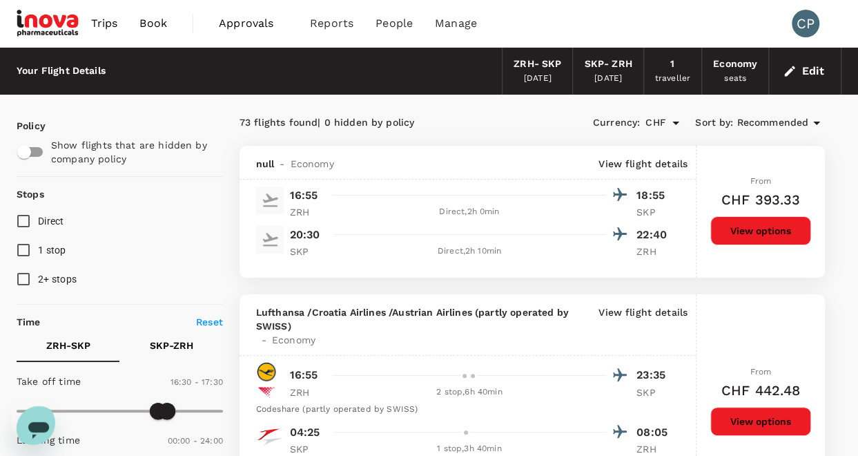
scroll to position [69, 0]
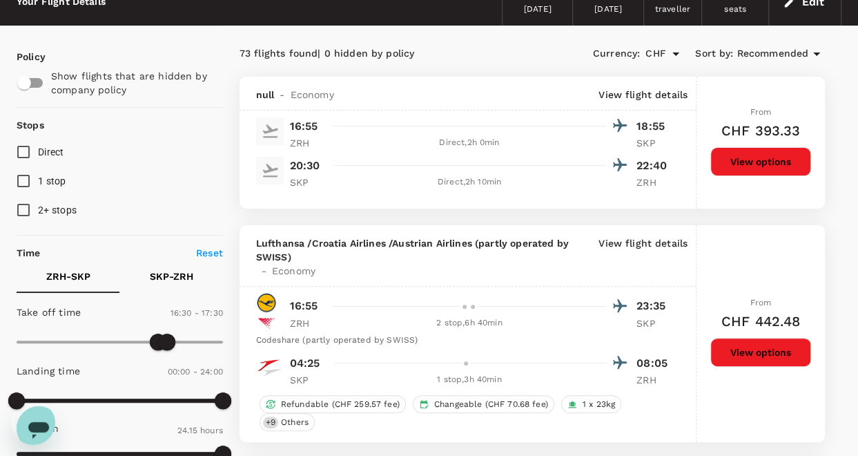
click at [766, 164] on button "View options" at bounding box center [761, 161] width 101 height 29
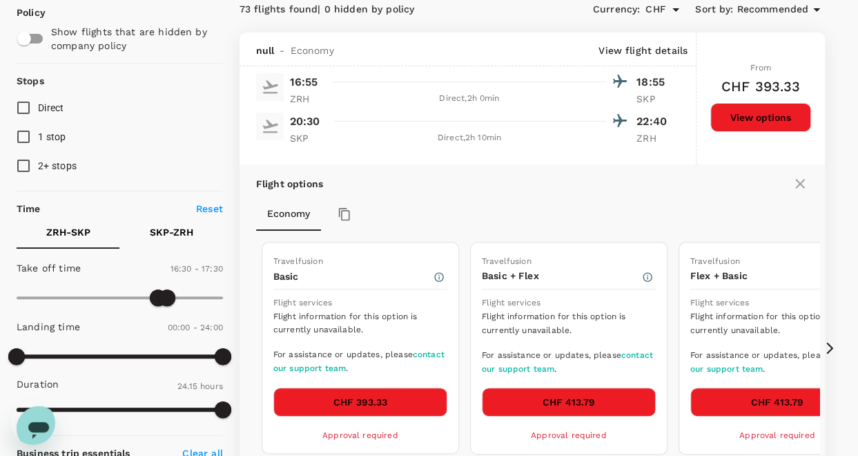
scroll to position [145, 0]
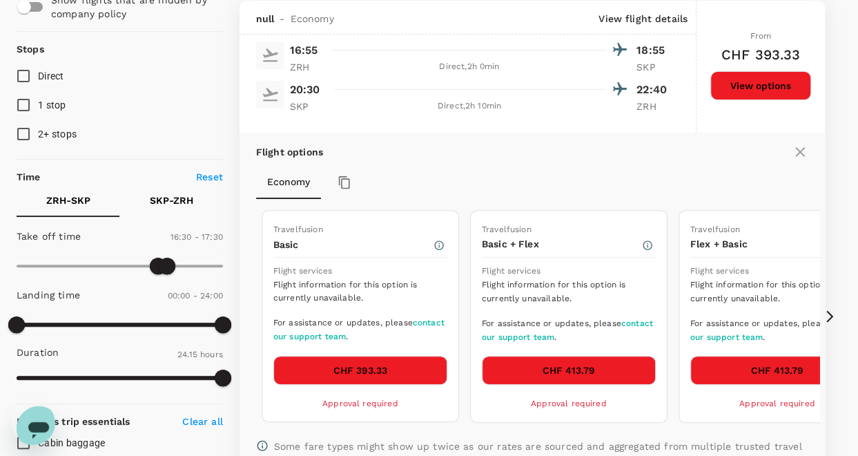
click at [34, 422] on icon "Open messaging window" at bounding box center [38, 430] width 21 height 17
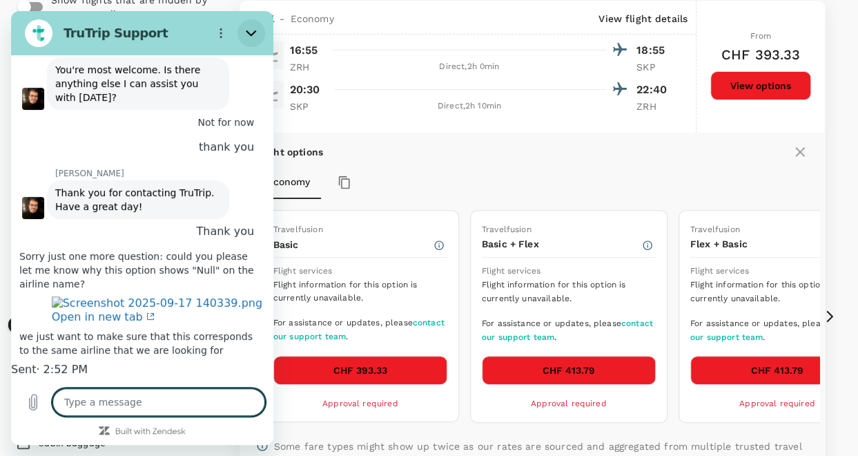
click at [250, 30] on icon "Close" at bounding box center [251, 33] width 11 height 11
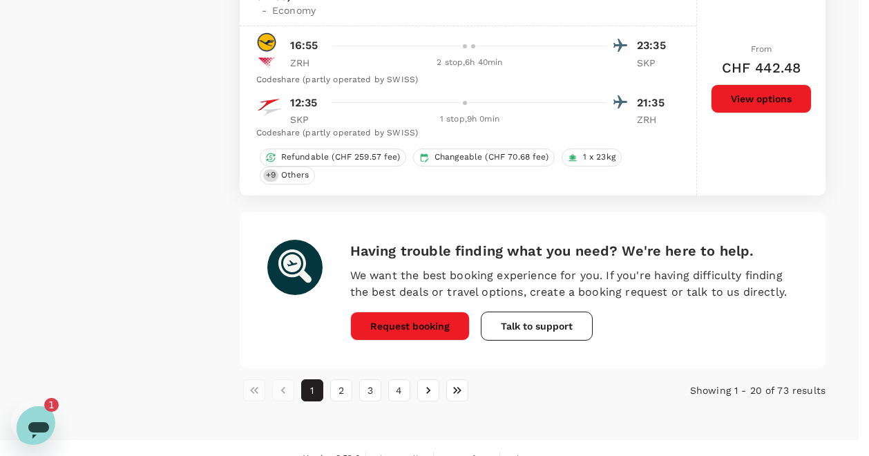
scroll to position [0, 0]
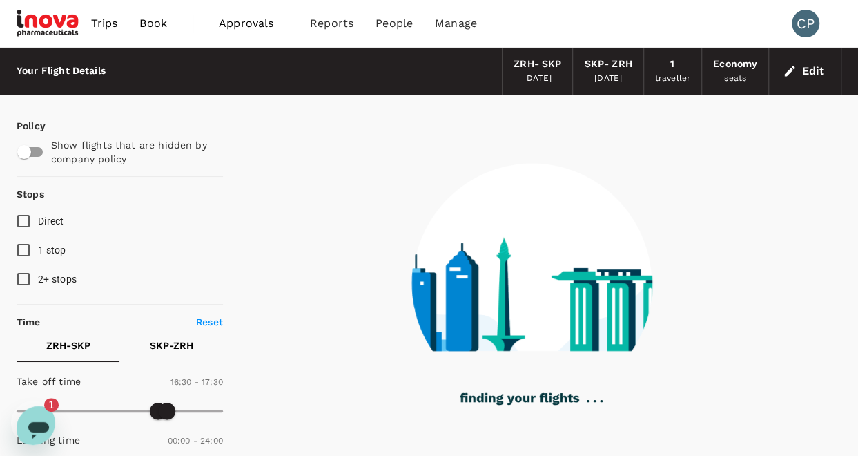
click at [36, 416] on icon "Open messaging window, 1 unread message" at bounding box center [38, 428] width 25 height 25
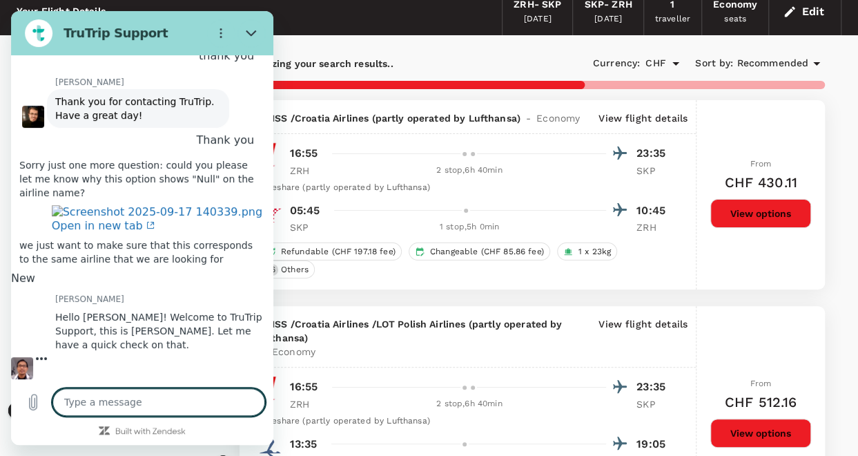
scroll to position [138, 0]
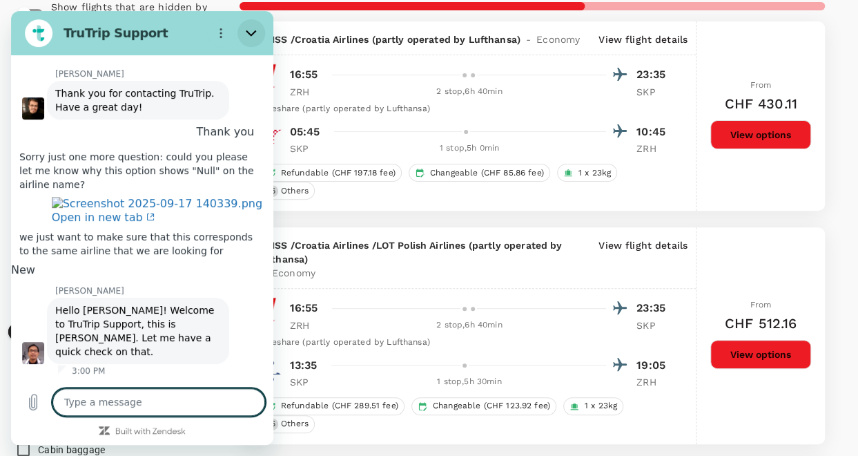
click at [247, 31] on icon "Close" at bounding box center [251, 33] width 10 height 6
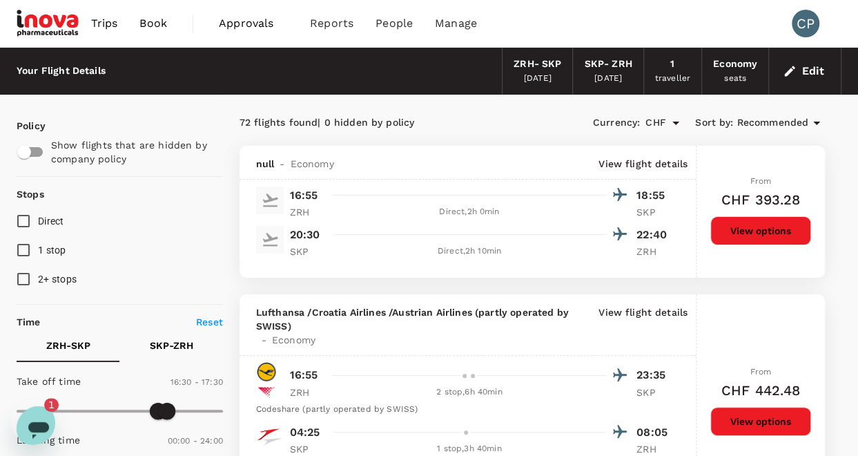
scroll to position [0, 0]
click at [29, 416] on icon "Open messaging window, 1 unread message" at bounding box center [38, 428] width 25 height 25
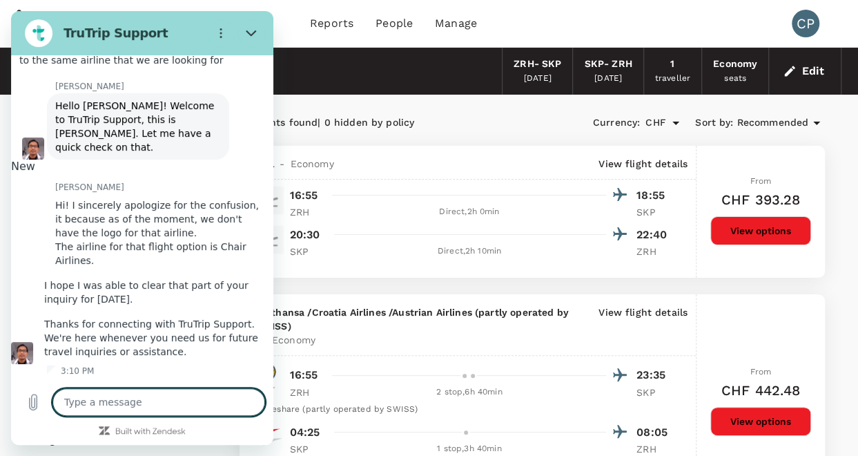
scroll to position [3999, 0]
click at [106, 399] on textarea at bounding box center [158, 402] width 213 height 28
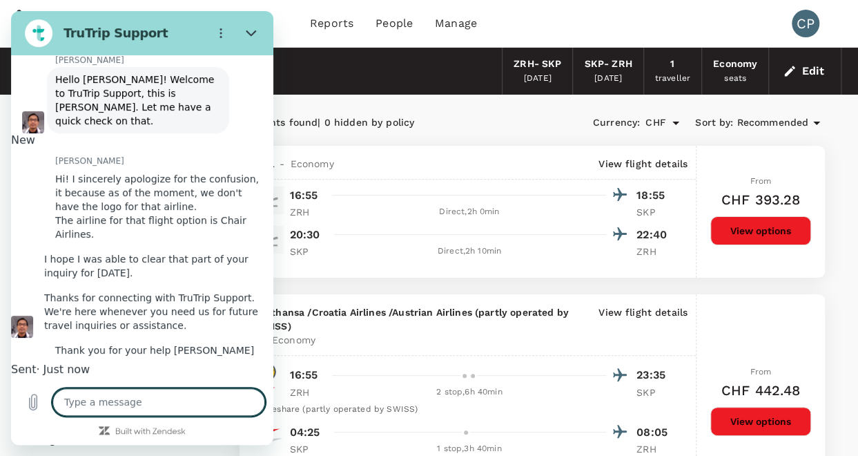
scroll to position [4032, 0]
click at [251, 31] on icon "Close" at bounding box center [251, 33] width 11 height 11
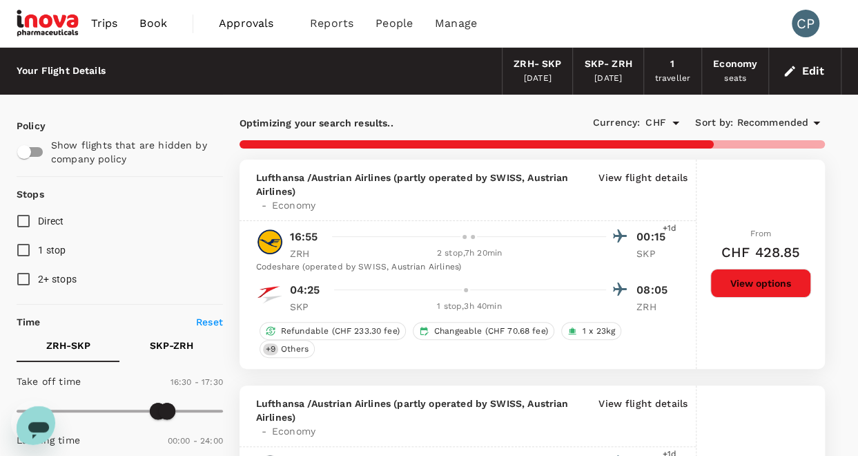
click at [36, 422] on icon "Open messaging window" at bounding box center [38, 430] width 21 height 17
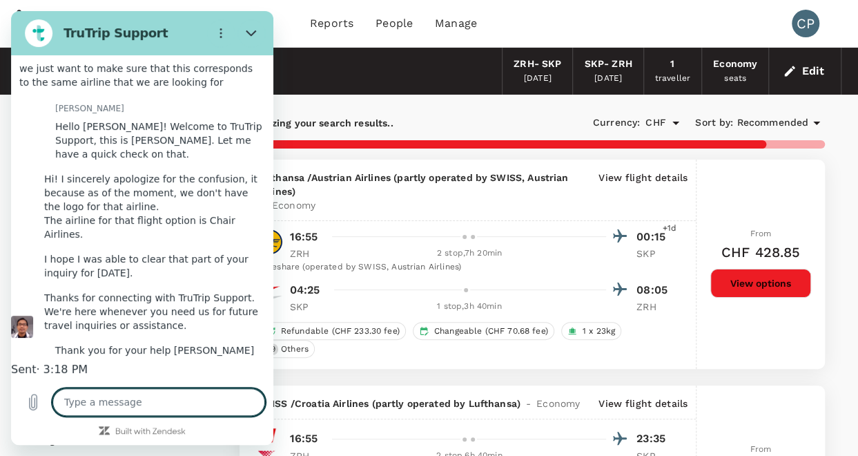
scroll to position [3990, 0]
click at [90, 399] on textarea at bounding box center [158, 402] width 213 height 28
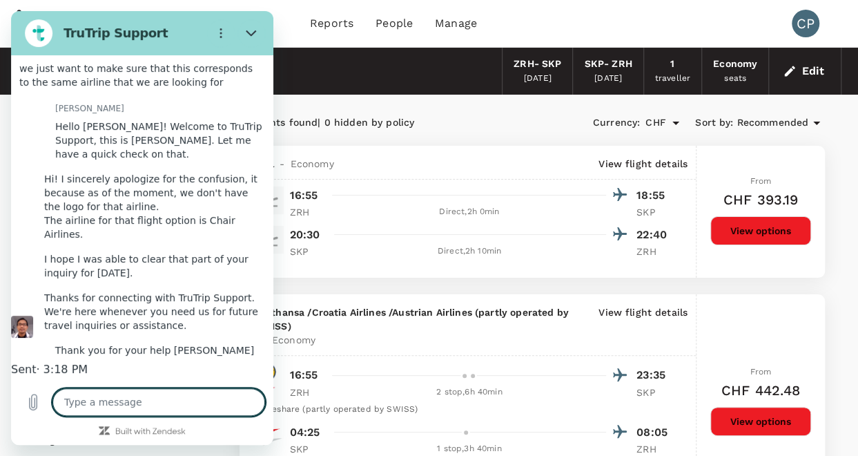
click at [104, 402] on textarea at bounding box center [158, 402] width 213 height 28
click at [84, 405] on textarea at bounding box center [158, 402] width 213 height 28
click at [131, 403] on textarea at bounding box center [158, 402] width 213 height 28
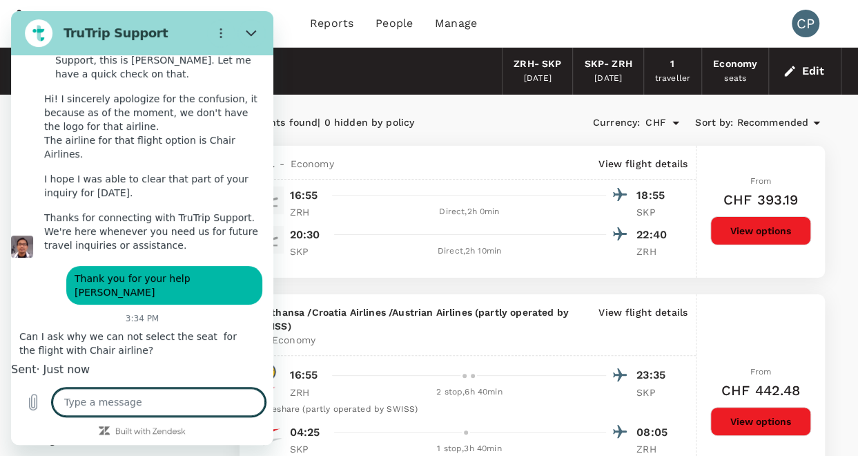
scroll to position [4057, 0]
click at [131, 403] on textarea at bounding box center [158, 402] width 213 height 28
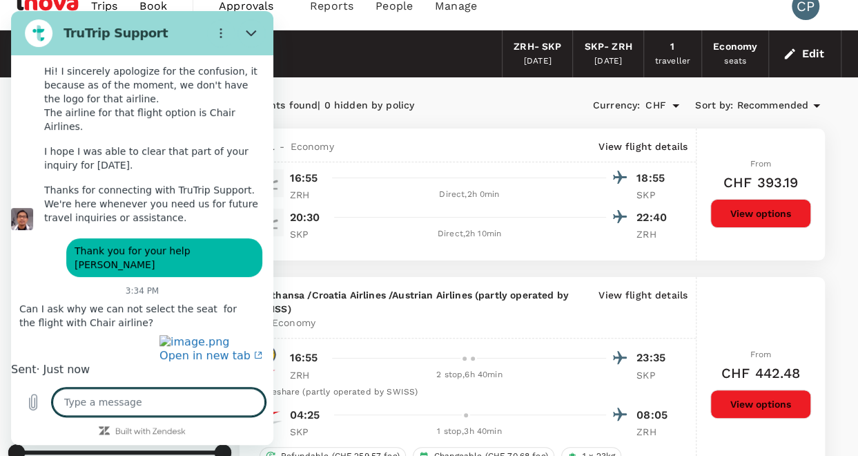
scroll to position [0, 0]
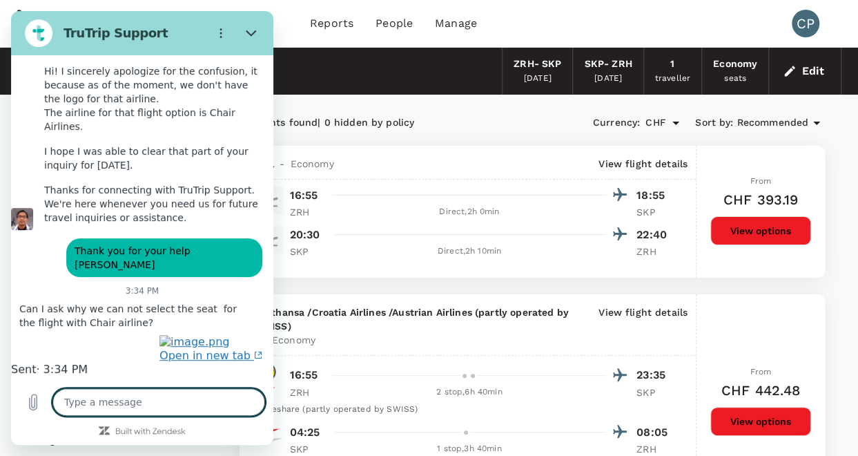
click at [168, 349] on span "Open in new tab" at bounding box center [211, 355] width 103 height 13
click at [126, 404] on textarea at bounding box center [158, 402] width 213 height 28
click at [251, 32] on icon "Close" at bounding box center [251, 33] width 11 height 11
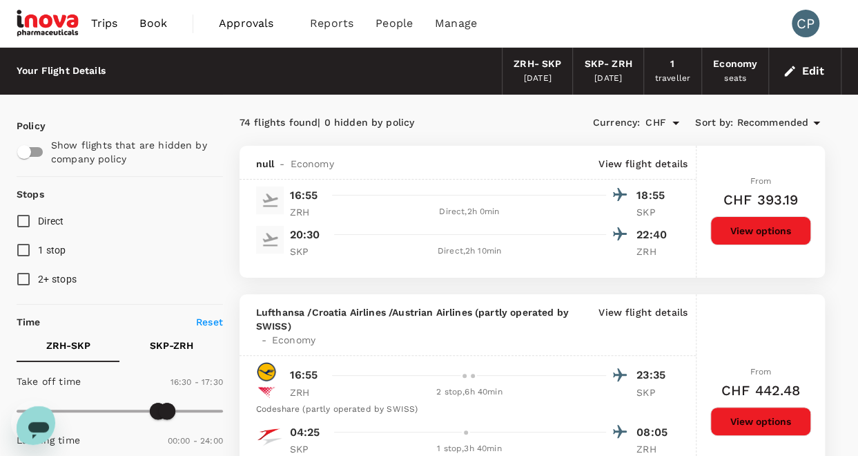
click at [29, 422] on icon "Open messaging window" at bounding box center [38, 430] width 21 height 17
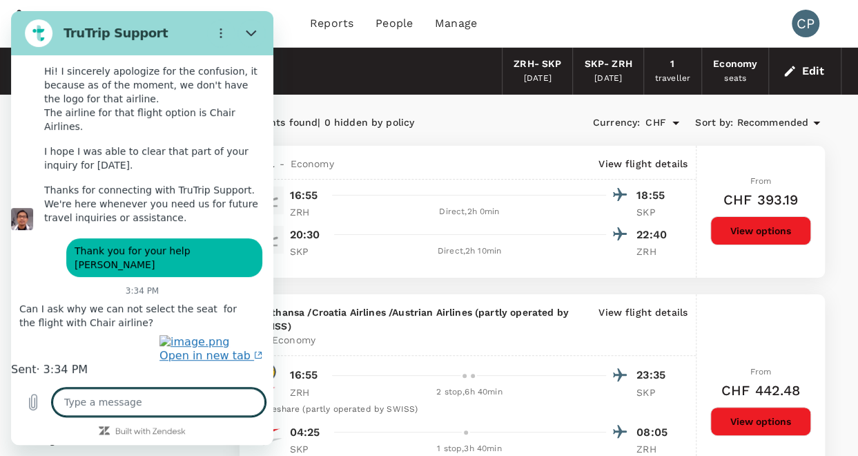
click at [160, 335] on link "Open in new tab" at bounding box center [211, 349] width 103 height 28
click at [252, 37] on icon "Close" at bounding box center [251, 33] width 11 height 11
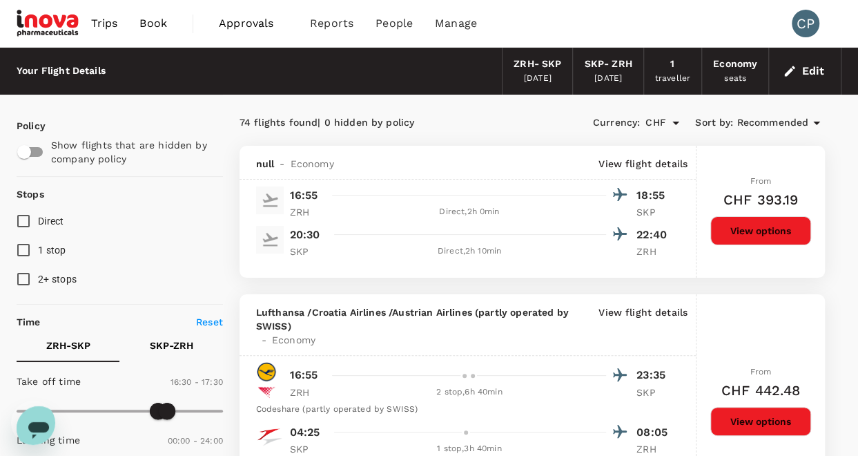
click at [28, 416] on icon "Open messaging window" at bounding box center [38, 428] width 25 height 25
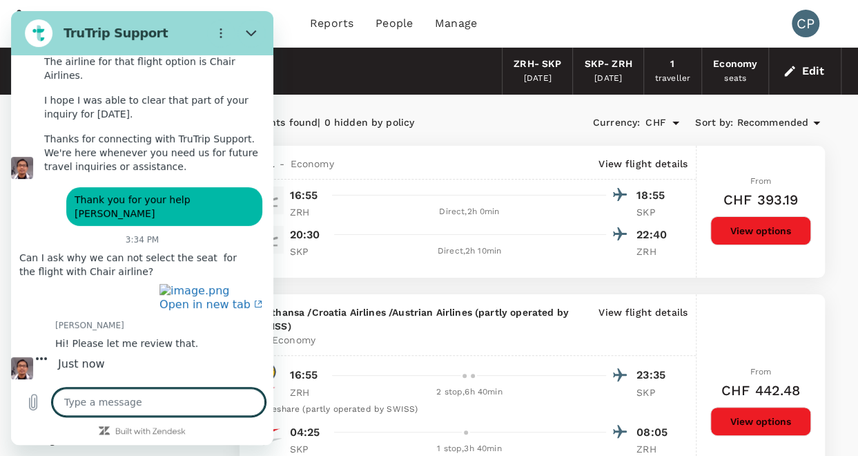
scroll to position [4211, 0]
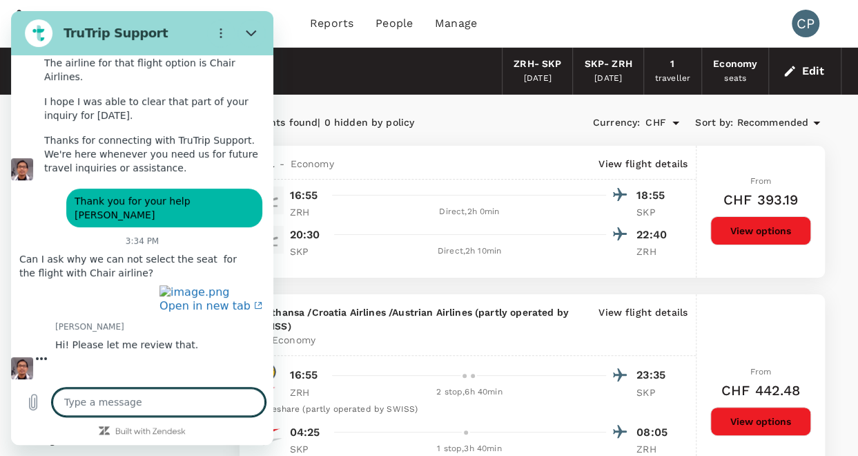
click at [135, 403] on textarea at bounding box center [158, 402] width 213 height 28
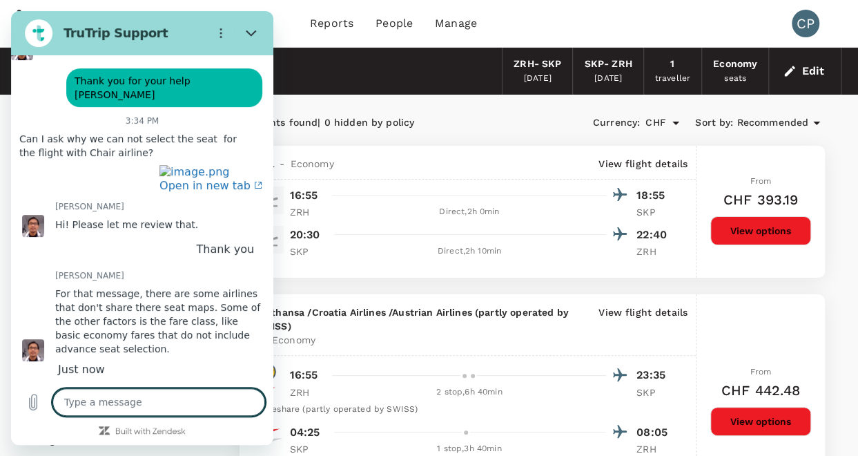
scroll to position [4352, 0]
click at [252, 28] on icon "Close" at bounding box center [251, 33] width 11 height 11
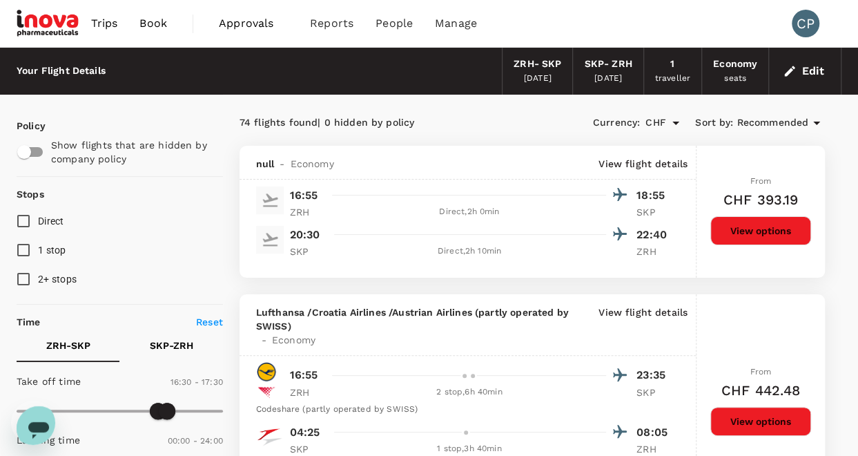
click at [159, 27] on span "Book" at bounding box center [154, 23] width 28 height 17
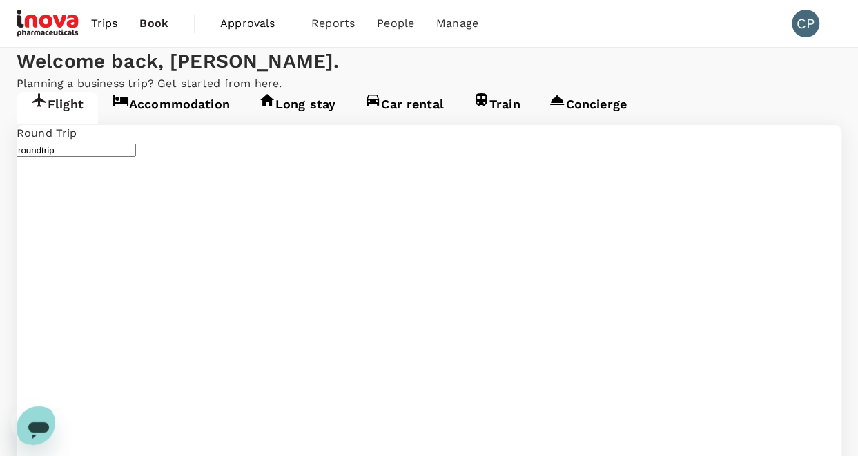
click at [172, 124] on link "Accommodation" at bounding box center [171, 108] width 146 height 32
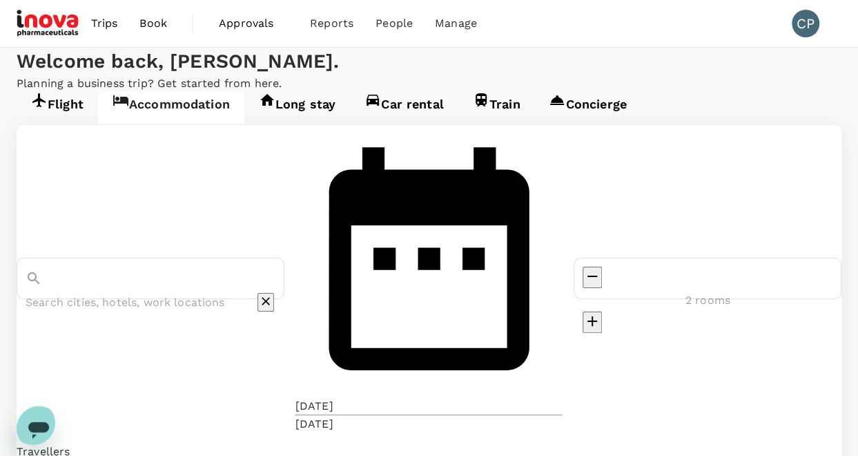
click at [186, 291] on input "text" at bounding box center [131, 301] width 211 height 21
click at [218, 291] on input "Skopje Marriott HotelMarriot" at bounding box center [131, 301] width 211 height 21
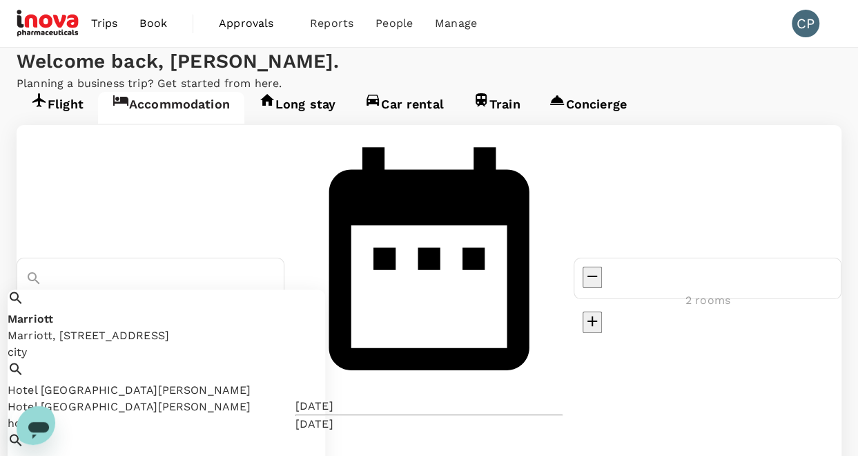
drag, startPoint x: 157, startPoint y: 224, endPoint x: 392, endPoint y: 261, distance: 237.8
click at [392, 261] on div "Skopje Marriott HotelMarriot Marriott Marriott, Marriott No. 317, SK, Canada ci…" at bounding box center [429, 373] width 825 height 496
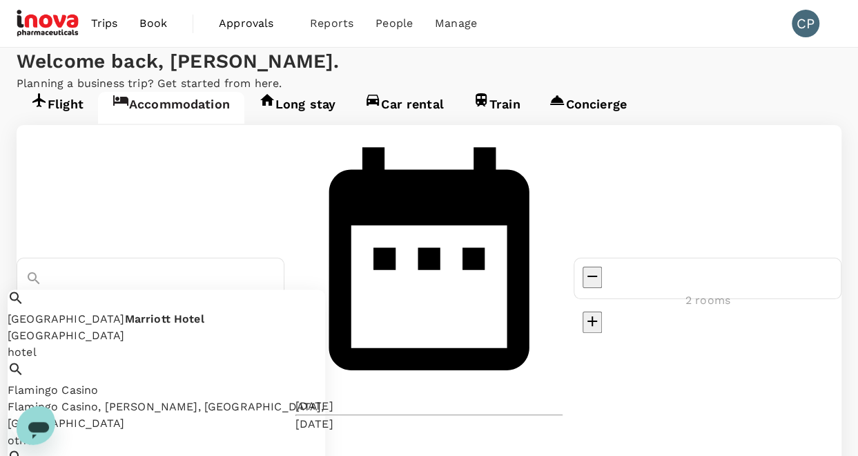
drag, startPoint x: 257, startPoint y: 225, endPoint x: 250, endPoint y: 213, distance: 13.6
click at [237, 291] on input "Penang Marriott Hotel" at bounding box center [131, 301] width 211 height 21
click at [39, 416] on icon "Open messaging window" at bounding box center [38, 428] width 25 height 25
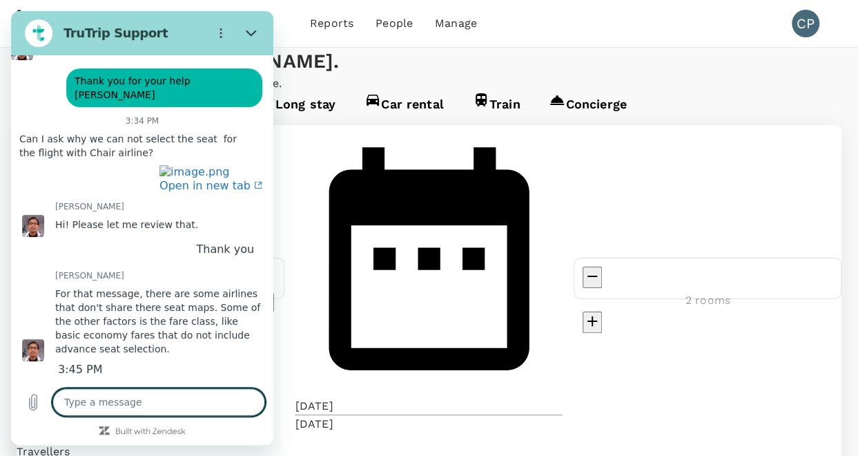
click at [106, 396] on textarea at bounding box center [158, 402] width 213 height 28
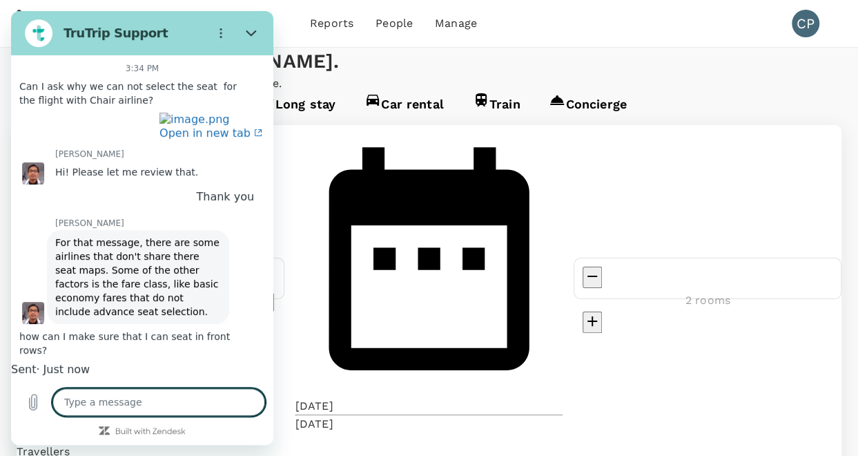
scroll to position [4399, 0]
drag, startPoint x: 100, startPoint y: 398, endPoint x: 75, endPoint y: 400, distance: 25.6
click at [75, 400] on textarea at bounding box center [158, 402] width 213 height 28
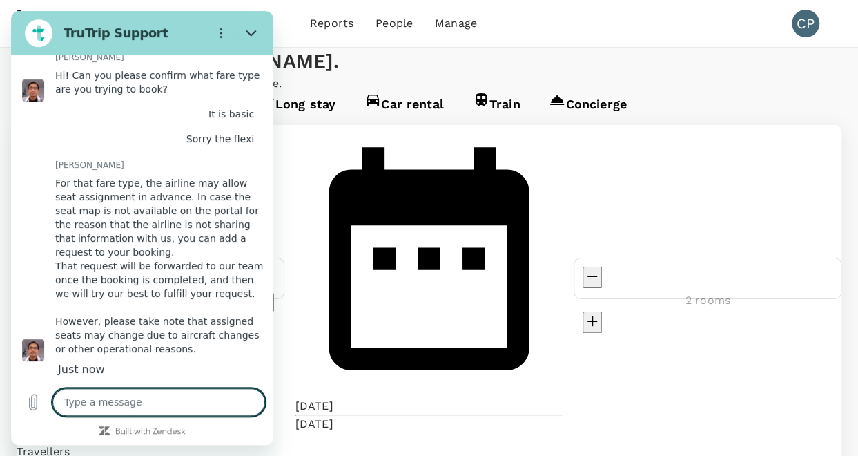
scroll to position [4771, 0]
click at [251, 30] on icon "Close" at bounding box center [251, 33] width 11 height 11
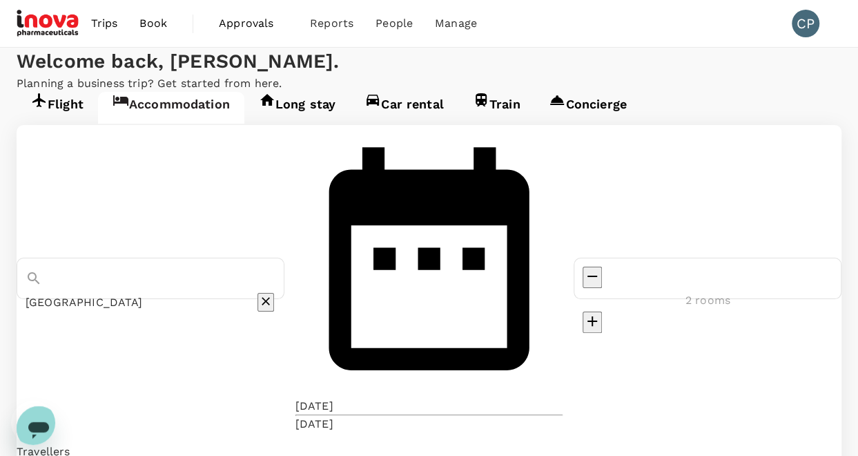
click at [37, 422] on icon "Open messaging window" at bounding box center [38, 430] width 21 height 17
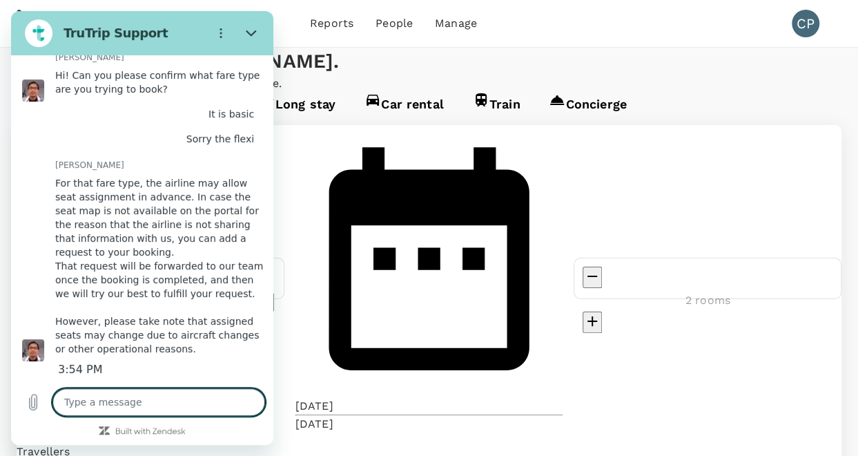
click at [127, 396] on textarea at bounding box center [158, 402] width 213 height 28
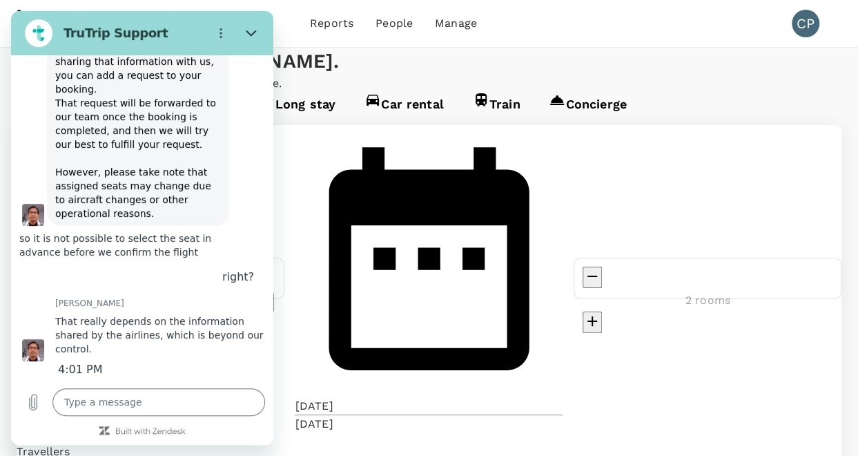
scroll to position [4917, 0]
click at [117, 402] on textarea at bounding box center [158, 402] width 213 height 28
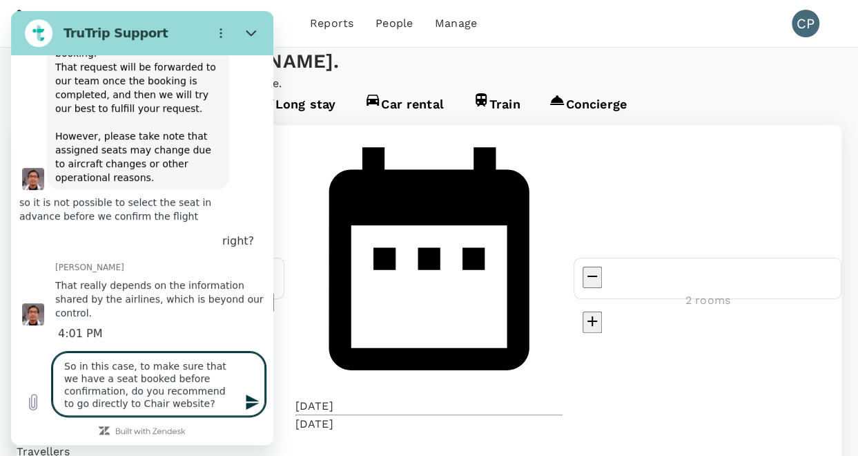
click at [171, 393] on textarea "So in this case, to make sure that we have a seat booked before confirmation, d…" at bounding box center [158, 384] width 213 height 64
click at [176, 401] on textarea "So in this case, to make sure that we have a seat booked before confirmation, d…" at bounding box center [158, 384] width 213 height 64
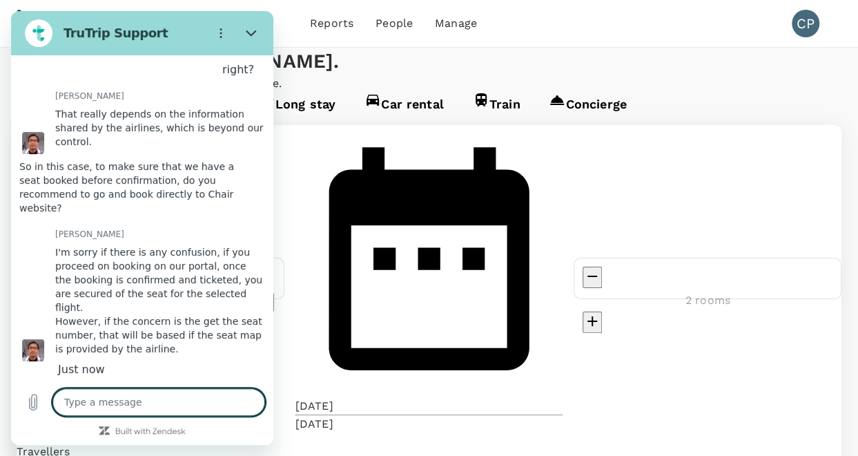
scroll to position [5162, 0]
click at [115, 400] on textarea at bounding box center [158, 402] width 213 height 28
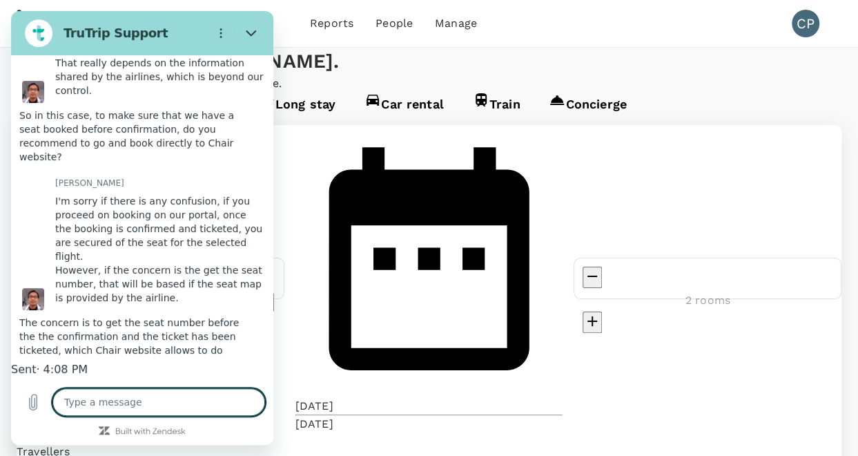
scroll to position [5236, 0]
click at [254, 30] on icon "Close" at bounding box center [251, 33] width 11 height 11
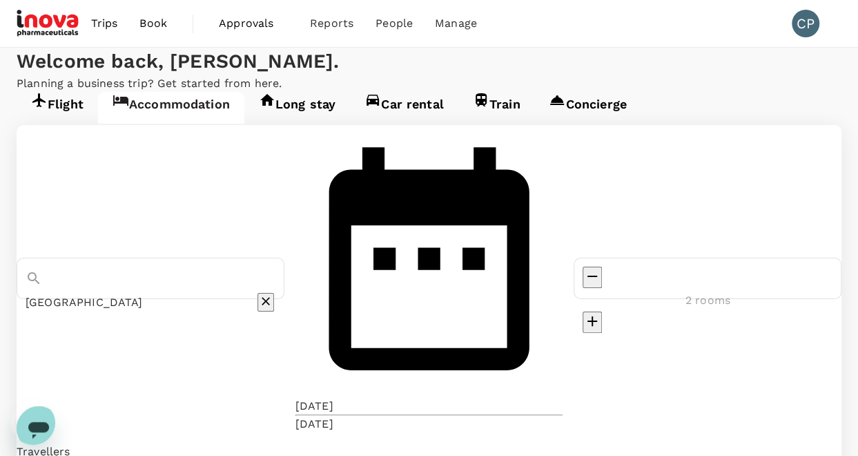
click at [28, 426] on icon "Open messaging window" at bounding box center [38, 430] width 21 height 17
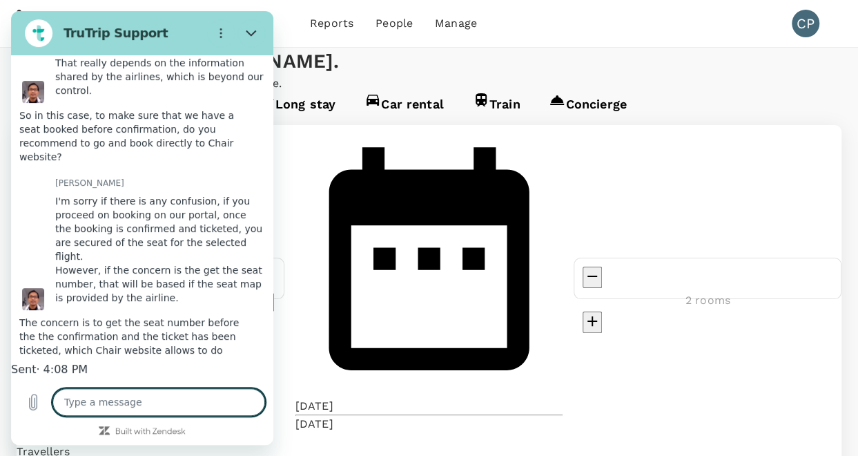
click at [117, 393] on textarea at bounding box center [158, 402] width 213 height 28
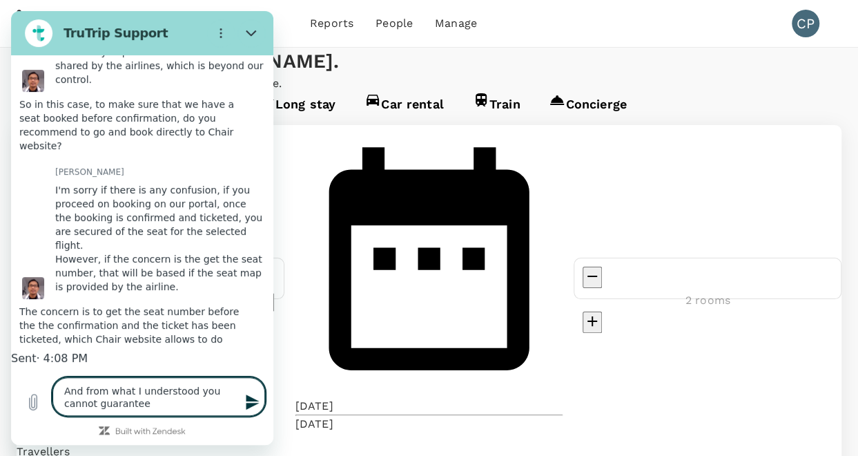
click at [96, 404] on textarea "And from what I understood you cannot guarantee" at bounding box center [158, 396] width 213 height 39
click at [69, 394] on textarea "And from what I understood you cannot guarantee" at bounding box center [158, 396] width 213 height 39
click at [73, 398] on textarea "And from what I understood you cannot guarantee" at bounding box center [158, 396] width 213 height 39
click at [84, 394] on textarea "And from what I understood you cannot guarantee" at bounding box center [158, 396] width 213 height 39
click at [131, 404] on textarea "And from what I understood you cannot guarantee" at bounding box center [158, 396] width 213 height 39
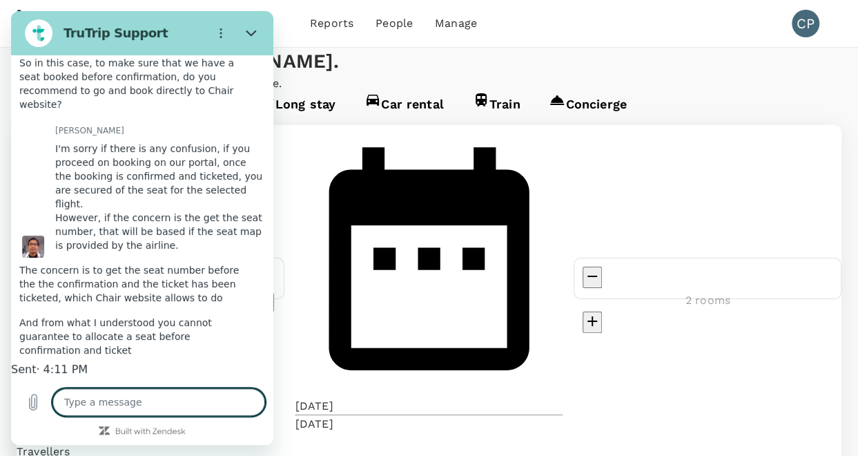
scroll to position [5290, 0]
click at [250, 35] on icon "Close" at bounding box center [251, 33] width 10 height 6
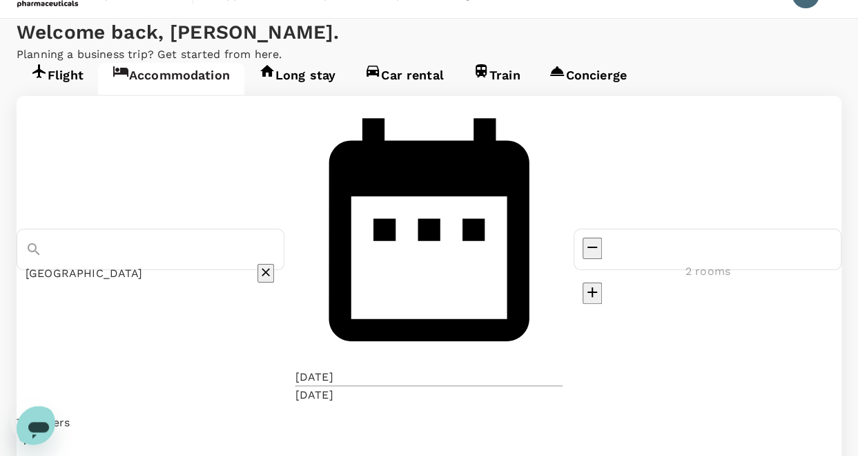
scroll to position [0, 0]
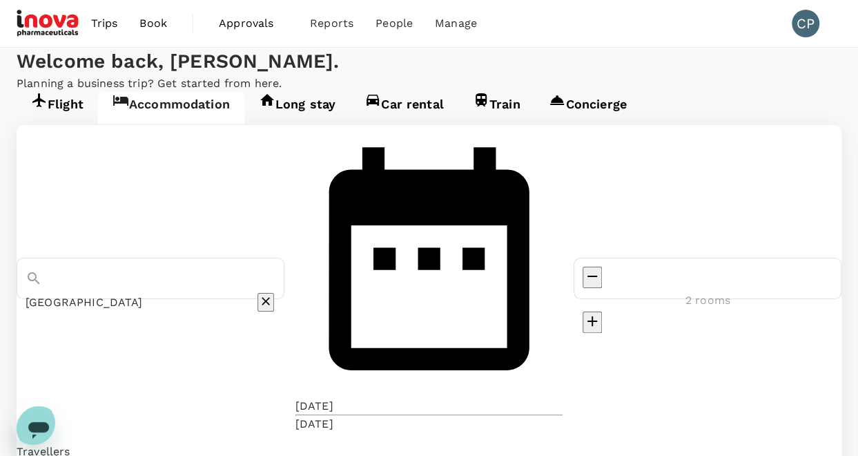
click at [20, 434] on div "Open messaging window" at bounding box center [38, 427] width 41 height 41
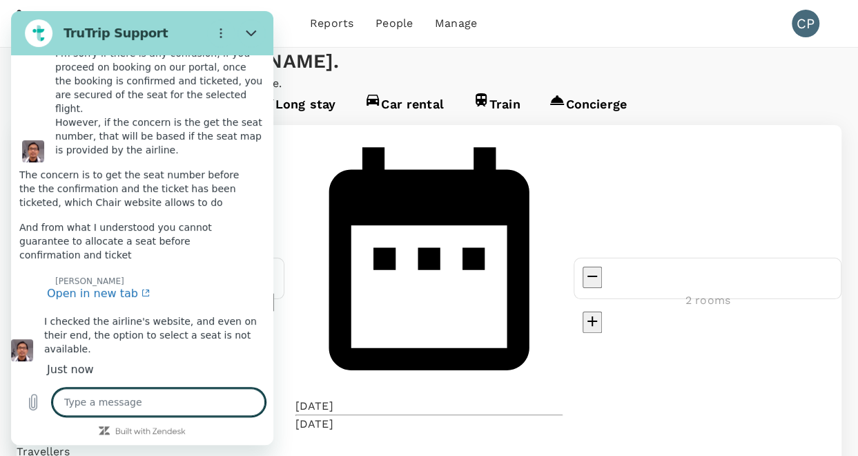
scroll to position [5466, 0]
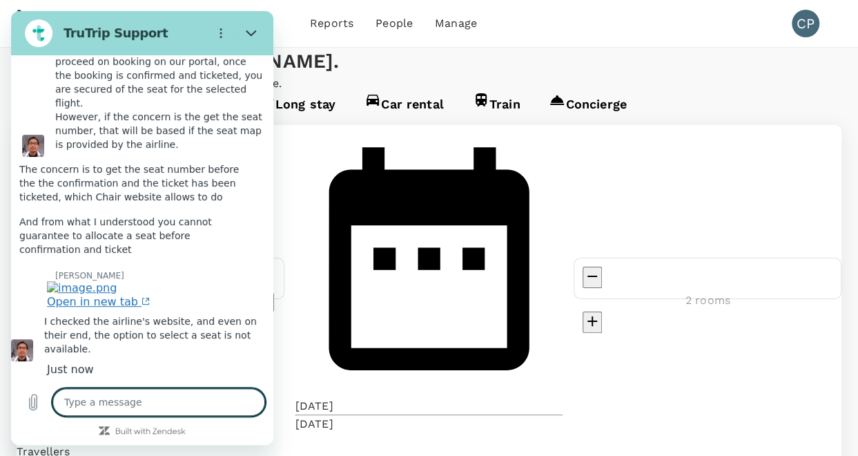
click at [122, 281] on link "Open in new tab" at bounding box center [98, 295] width 103 height 28
click at [126, 403] on textarea at bounding box center [158, 402] width 213 height 28
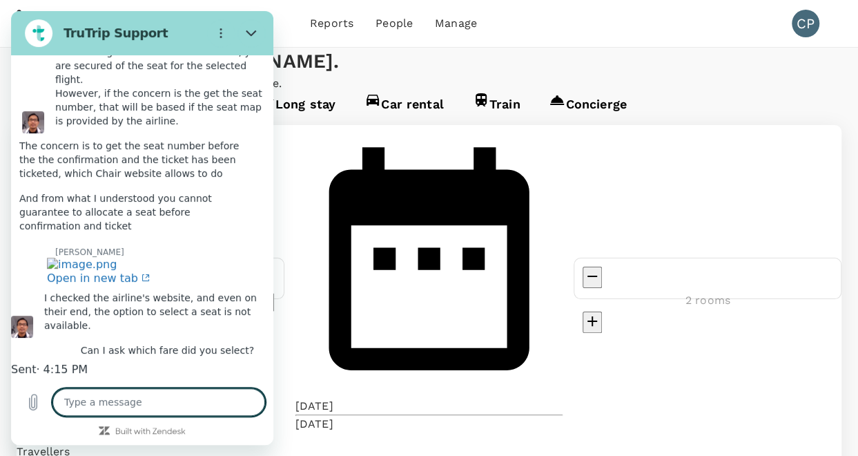
scroll to position [5499, 0]
drag, startPoint x: 252, startPoint y: 35, endPoint x: 264, endPoint y: 45, distance: 15.7
click at [252, 35] on icon "Close" at bounding box center [251, 33] width 10 height 6
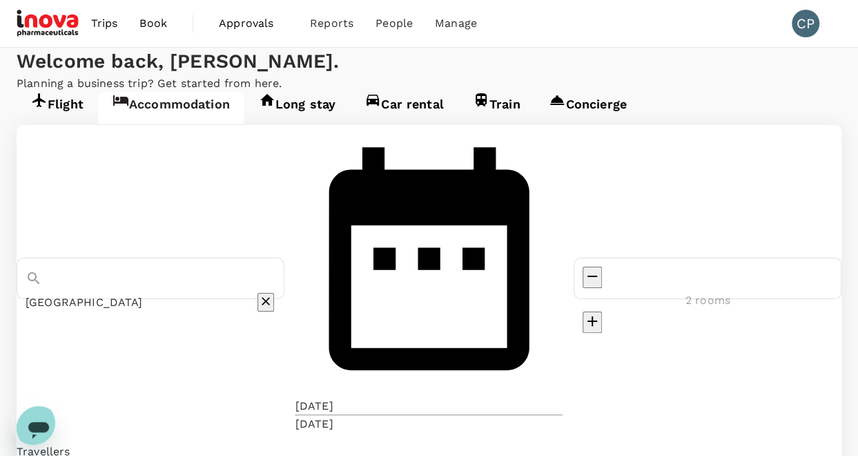
scroll to position [46, 0]
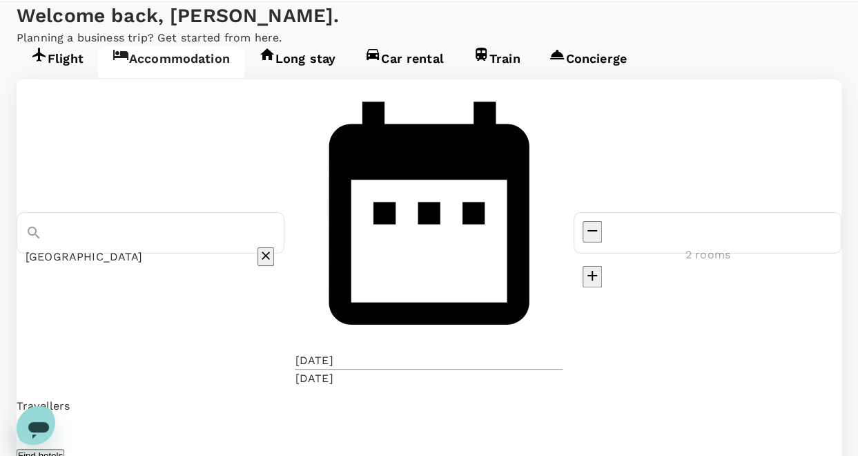
click at [217, 246] on input "Penang Marriott Hotel" at bounding box center [131, 256] width 211 height 21
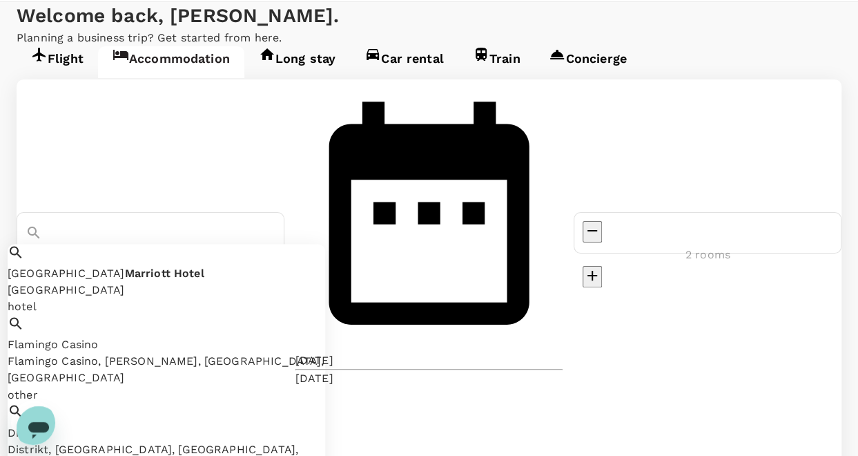
click at [202, 267] on span "Hotel" at bounding box center [189, 273] width 30 height 13
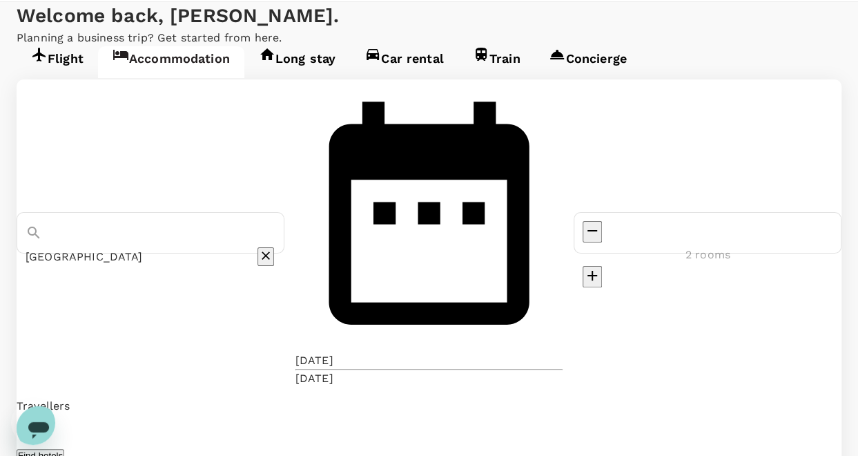
scroll to position [0, 0]
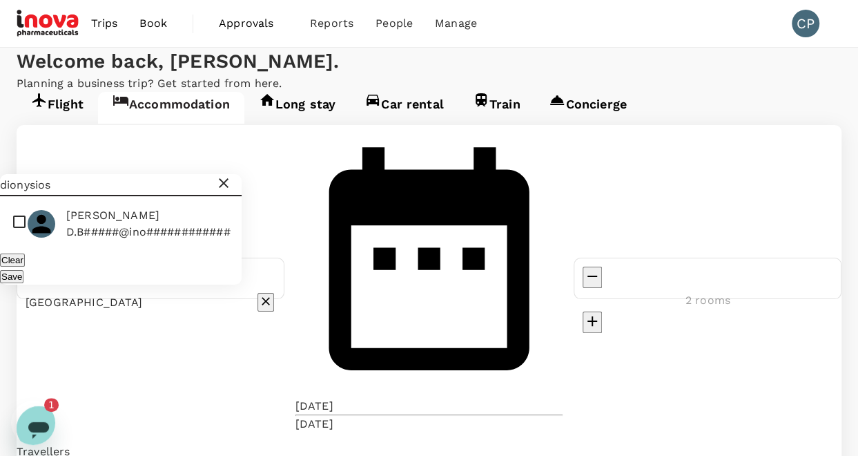
click at [96, 224] on p "D.B#####@ino############" at bounding box center [148, 232] width 164 height 17
click at [23, 270] on button "Save" at bounding box center [11, 276] width 23 height 13
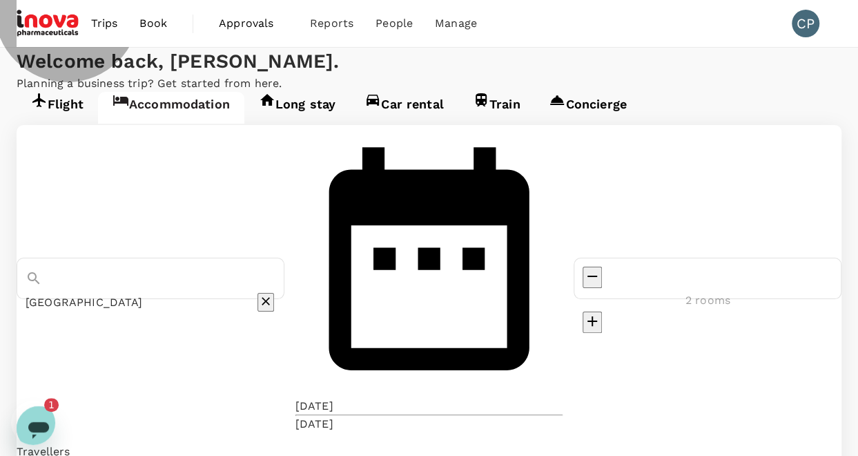
click at [601, 268] on icon "decrease" at bounding box center [592, 276] width 17 height 17
click at [47, 405] on div "1" at bounding box center [51, 405] width 15 height 14
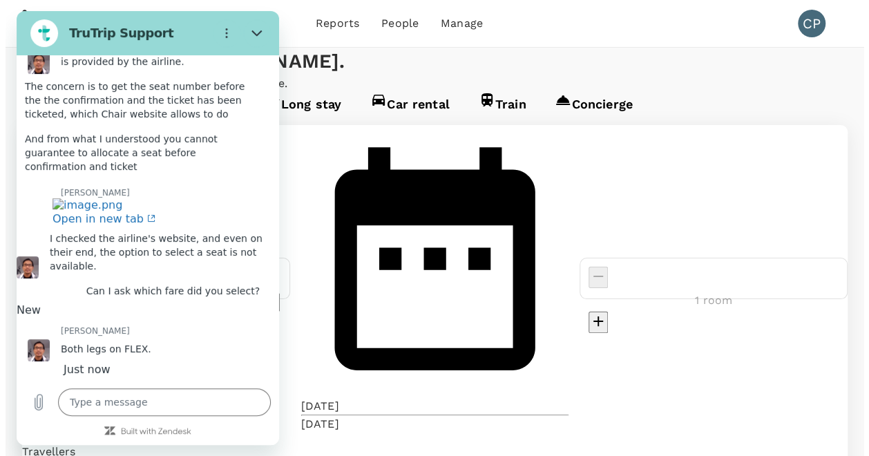
scroll to position [5567, 0]
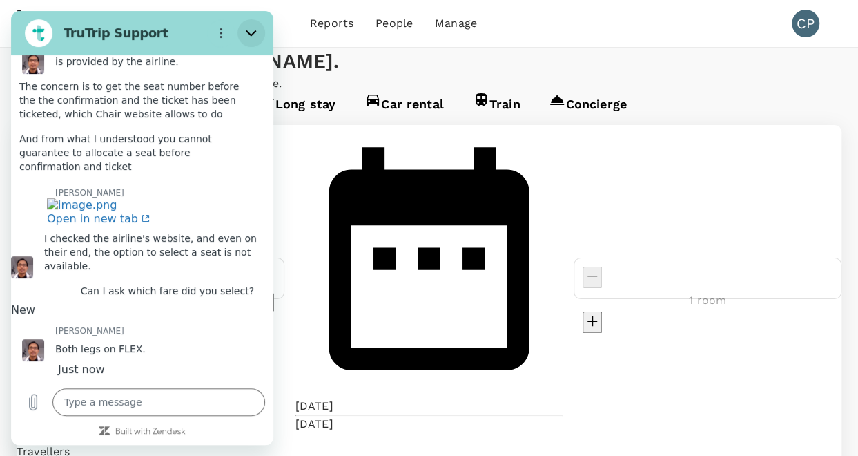
click at [249, 32] on icon "Close" at bounding box center [251, 33] width 11 height 11
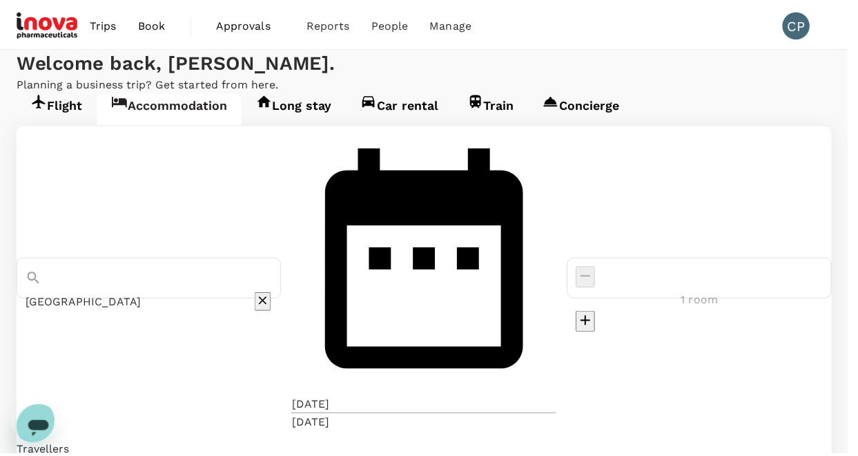
scroll to position [169, 0]
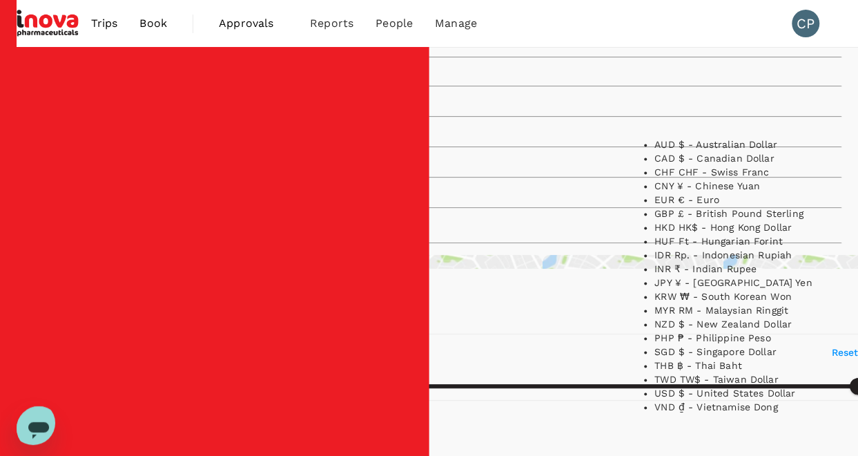
scroll to position [337, 0]
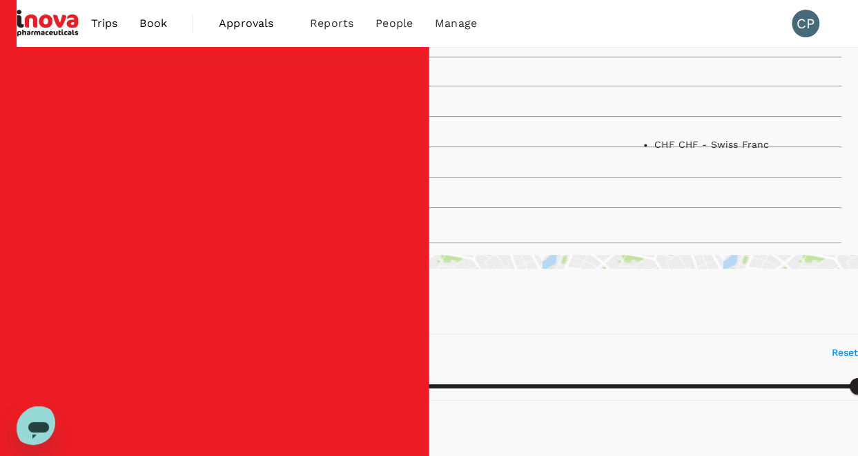
click at [727, 151] on li "CHF CHF - Swiss Franc" at bounding box center [741, 144] width 173 height 14
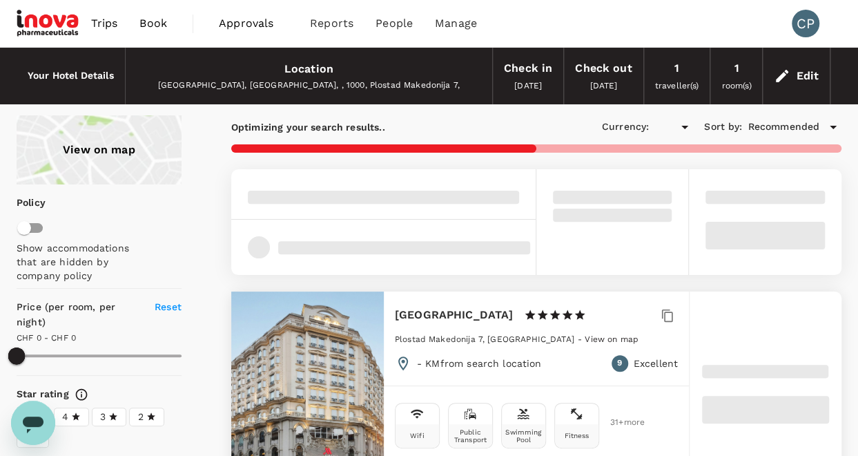
click at [39, 416] on icon "Open messaging window" at bounding box center [33, 424] width 21 height 17
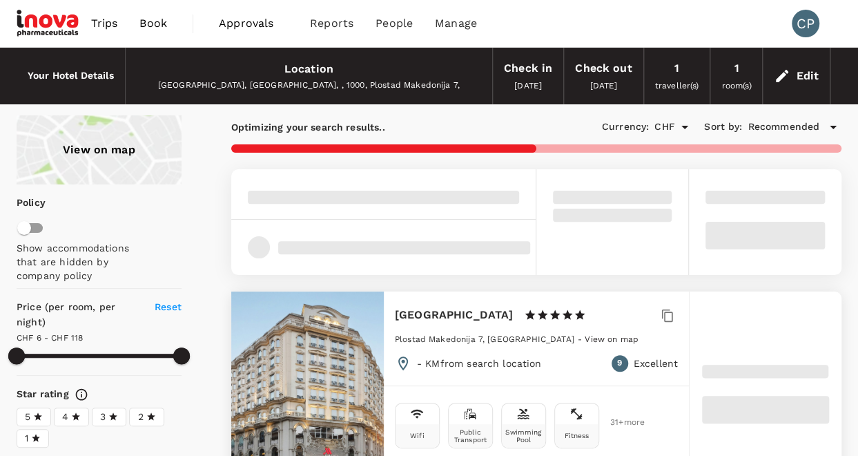
type input "188.01"
type input "CHF"
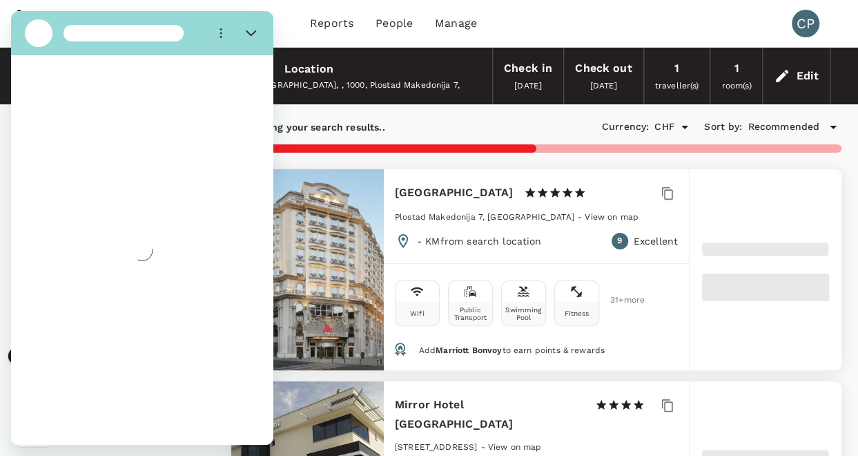
type input "188.01"
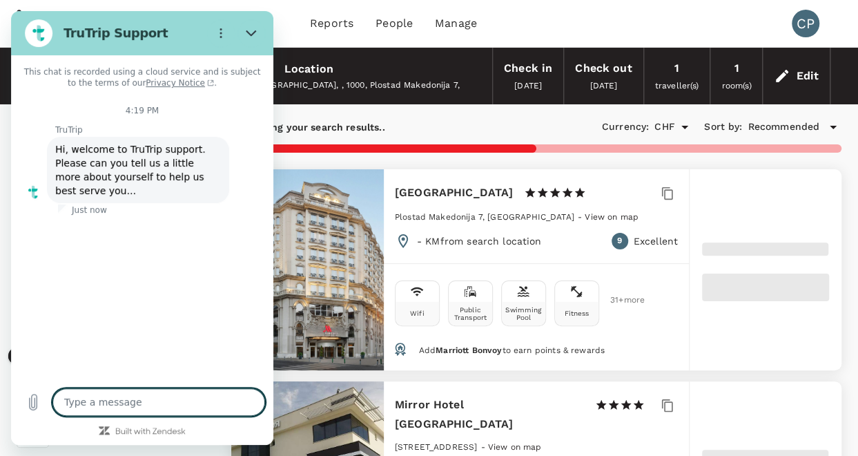
type textarea "x"
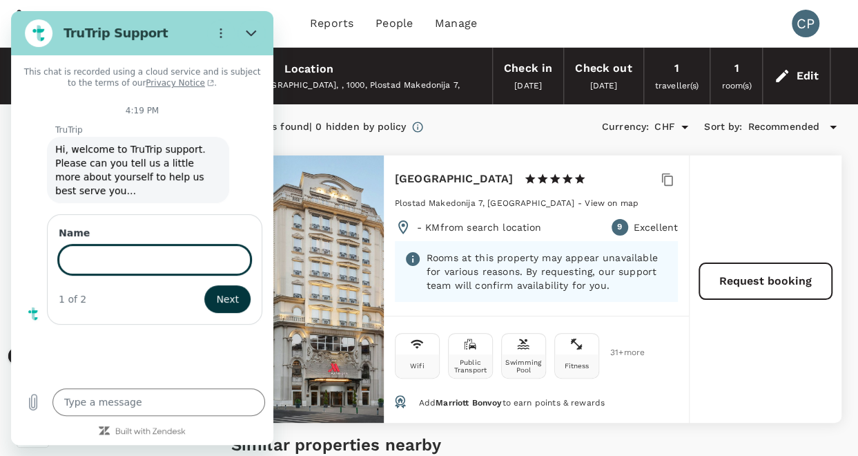
type input "179.01"
click at [253, 30] on icon "Close" at bounding box center [251, 33] width 11 height 11
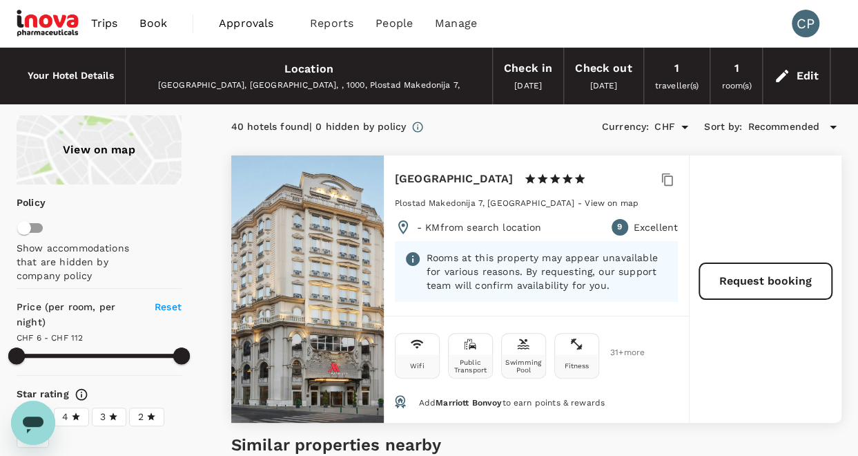
click at [28, 425] on icon "Open messaging window" at bounding box center [33, 424] width 21 height 17
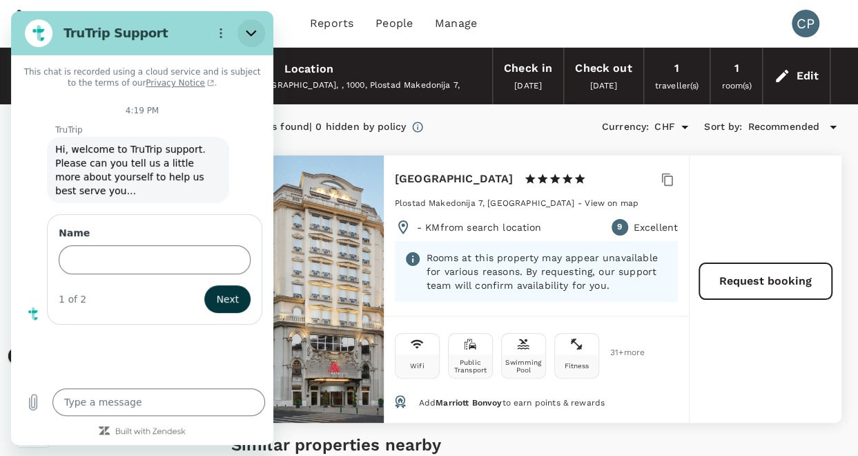
click at [253, 28] on icon "Close" at bounding box center [251, 33] width 11 height 11
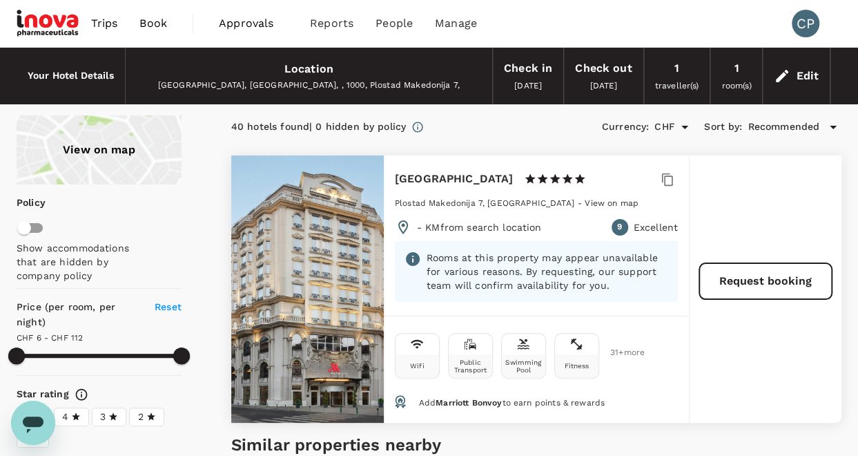
click at [40, 412] on icon "Open messaging window" at bounding box center [33, 422] width 25 height 25
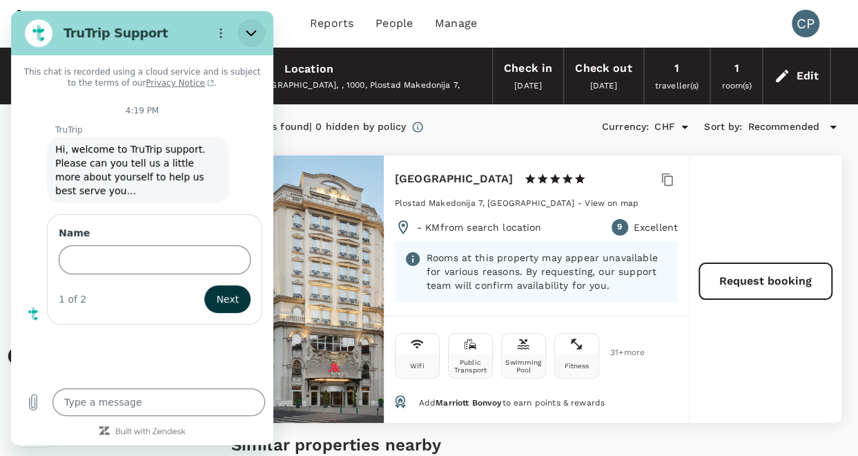
click at [246, 28] on icon "Close" at bounding box center [251, 33] width 11 height 11
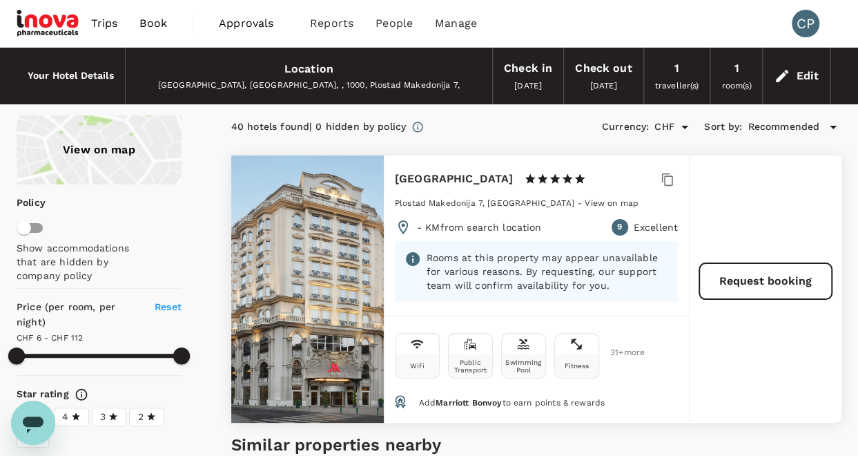
click at [29, 421] on icon "Open messaging window" at bounding box center [33, 424] width 21 height 17
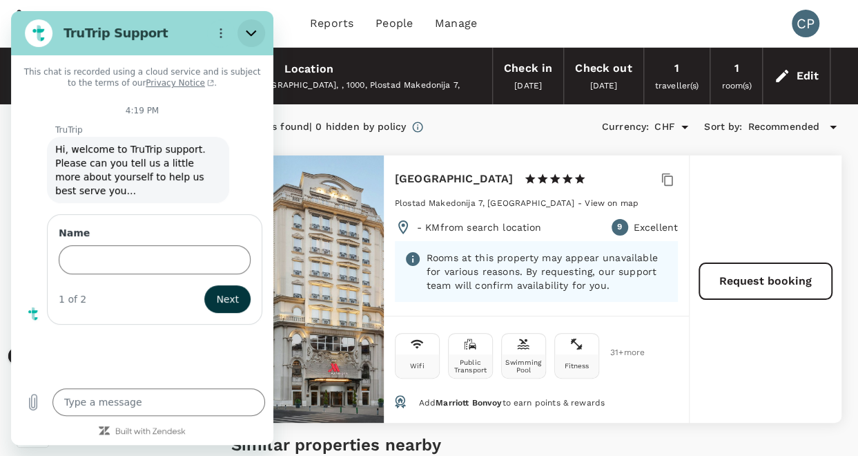
click at [250, 26] on button "Close" at bounding box center [252, 33] width 28 height 28
type textarea "x"
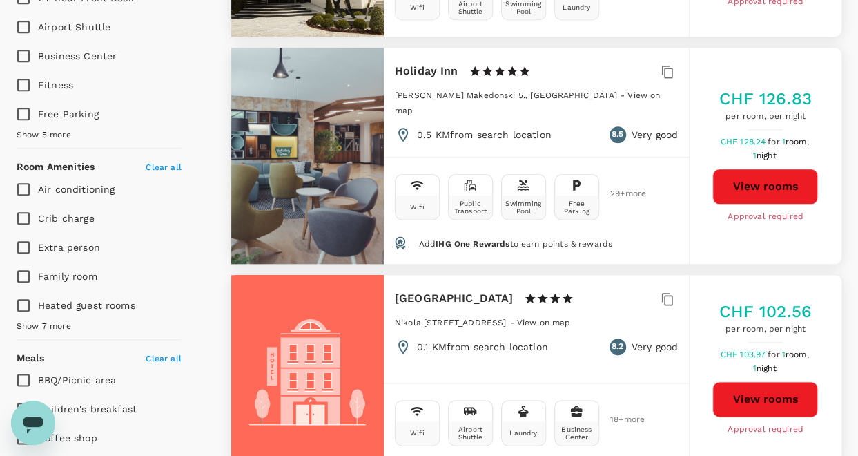
type input "179.01"
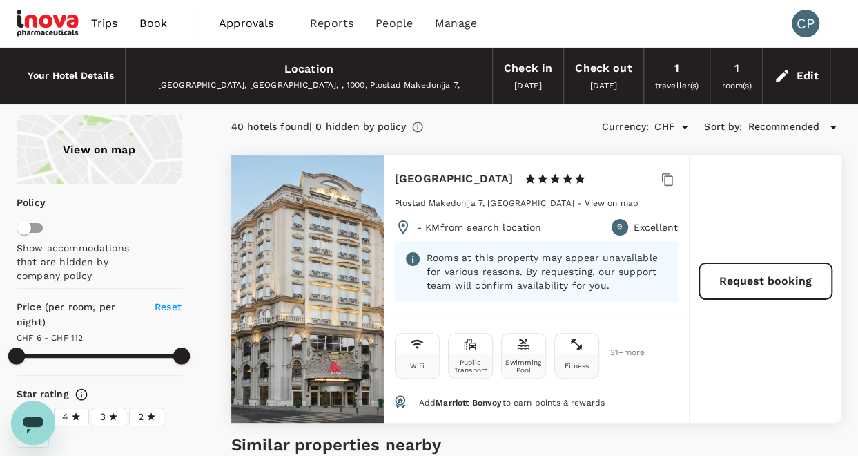
click at [30, 422] on icon "Open messaging window" at bounding box center [33, 424] width 21 height 17
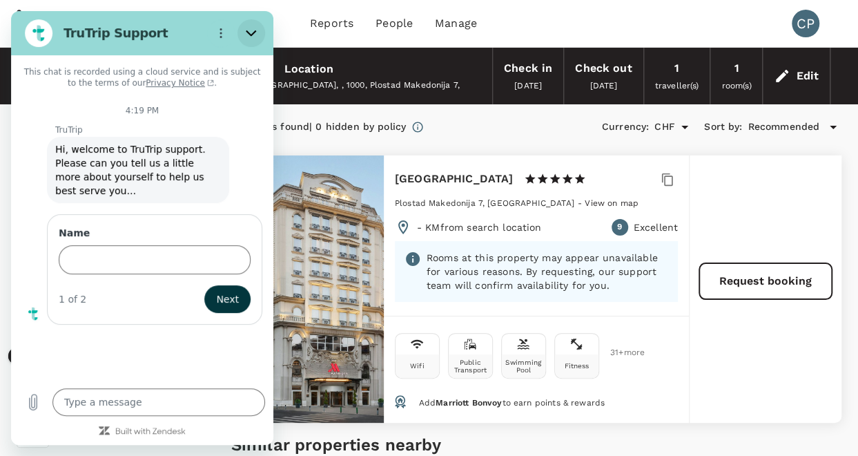
click at [256, 31] on icon "Close" at bounding box center [251, 33] width 10 height 6
type textarea "x"
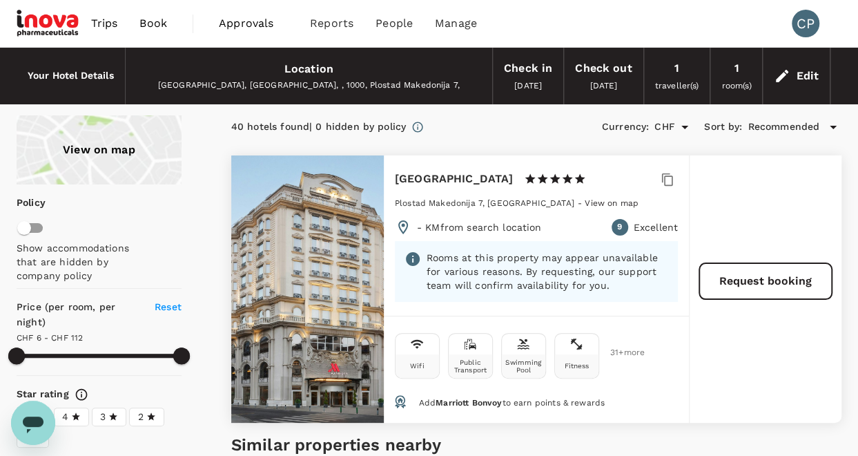
type input "179.01"
click at [44, 416] on icon "Open messaging window" at bounding box center [33, 422] width 25 height 25
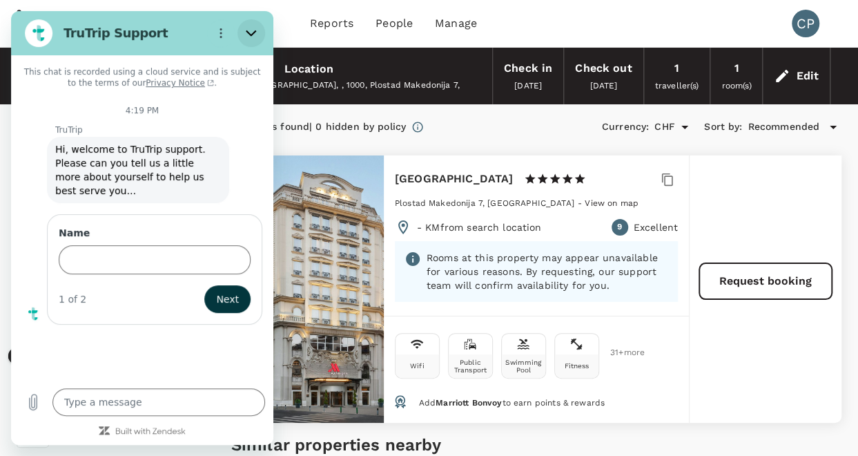
click at [253, 31] on icon "Close" at bounding box center [251, 33] width 11 height 11
type textarea "x"
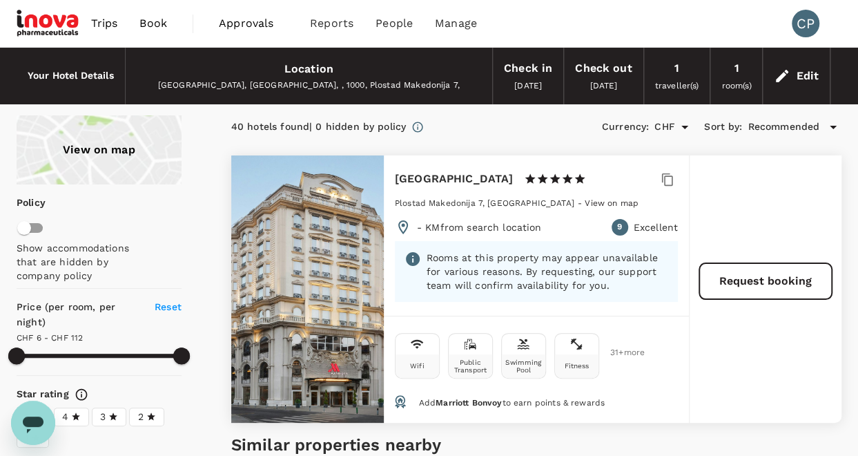
click at [162, 26] on span "Book" at bounding box center [154, 23] width 28 height 17
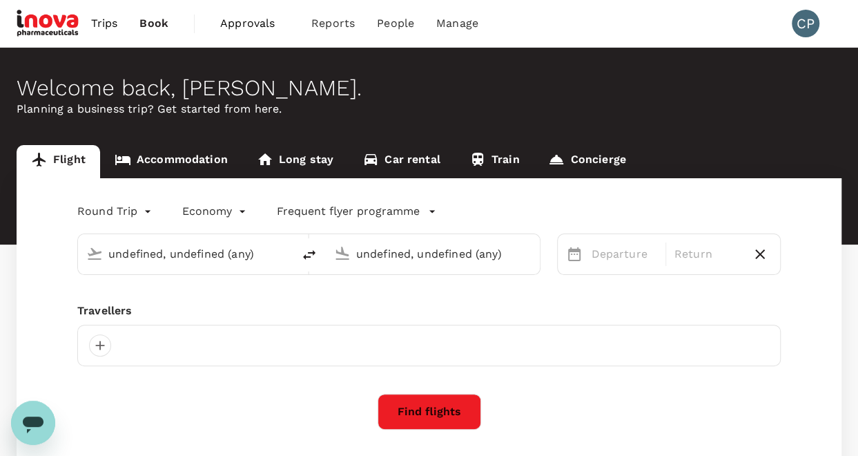
type input "Zurich (ZRH)"
type input "[GEOGRAPHIC_DATA] (SKP)"
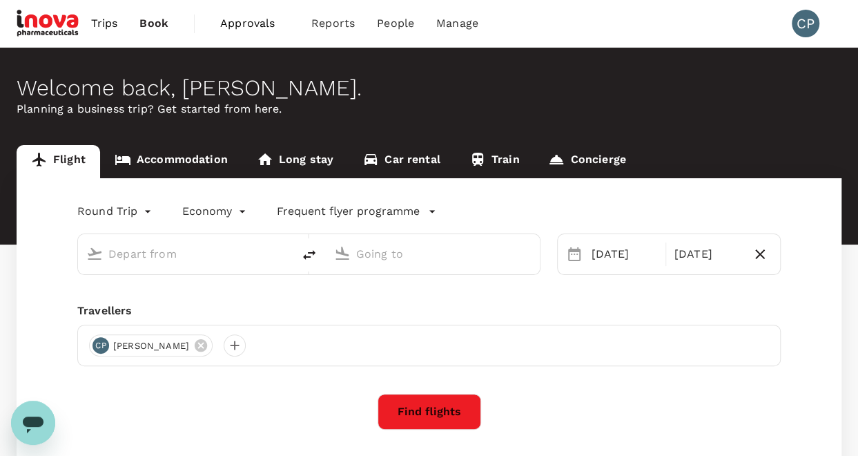
type input "Zurich (ZRH)"
type input "[GEOGRAPHIC_DATA] (SKP)"
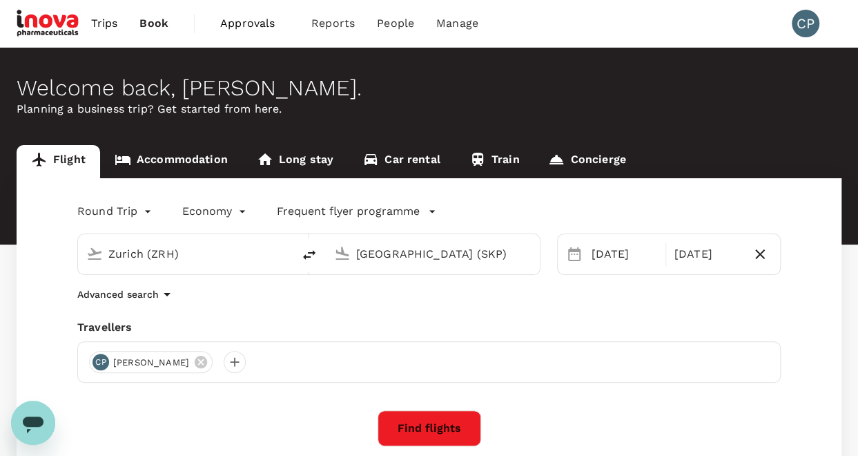
click at [30, 420] on icon "Open messaging window" at bounding box center [33, 424] width 21 height 17
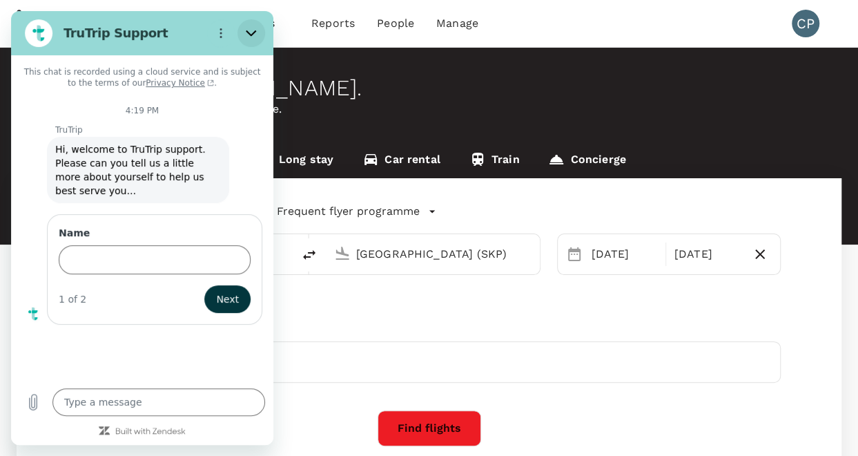
click at [251, 32] on icon "Close" at bounding box center [251, 33] width 11 height 11
type textarea "x"
